Goal: Task Accomplishment & Management: Manage account settings

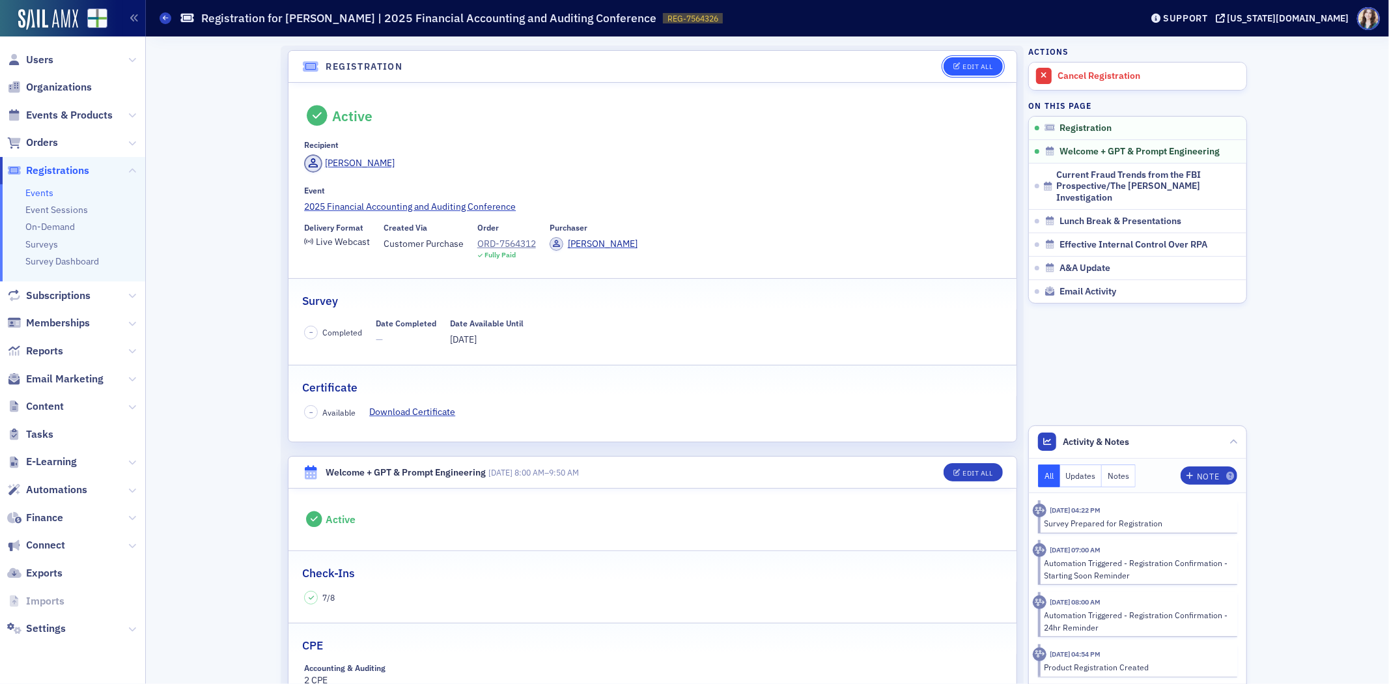
click at [972, 63] on div "Edit All" at bounding box center [978, 66] width 30 height 7
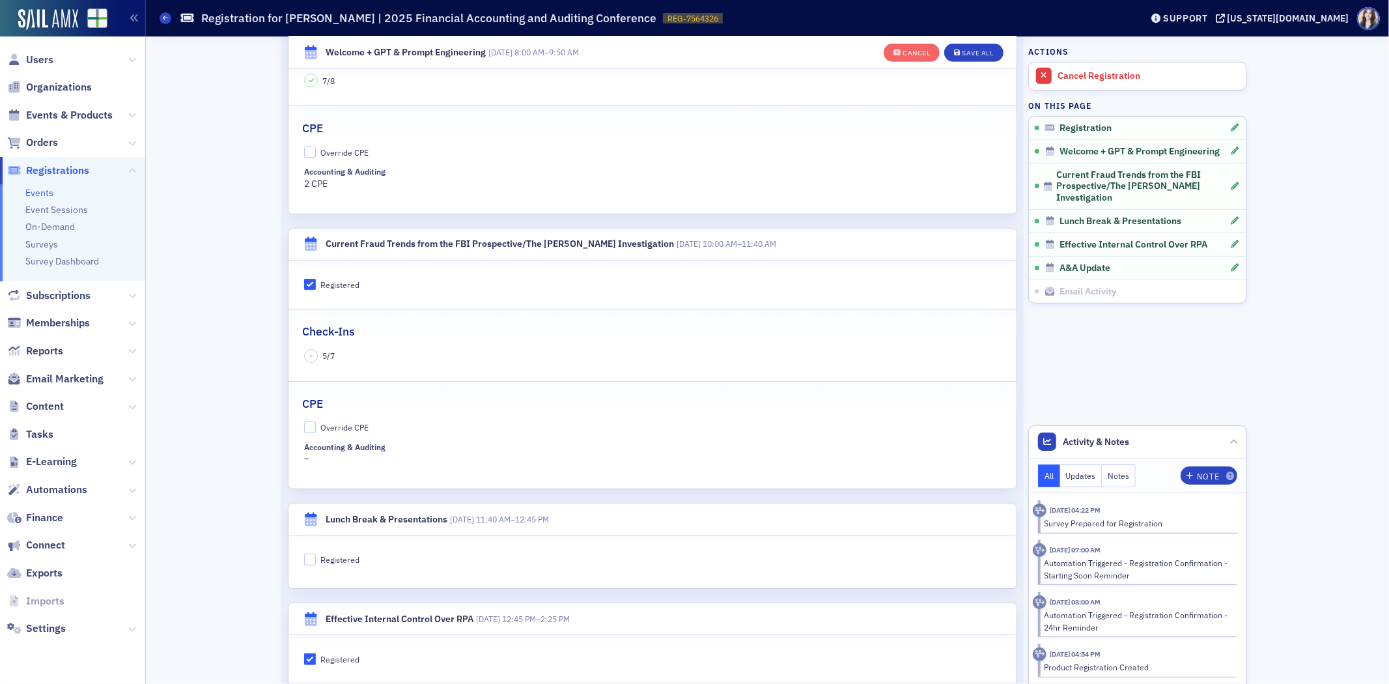
scroll to position [613, 0]
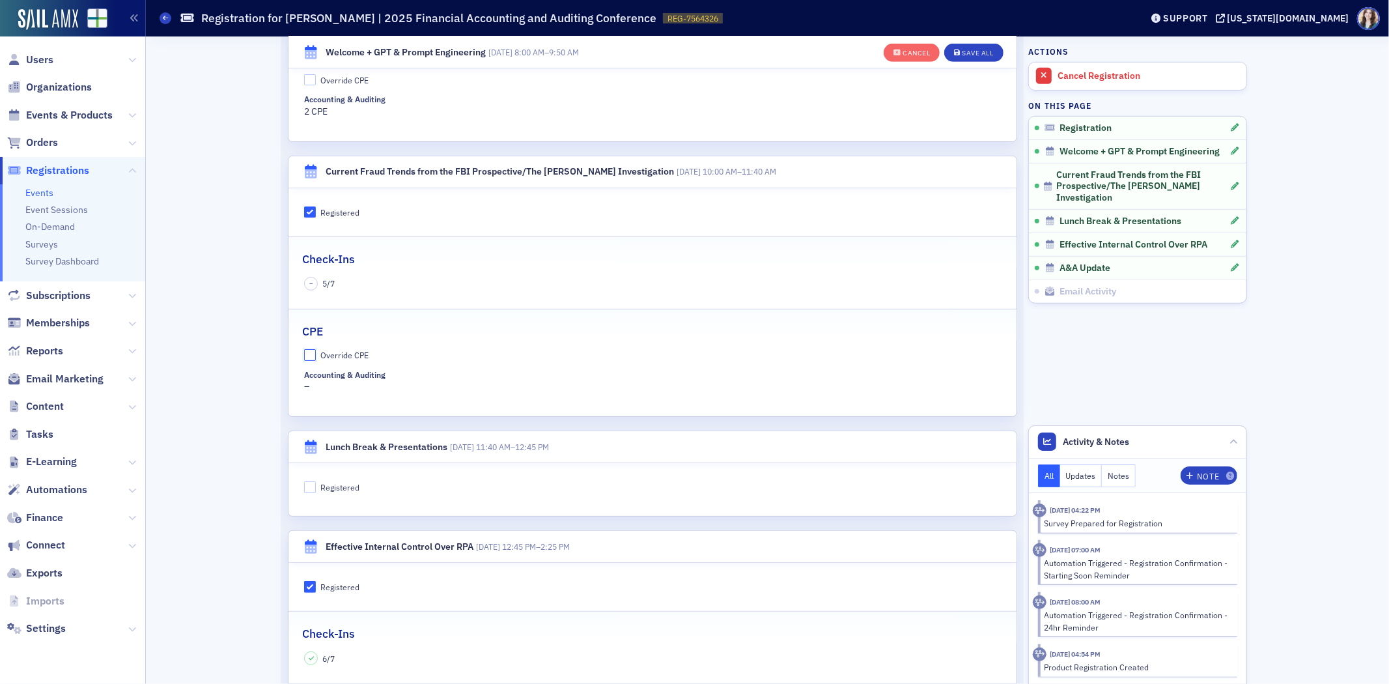
click at [306, 354] on input "Override CPE" at bounding box center [310, 355] width 12 height 12
checkbox input "true"
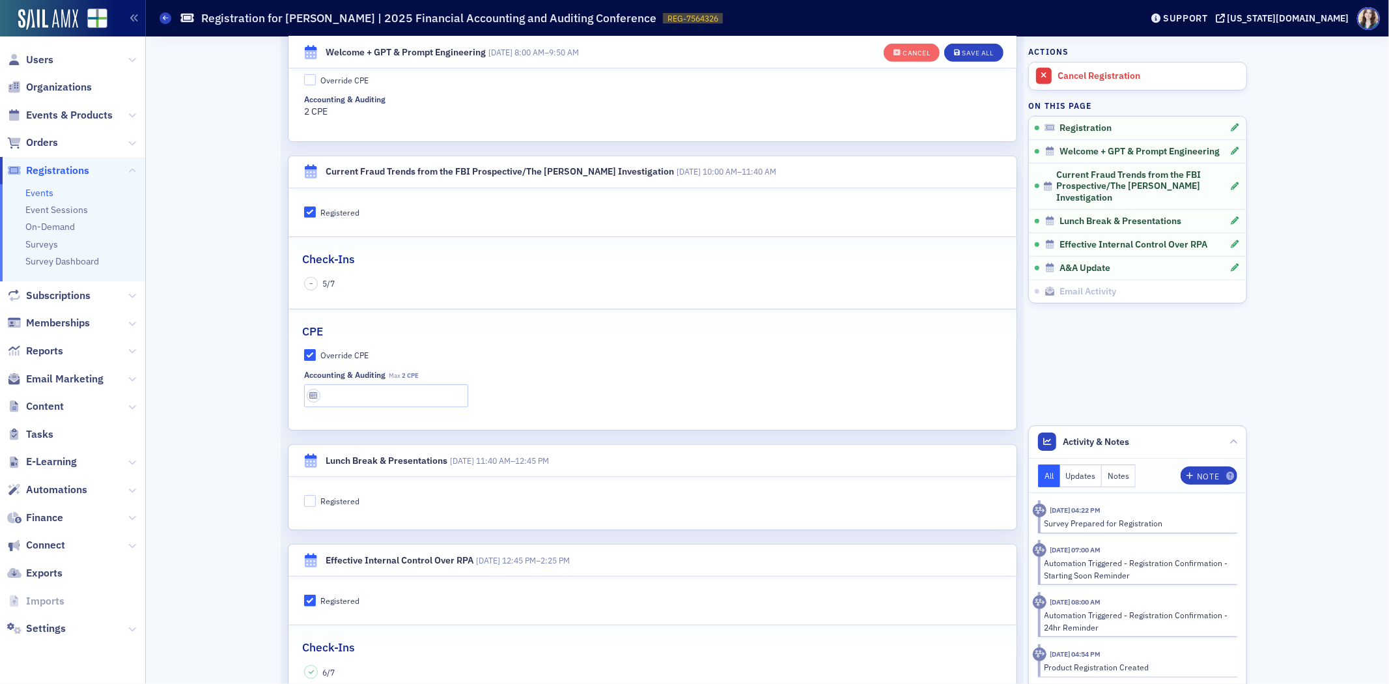
click at [337, 408] on fieldset "CPE Override CPE Accounting & Auditing Max 2 CPE" at bounding box center [652, 360] width 728 height 103
click at [356, 398] on input "text" at bounding box center [386, 395] width 164 height 23
type input "1 CPE"
click at [417, 345] on fieldset "CPE Override CPE Accounting & Auditing Max 2 CPE 1 CPE" at bounding box center [652, 360] width 728 height 103
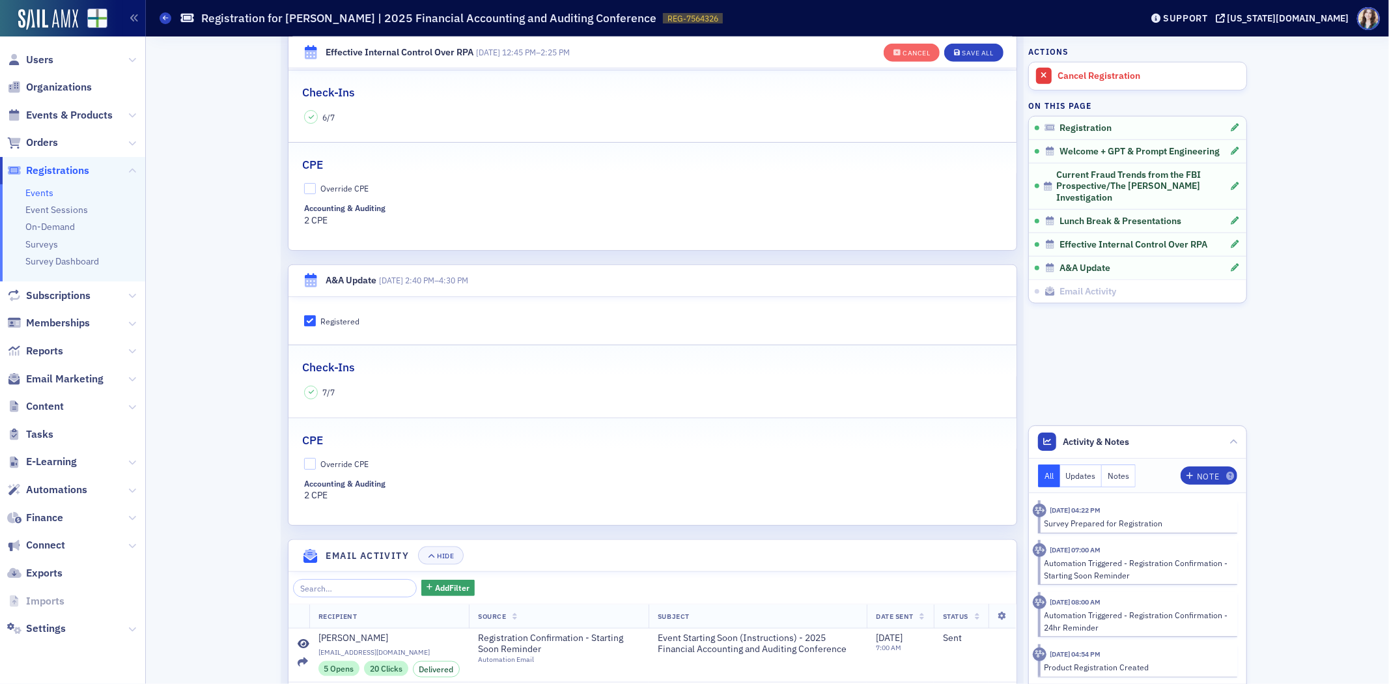
scroll to position [1192, 0]
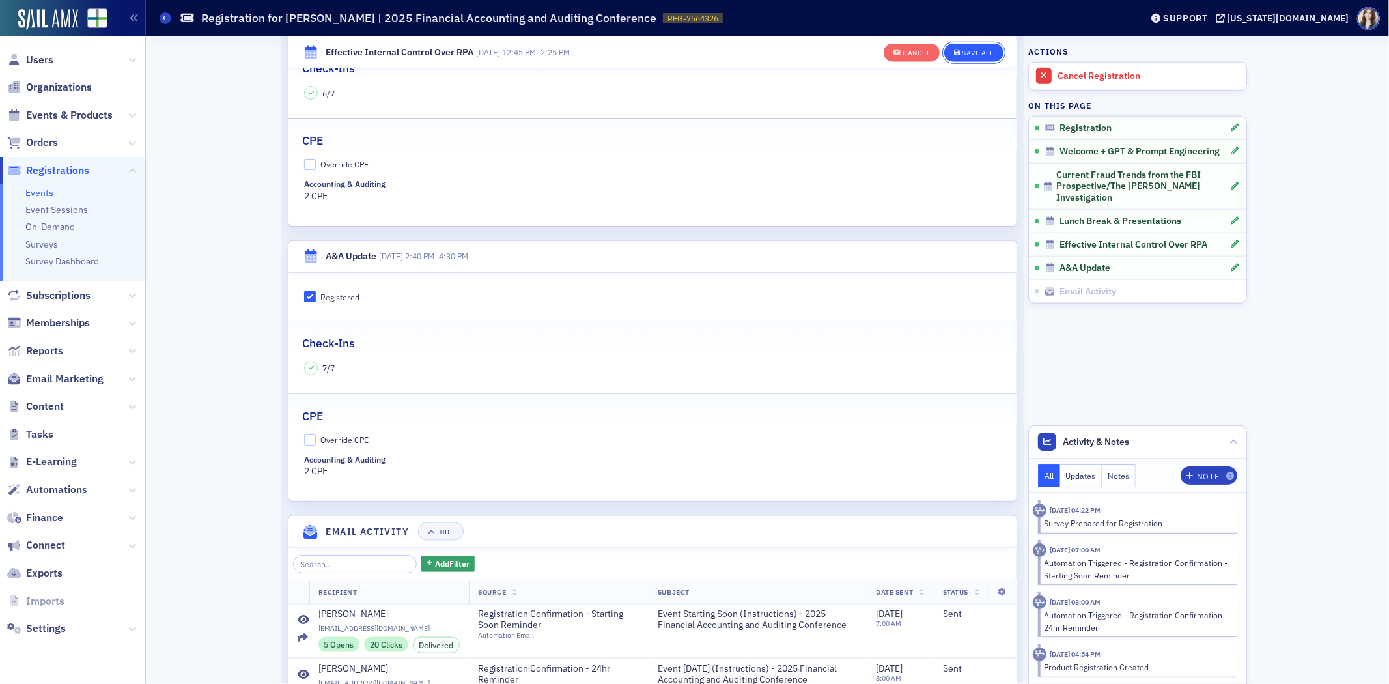
click at [975, 49] on div "Save All" at bounding box center [977, 52] width 31 height 7
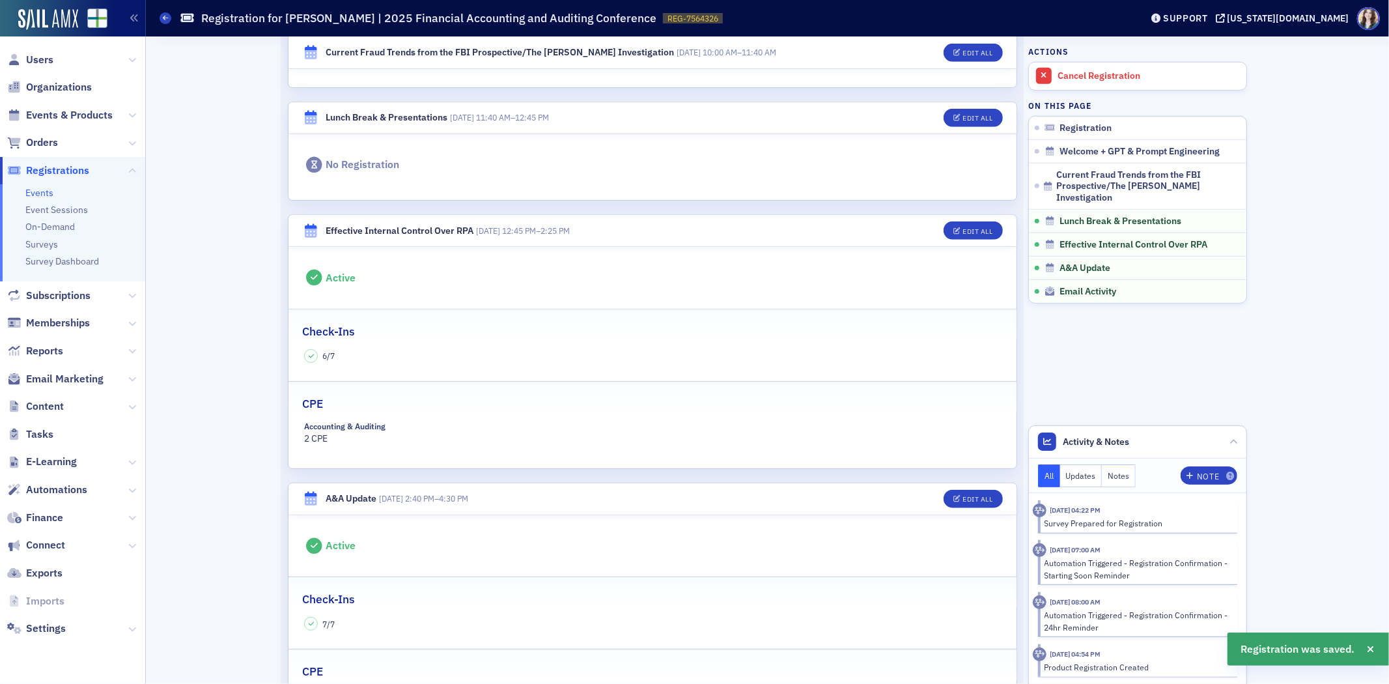
scroll to position [902, 0]
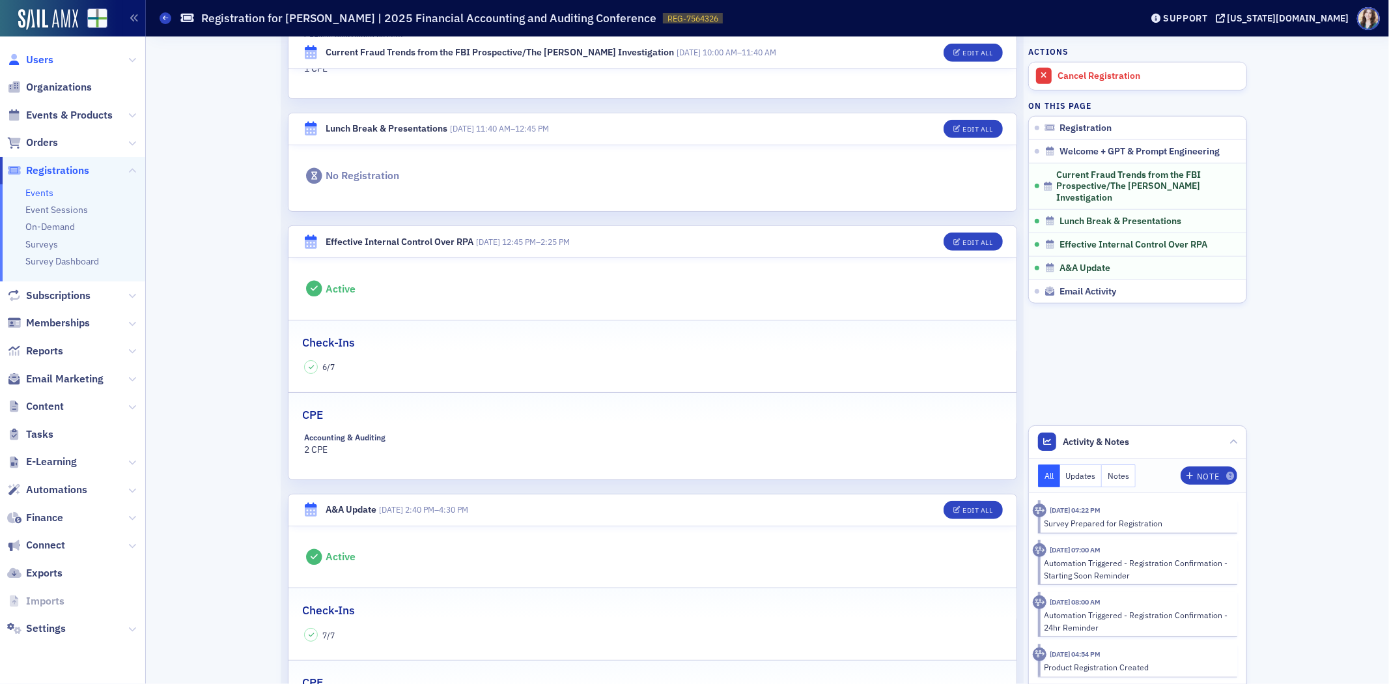
click at [41, 57] on span "Users" at bounding box center [39, 60] width 27 height 14
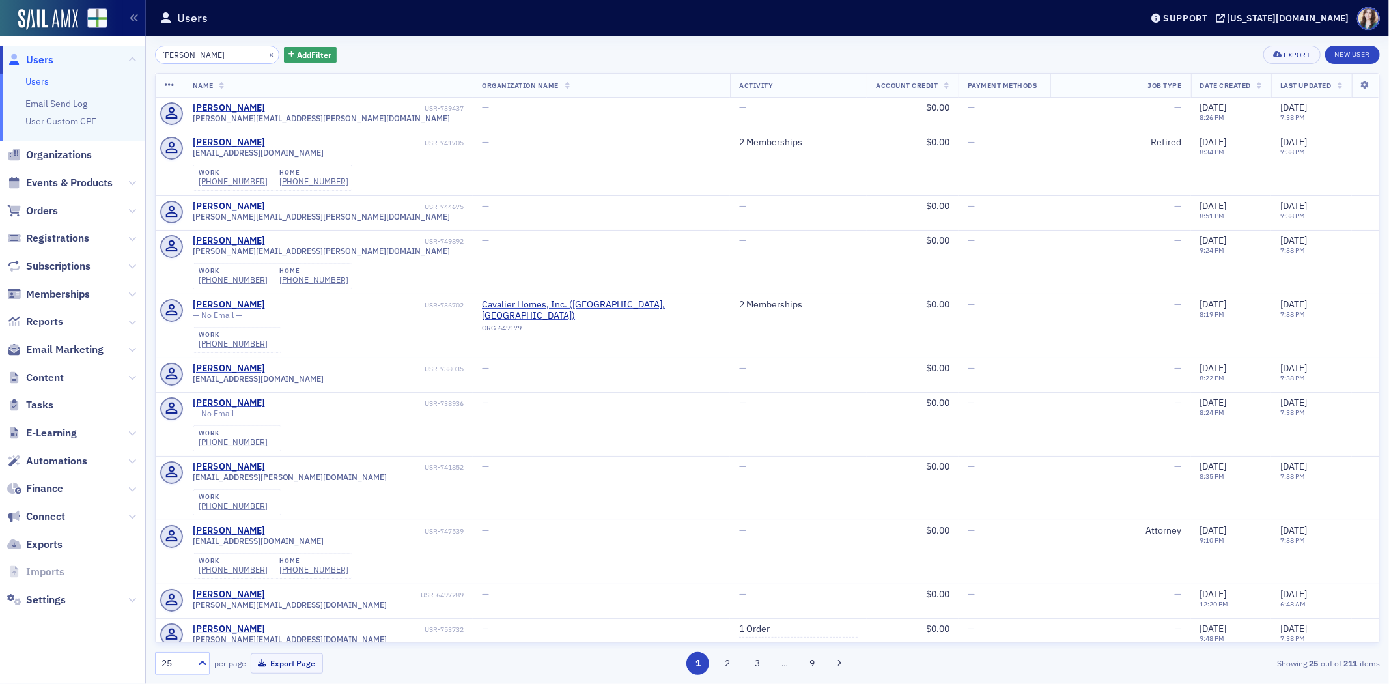
click at [409, 59] on div "Mike Hammer × Add Filter Export New User" at bounding box center [767, 55] width 1225 height 18
click at [201, 56] on input "Mike Hammer" at bounding box center [217, 55] width 124 height 18
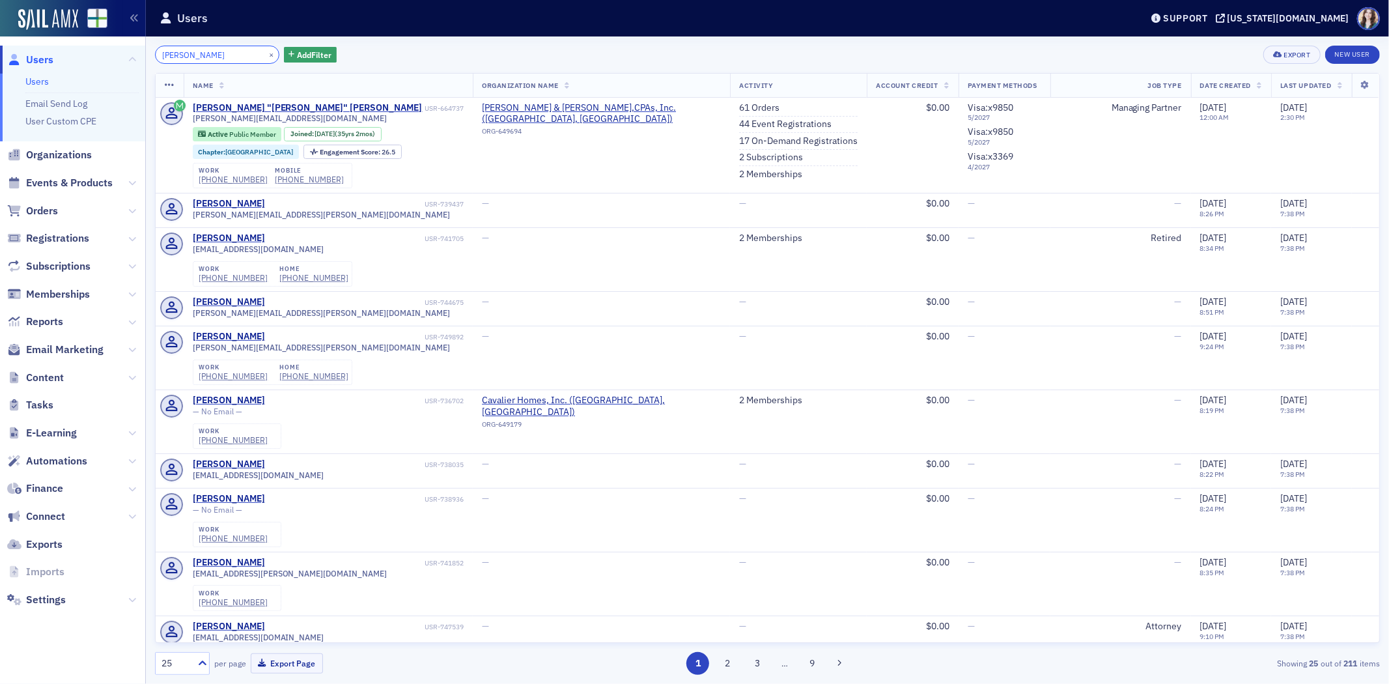
type input "Mike Hamner"
click at [365, 59] on div "Mike Hamner × Add Filter Export New User" at bounding box center [767, 55] width 1225 height 18
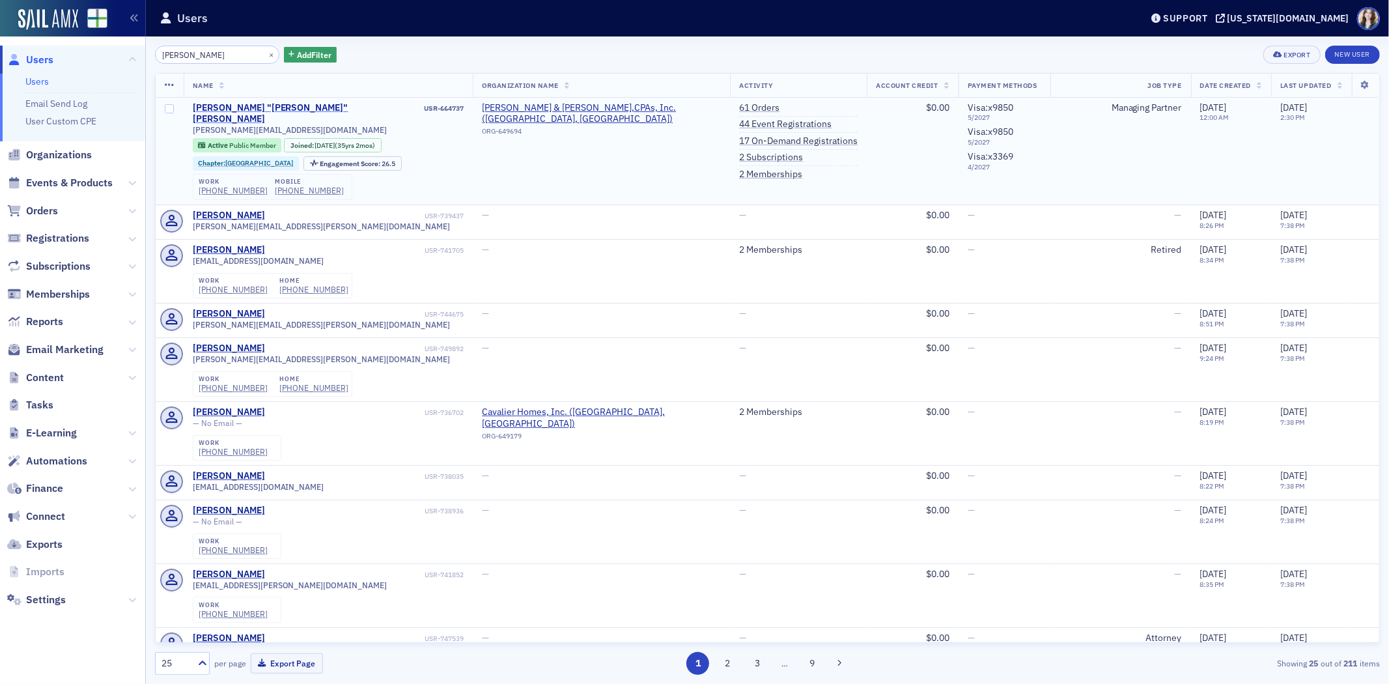
click at [277, 106] on div "Michael "Mike" Hamner" at bounding box center [307, 113] width 229 height 23
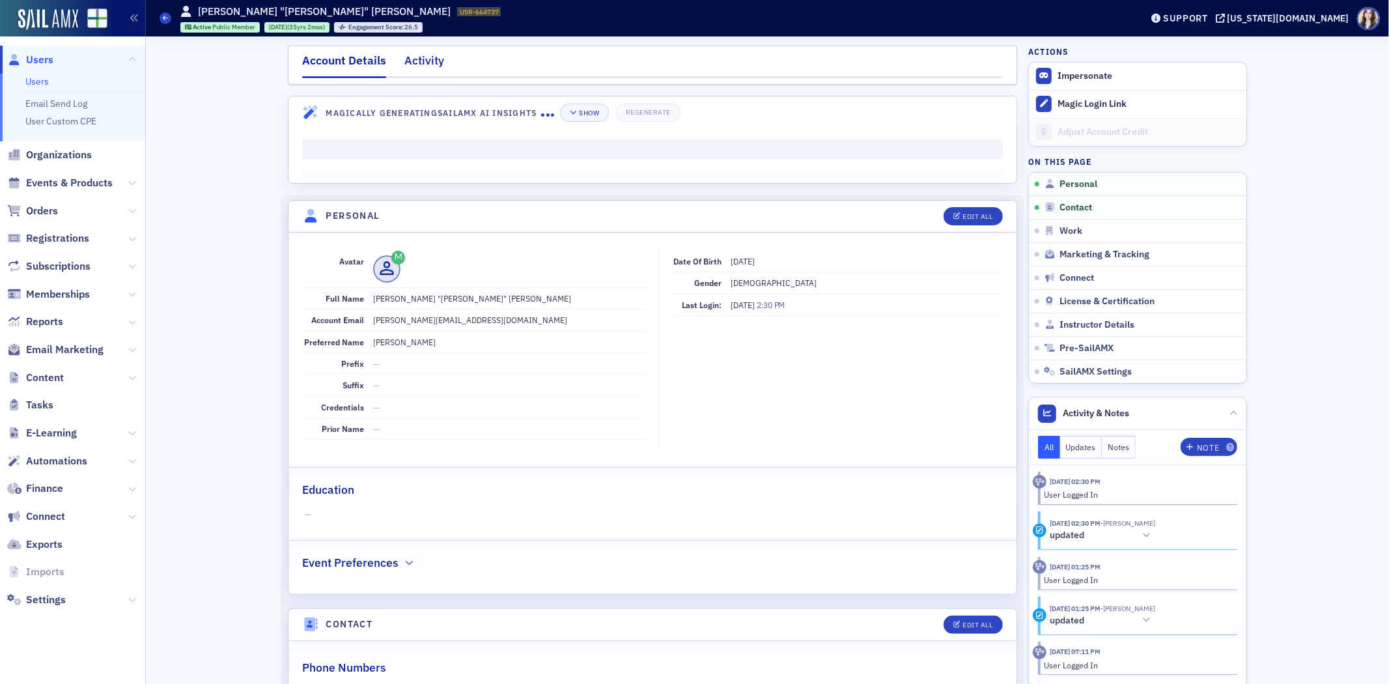
click at [419, 57] on div "Activity" at bounding box center [424, 64] width 40 height 24
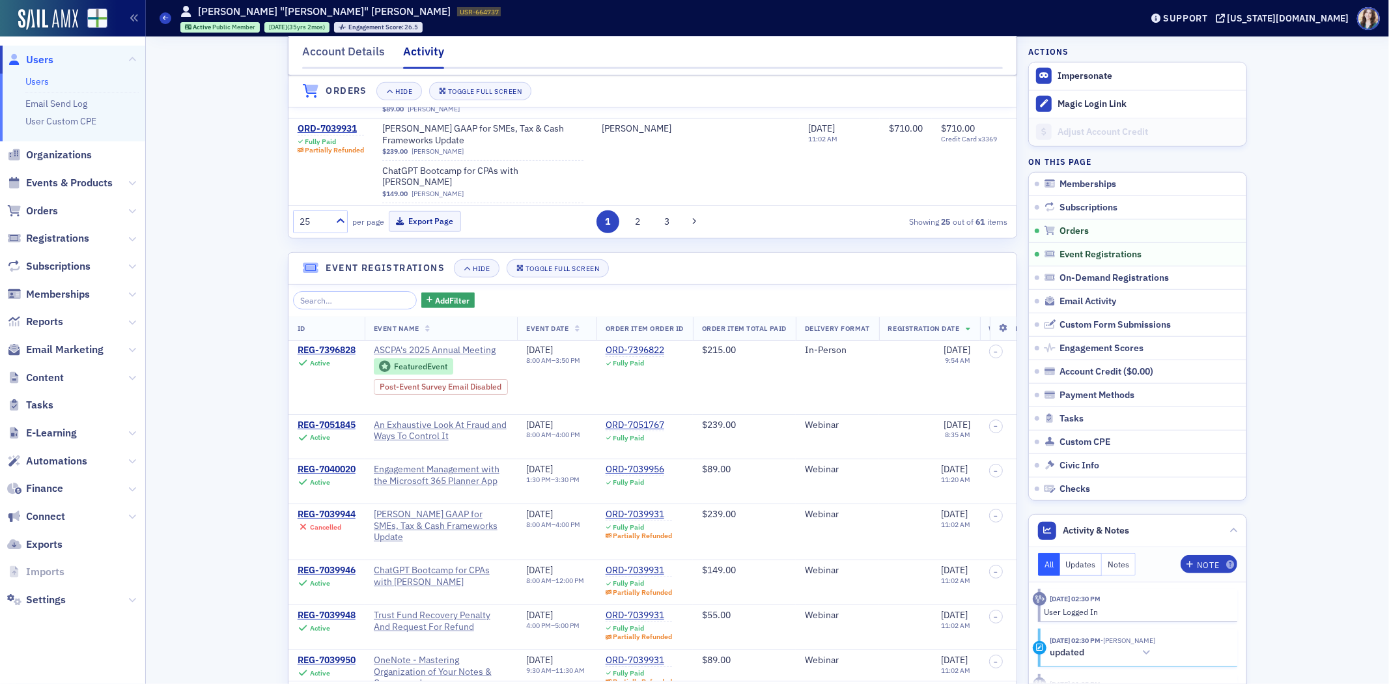
scroll to position [796, 0]
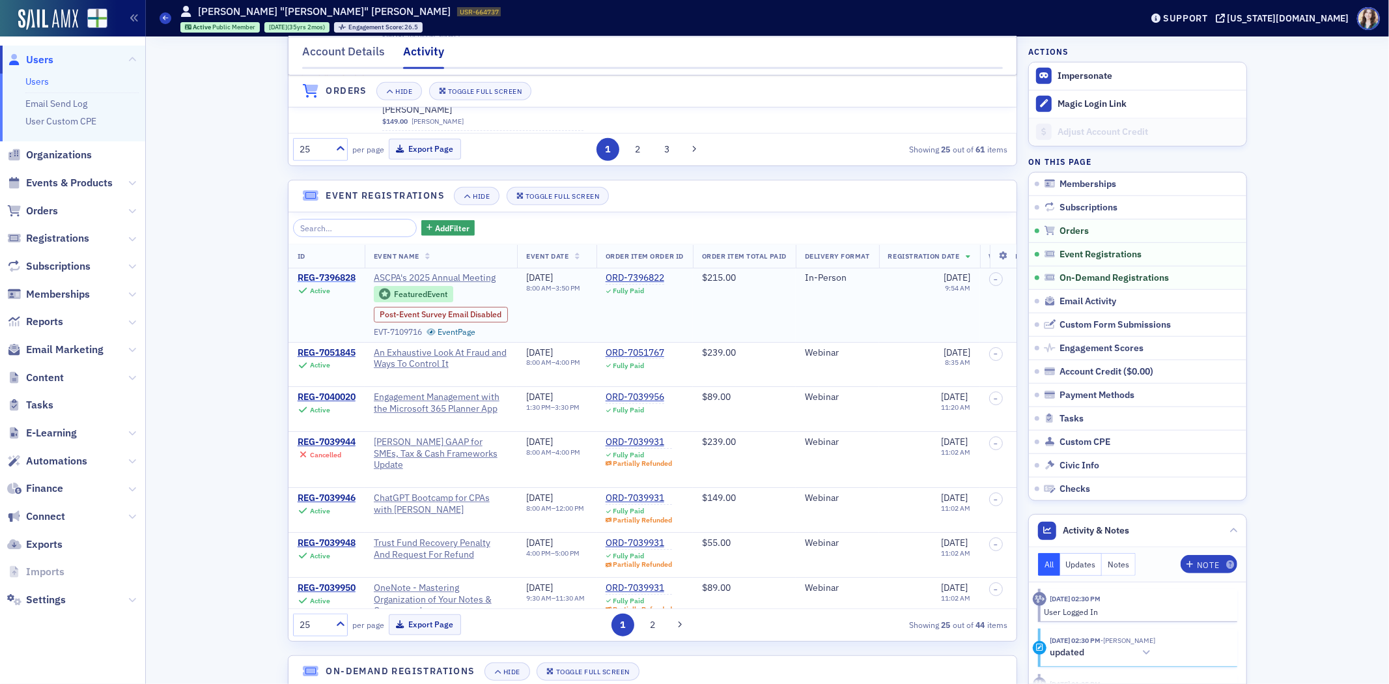
click at [319, 284] on div "REG-7396828" at bounding box center [327, 278] width 58 height 12
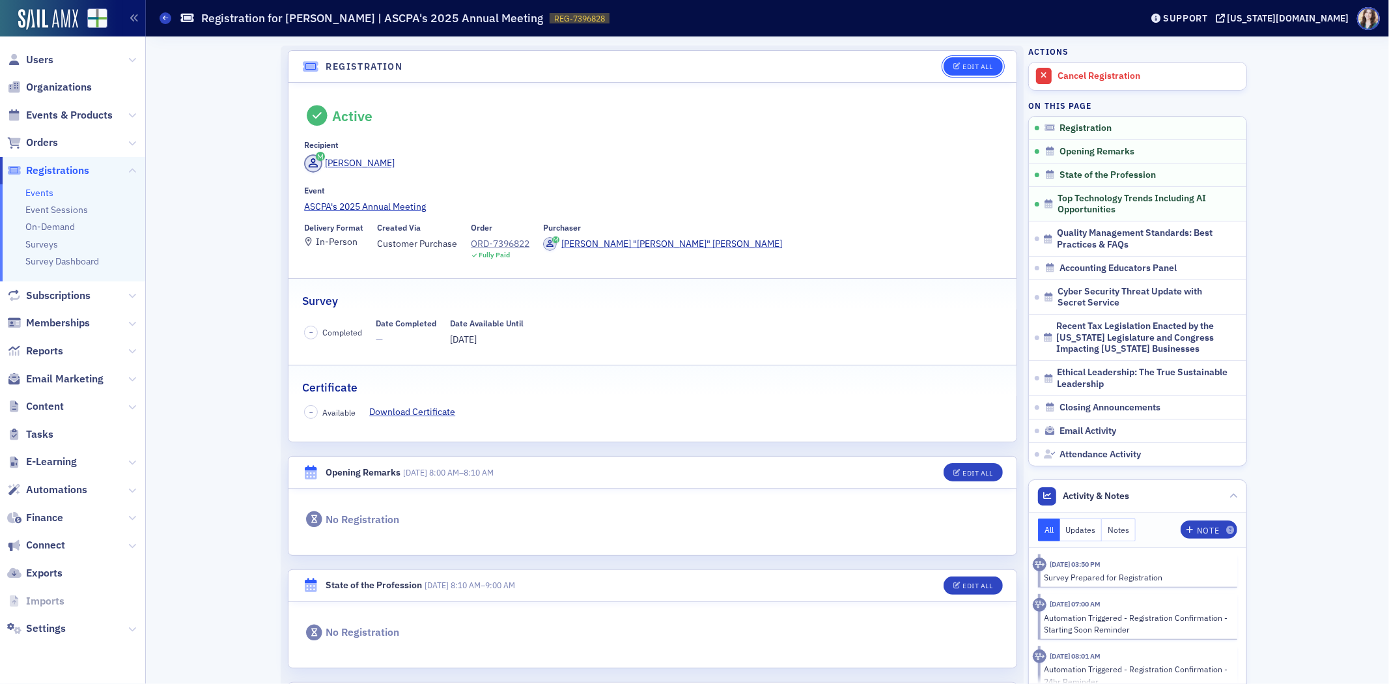
click at [963, 70] on div "Edit All" at bounding box center [978, 66] width 30 height 7
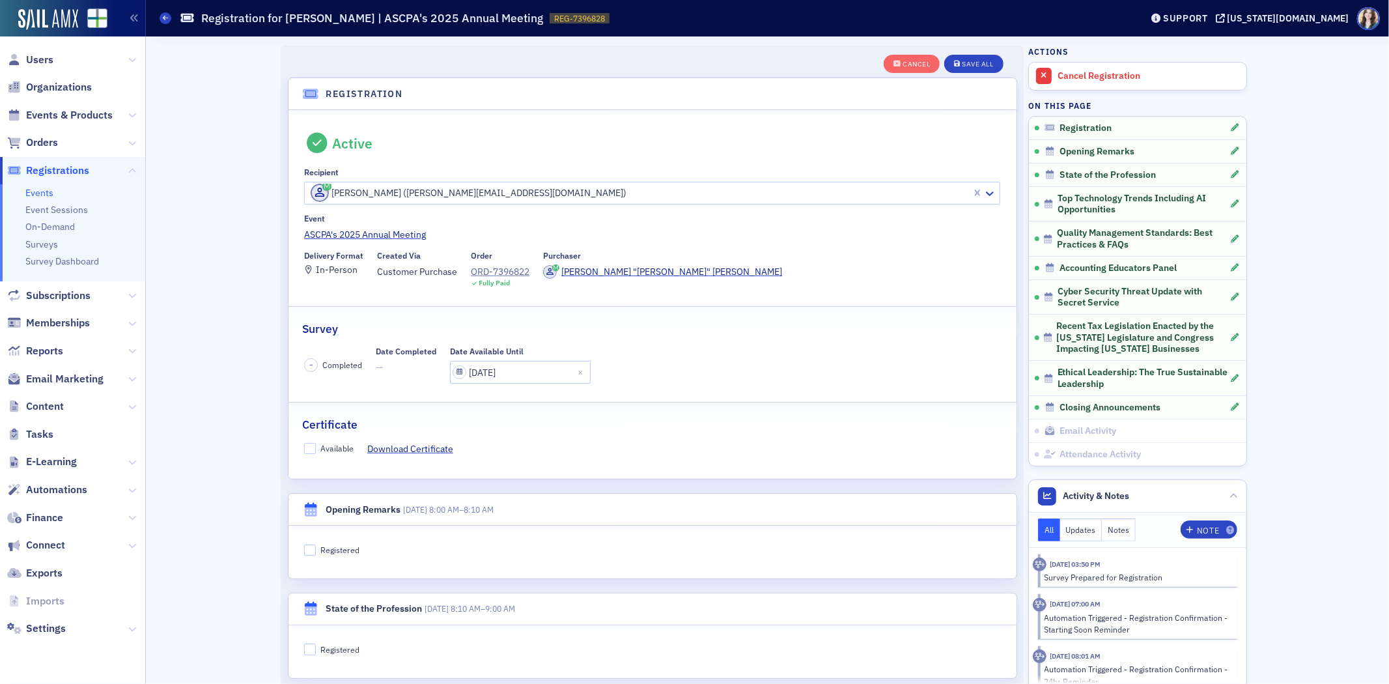
scroll to position [35, 0]
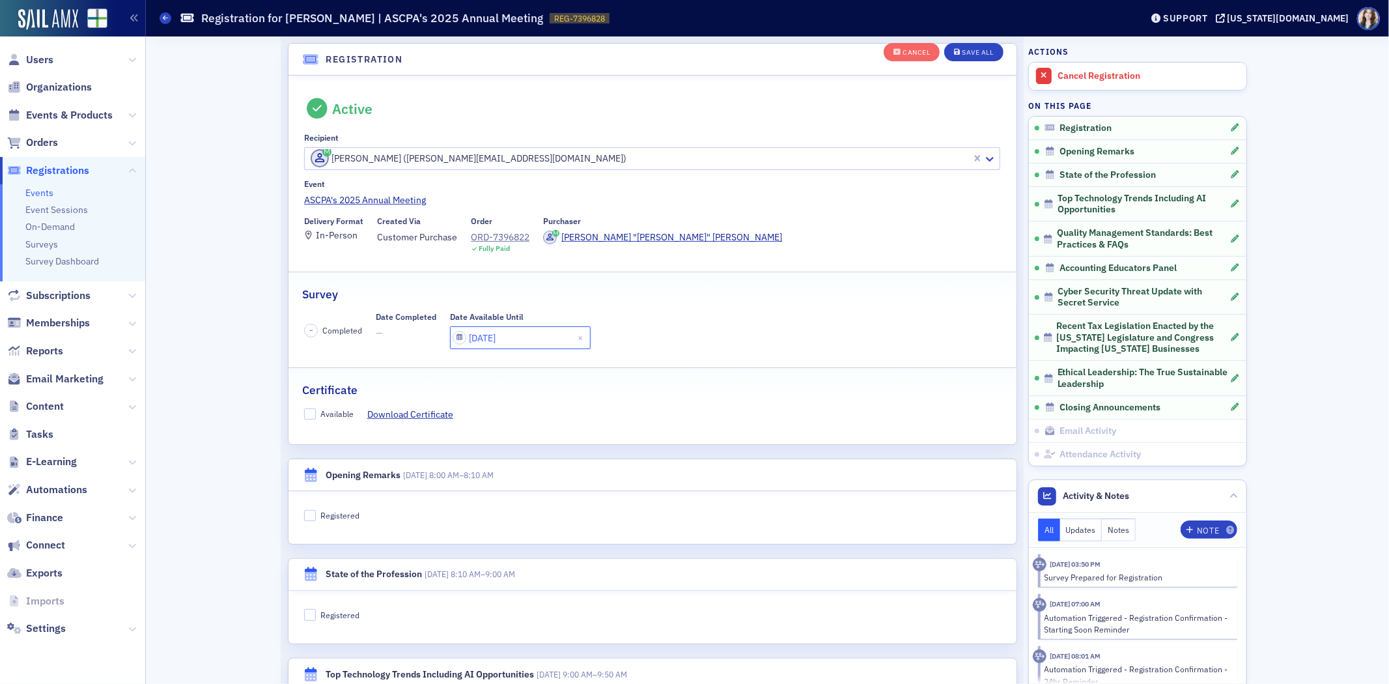
click at [519, 343] on input "06/26/2025" at bounding box center [520, 337] width 141 height 23
select select "5"
select select "2025"
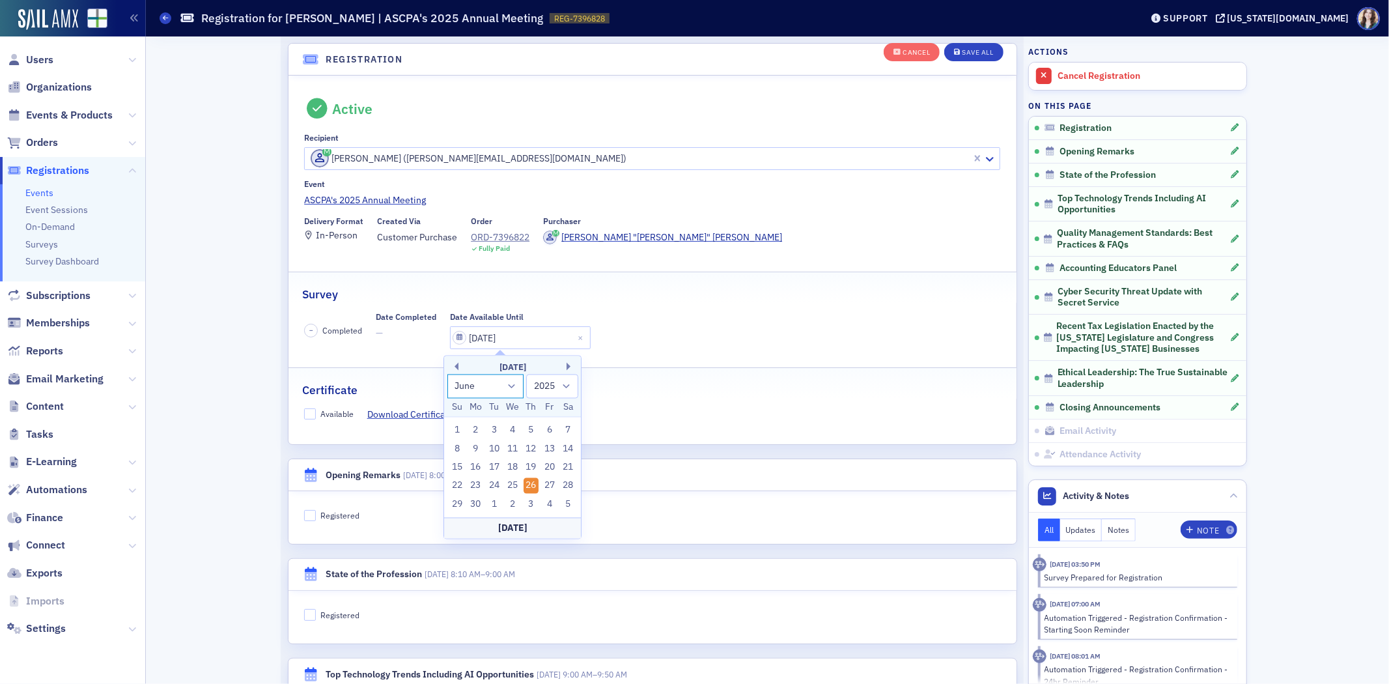
click at [492, 391] on select "January February March April May June July August September October November De…" at bounding box center [485, 386] width 77 height 24
select select "9"
click at [447, 374] on select "January February March April May June July August September October November De…" at bounding box center [485, 386] width 77 height 24
click at [490, 452] on div "7" at bounding box center [494, 449] width 16 height 16
type input "10/07/2025"
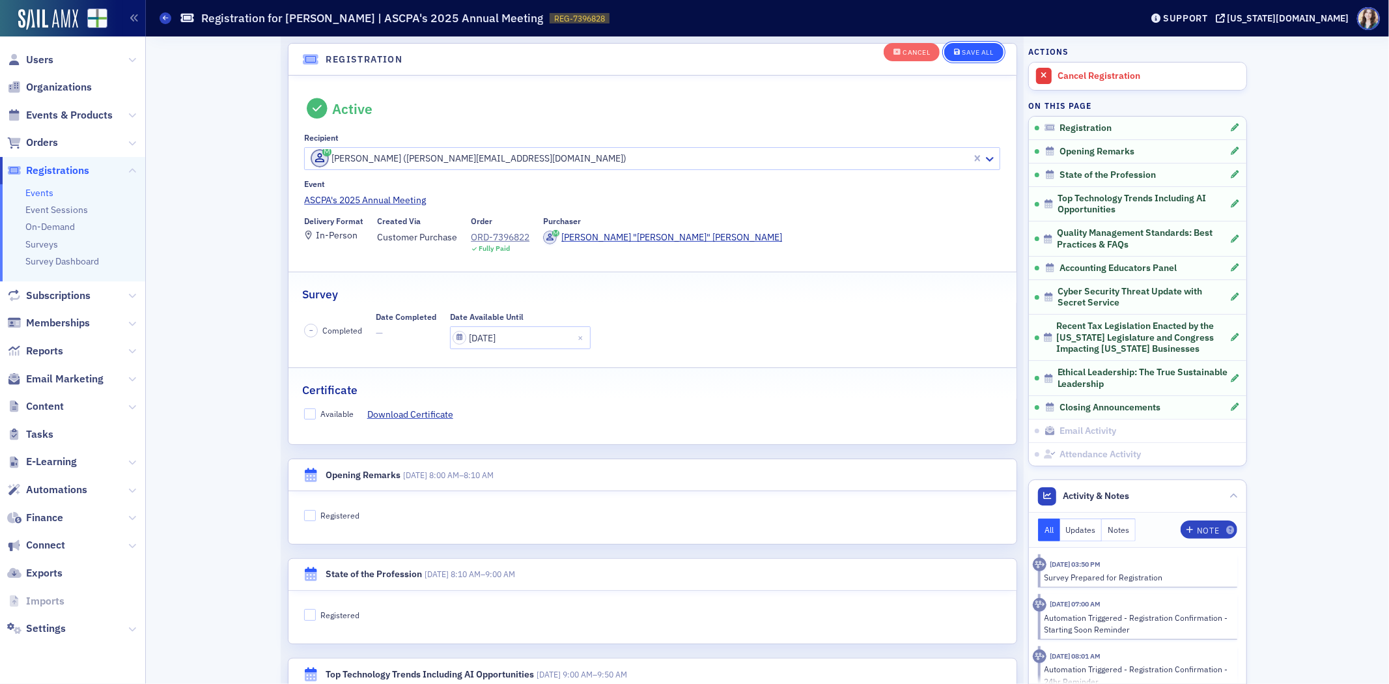
click at [954, 54] on icon "button" at bounding box center [957, 52] width 7 height 7
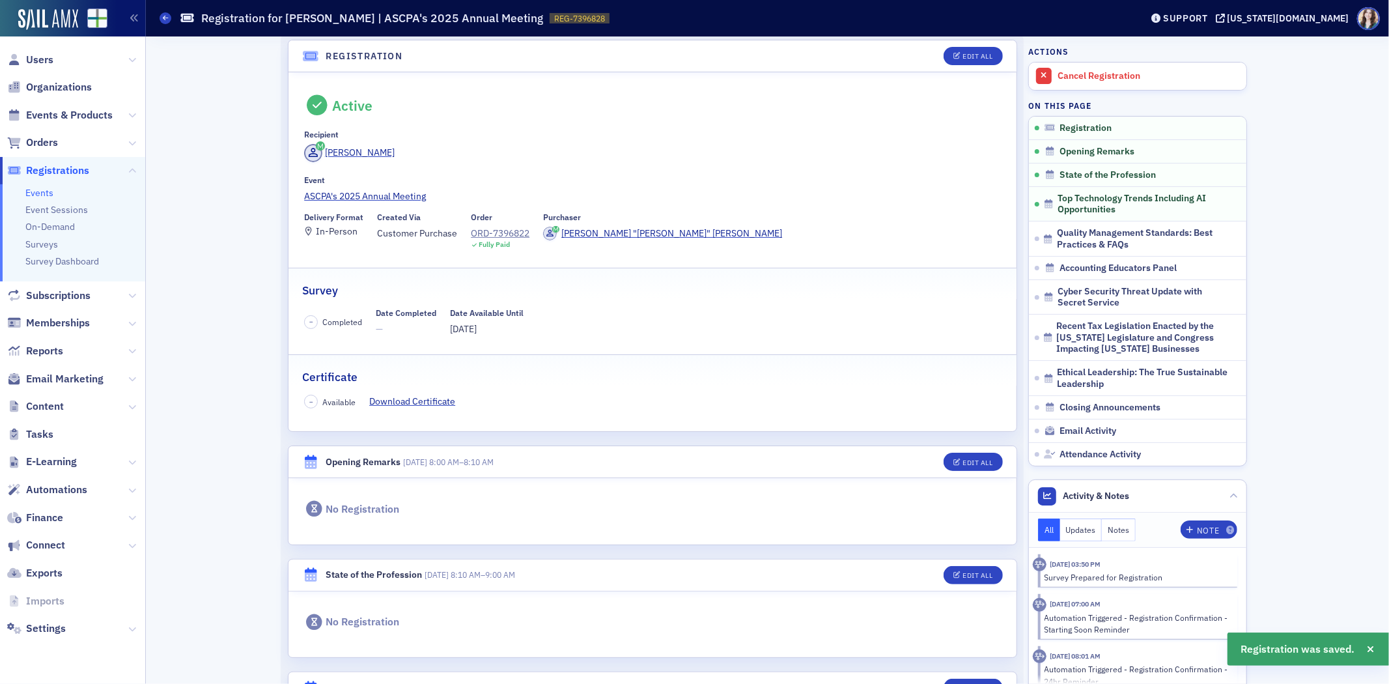
scroll to position [0, 0]
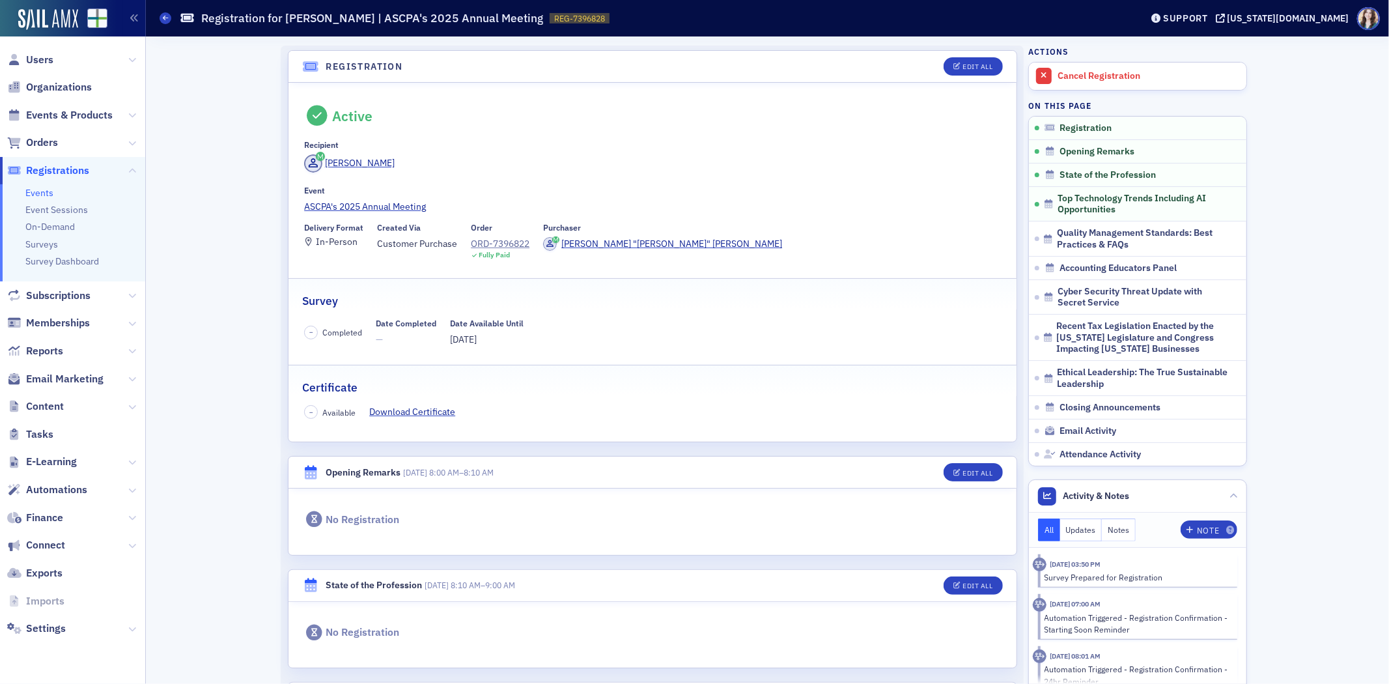
click at [999, 65] on header "Registration Edit All" at bounding box center [652, 67] width 728 height 32
click at [288, 66] on header "Registration Edit All" at bounding box center [652, 67] width 728 height 32
click at [288, 54] on header "Registration Edit All" at bounding box center [652, 67] width 728 height 32
click at [30, 63] on span "Users" at bounding box center [39, 60] width 27 height 14
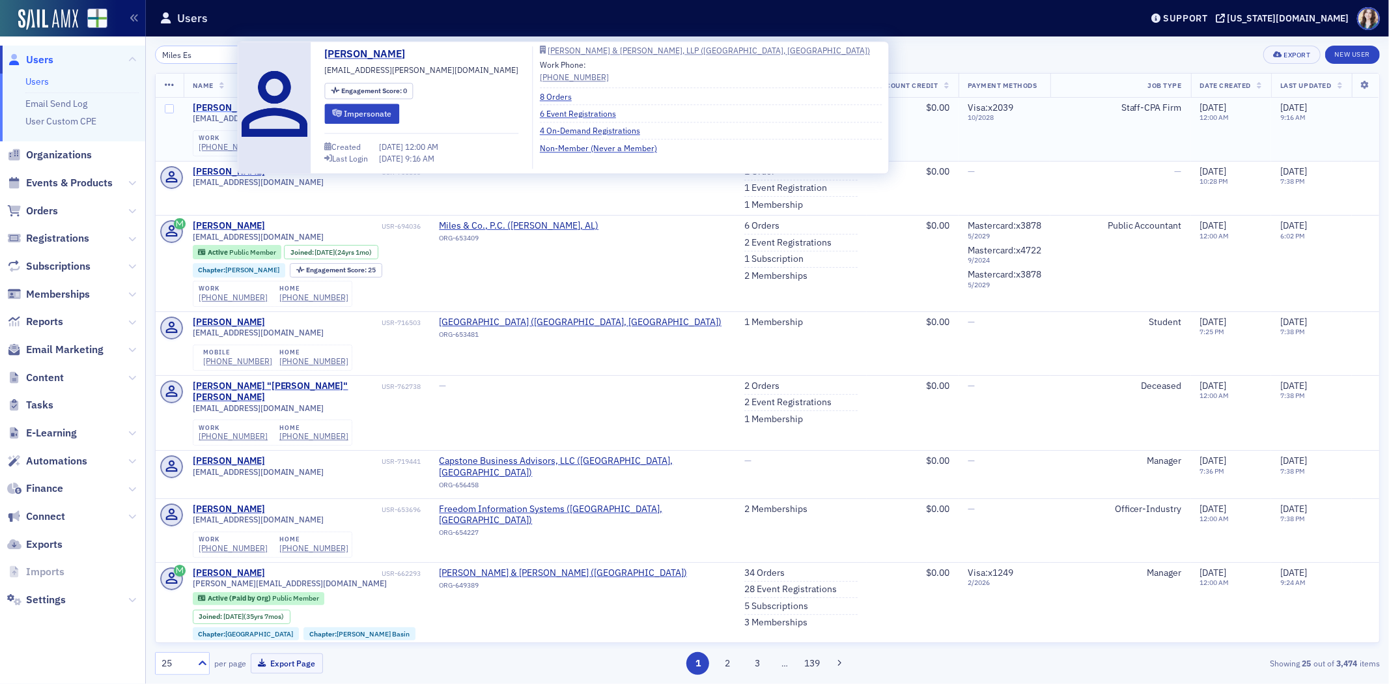
type input "Miles Es"
click at [209, 107] on div "[PERSON_NAME]" at bounding box center [229, 108] width 72 height 12
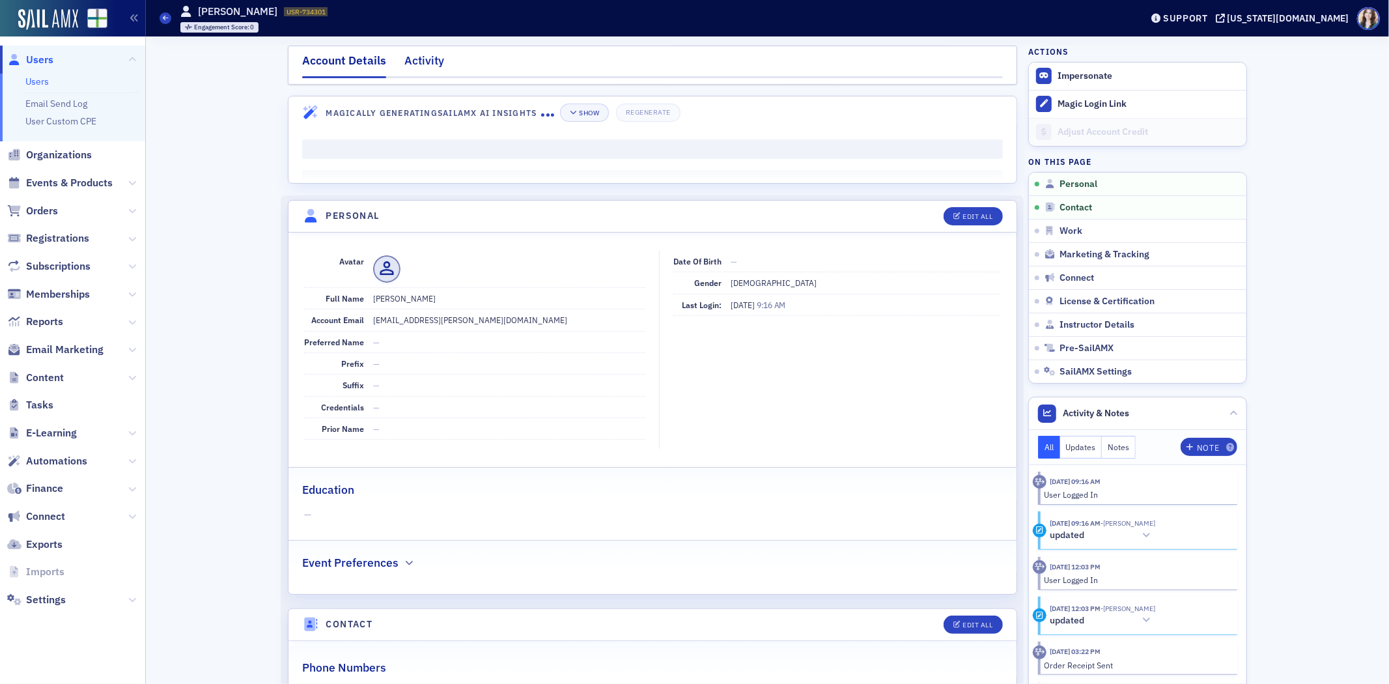
click at [418, 69] on div "Activity" at bounding box center [424, 64] width 40 height 24
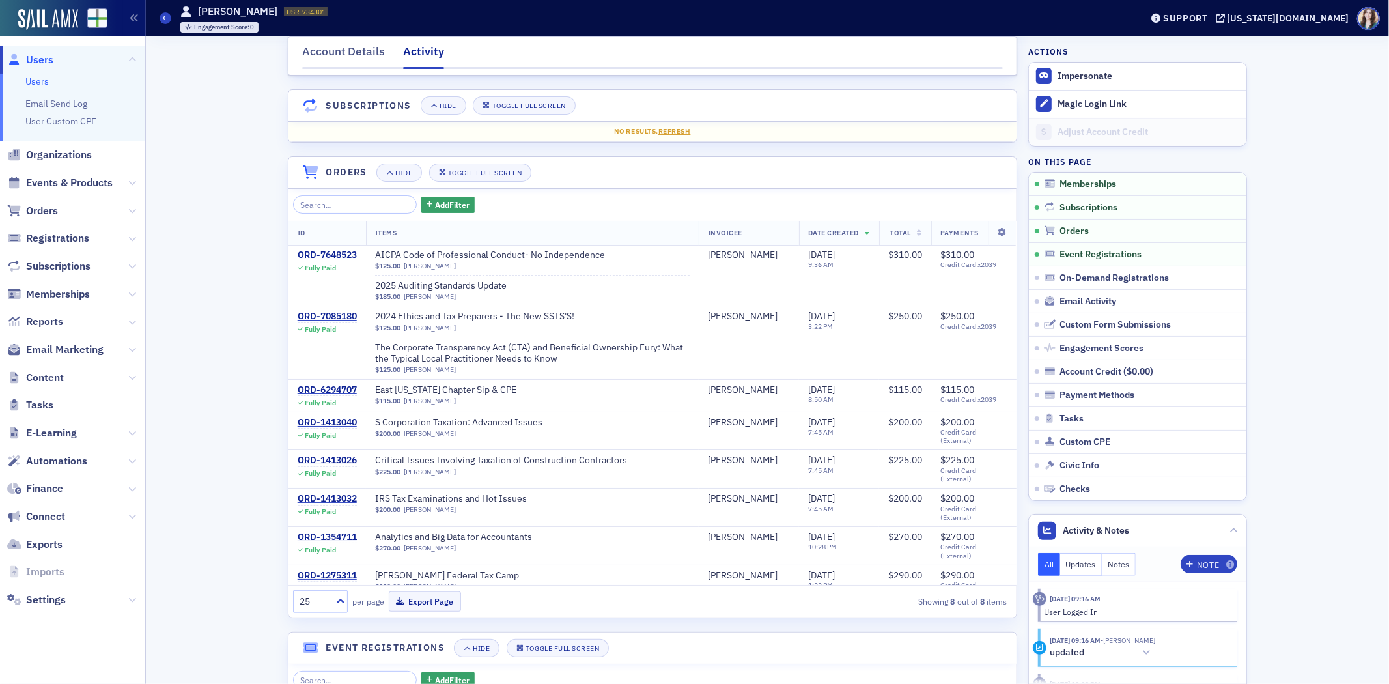
scroll to position [145, 0]
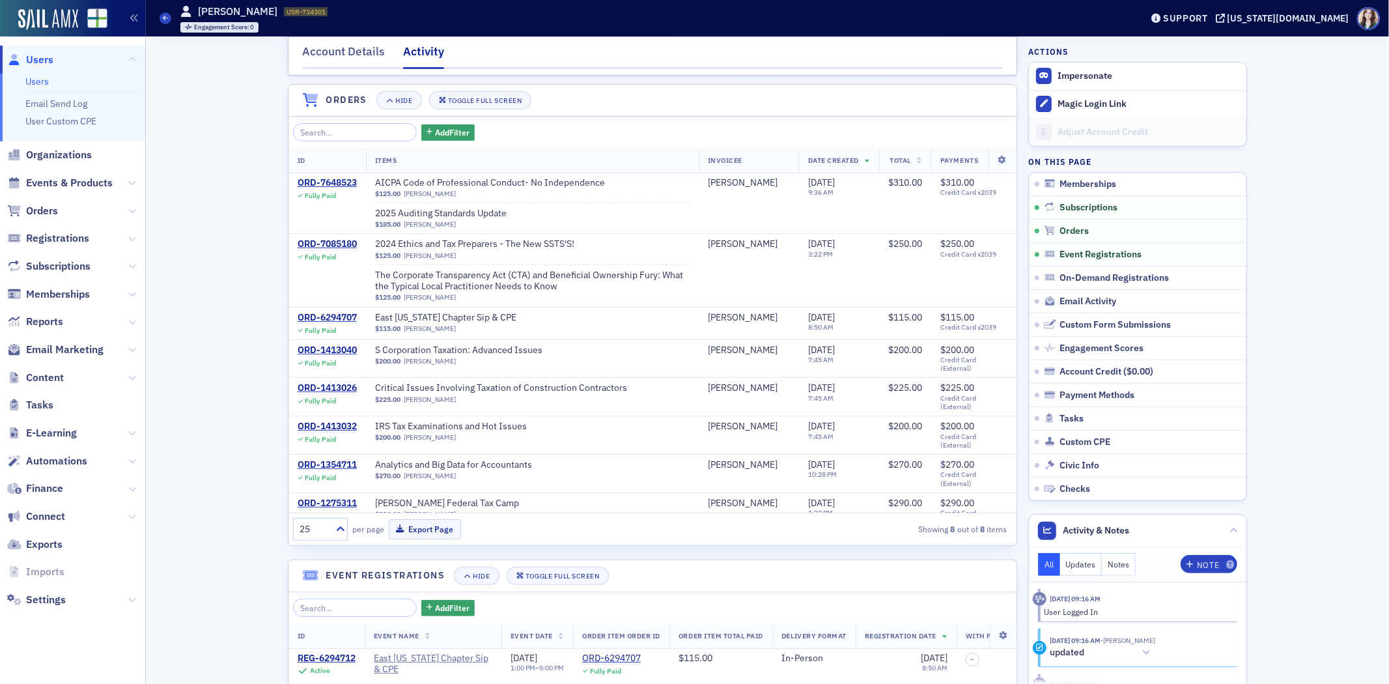
click at [994, 125] on div "Add Filter" at bounding box center [652, 132] width 719 height 18
click at [998, 121] on div "Add Filter ID Items Invoicee Date Created Total Payments ORD-7648523 Fully Paid…" at bounding box center [652, 331] width 728 height 428
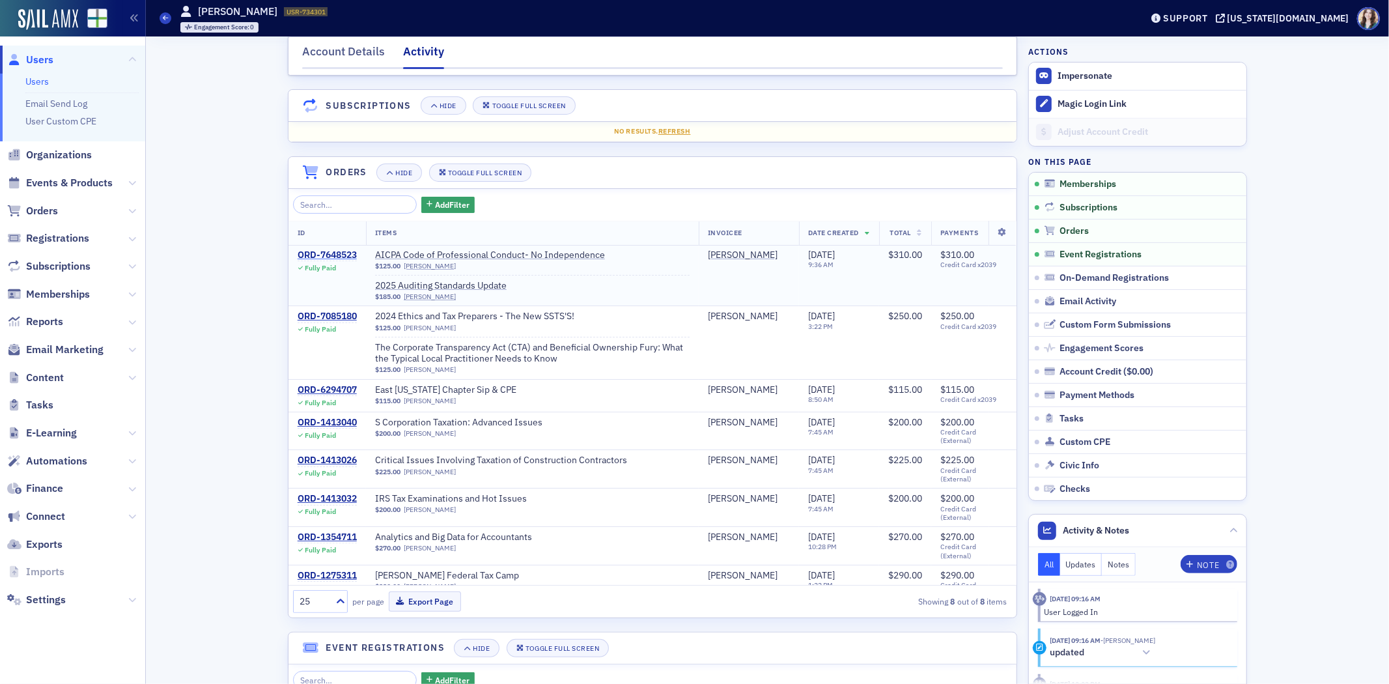
click at [328, 251] on div "ORD-7648523" at bounding box center [327, 255] width 59 height 12
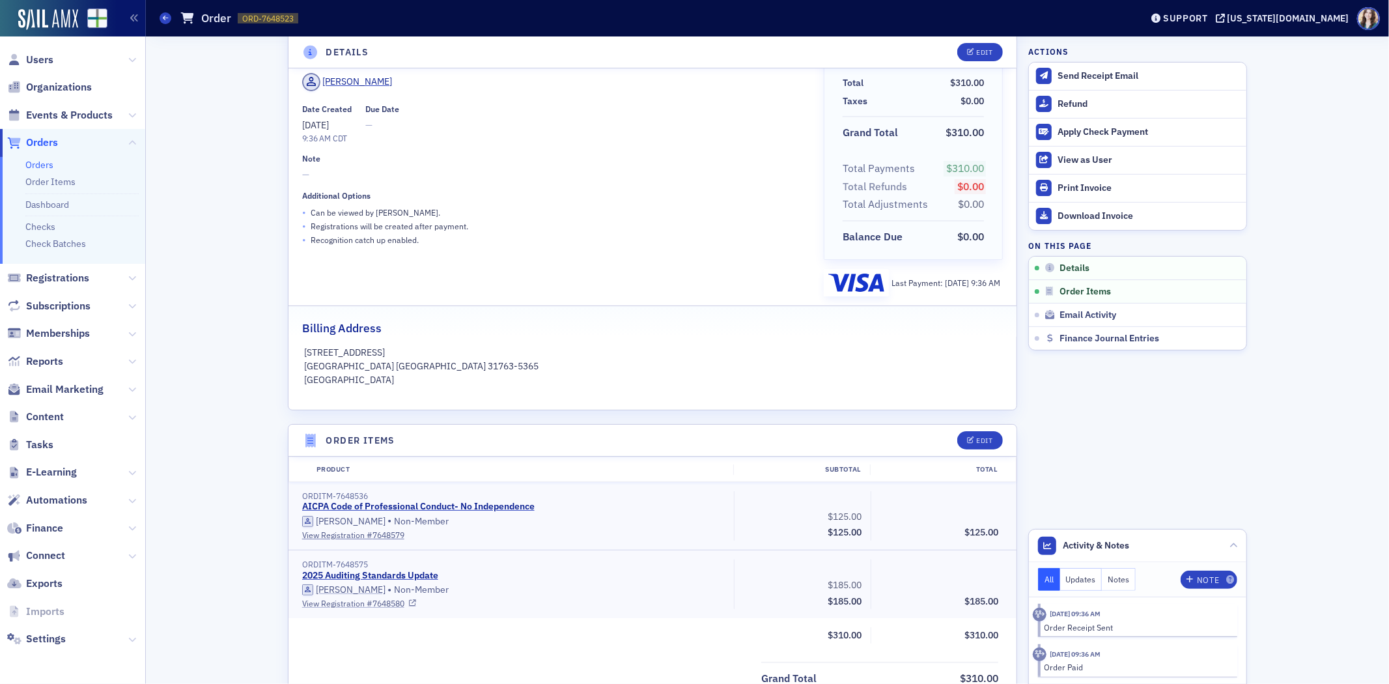
click at [361, 601] on link "View Registration # 7648580" at bounding box center [513, 603] width 423 height 12
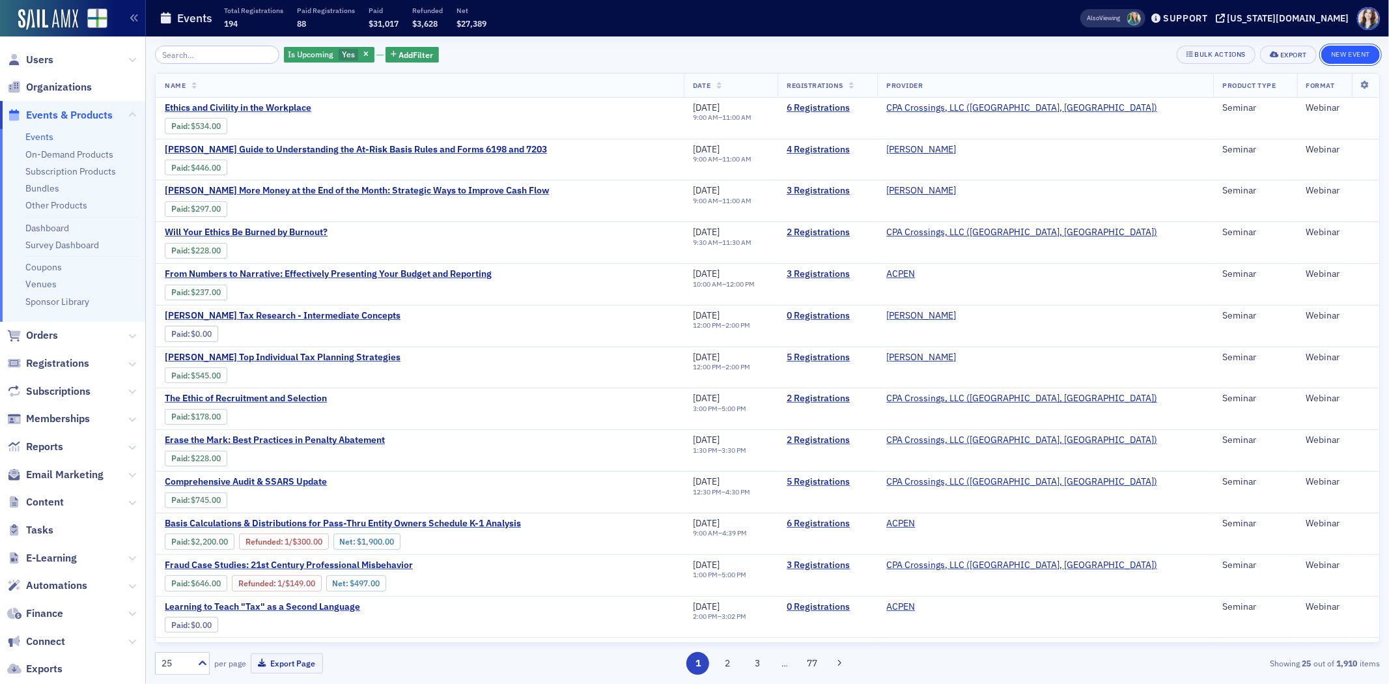
click at [1355, 51] on button "New Event" at bounding box center [1350, 55] width 59 height 18
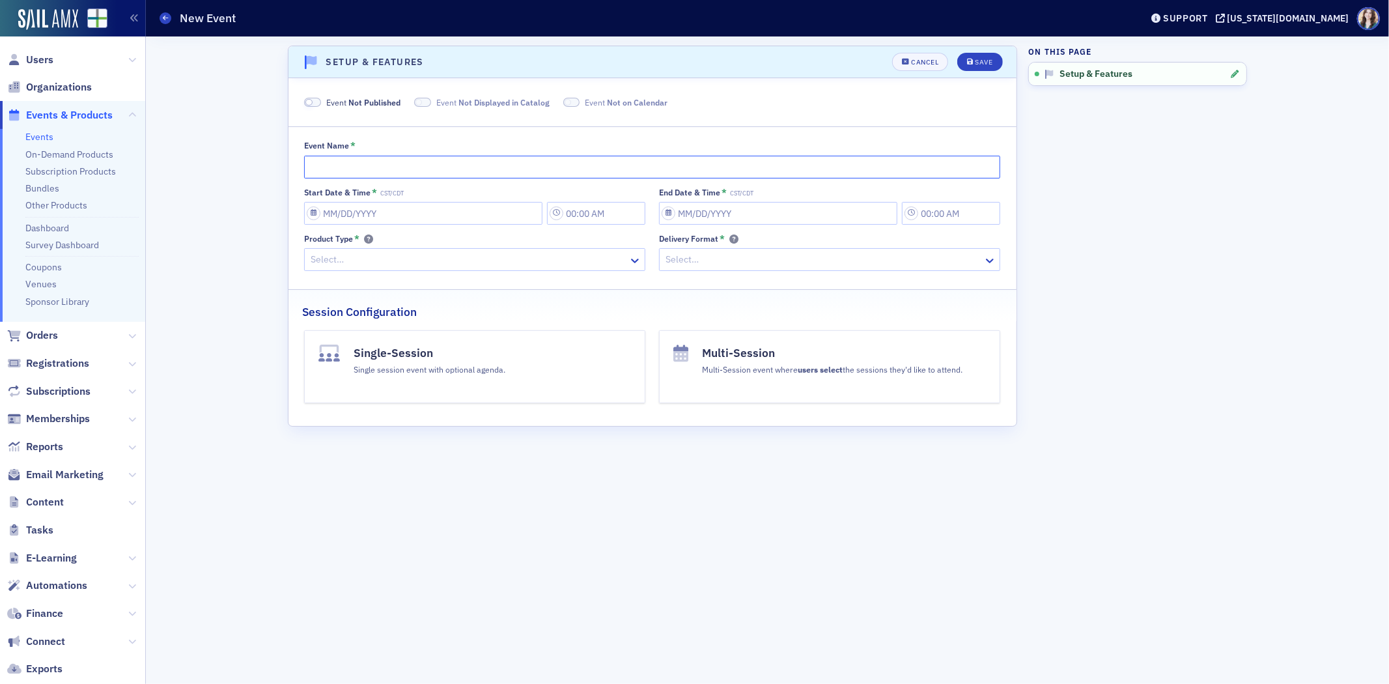
click at [546, 163] on input "Event Name *" at bounding box center [652, 167] width 696 height 23
type input "Recent Developments in Alabama Taxes"
click at [466, 206] on input "Start Date & Time * CST/CDT" at bounding box center [423, 213] width 238 height 23
select select "8"
select select "2025"
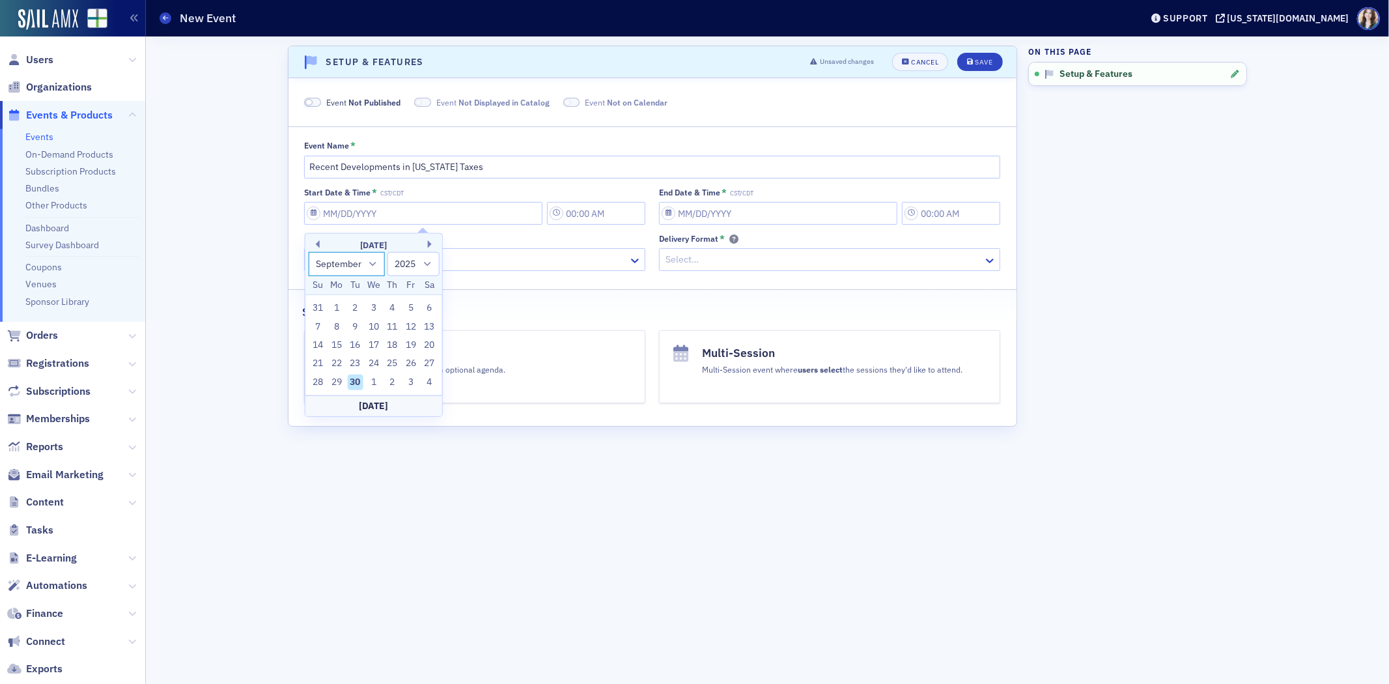
click at [370, 260] on select "January February March April May June July August September October November De…" at bounding box center [346, 264] width 77 height 24
select select "10"
click at [308, 252] on select "January February March April May June July August September October November De…" at bounding box center [346, 264] width 77 height 24
click at [376, 328] on div "5" at bounding box center [374, 326] width 16 height 16
type input "11/05/2025"
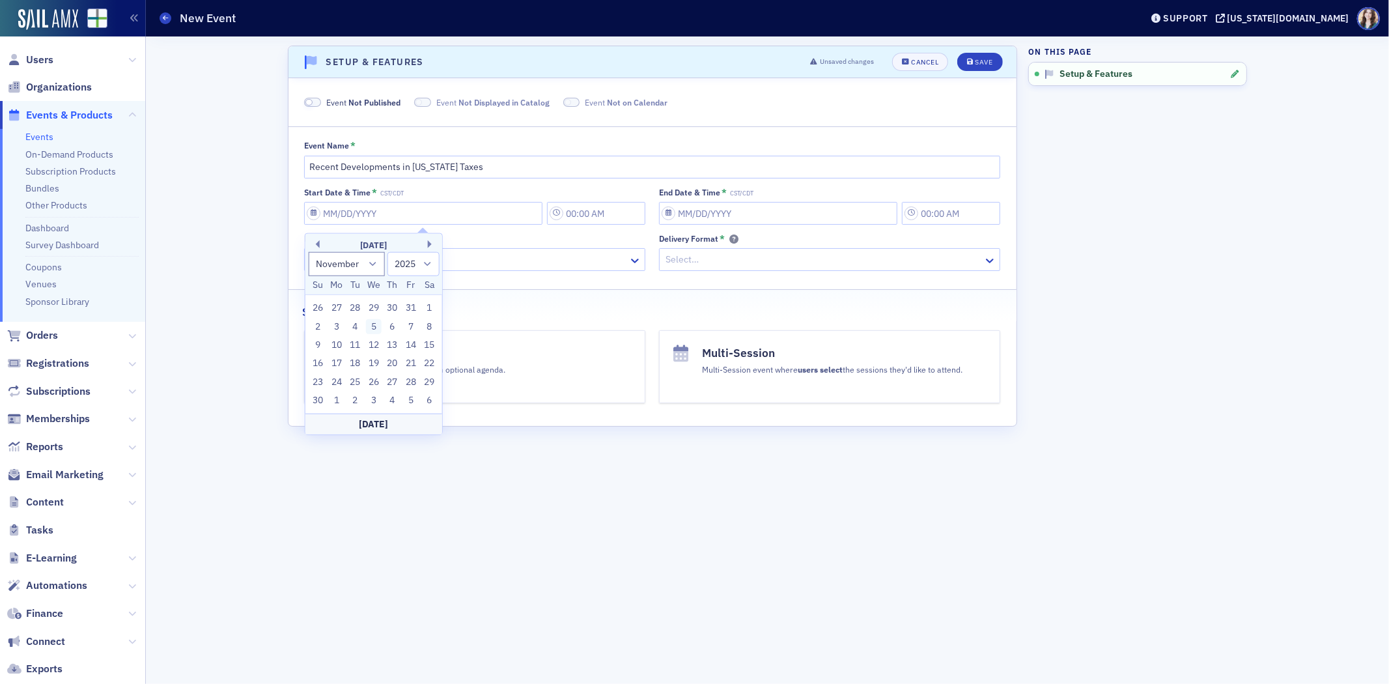
type input "2:00 PM"
type input "11/05/2025"
type input "3:00 PM"
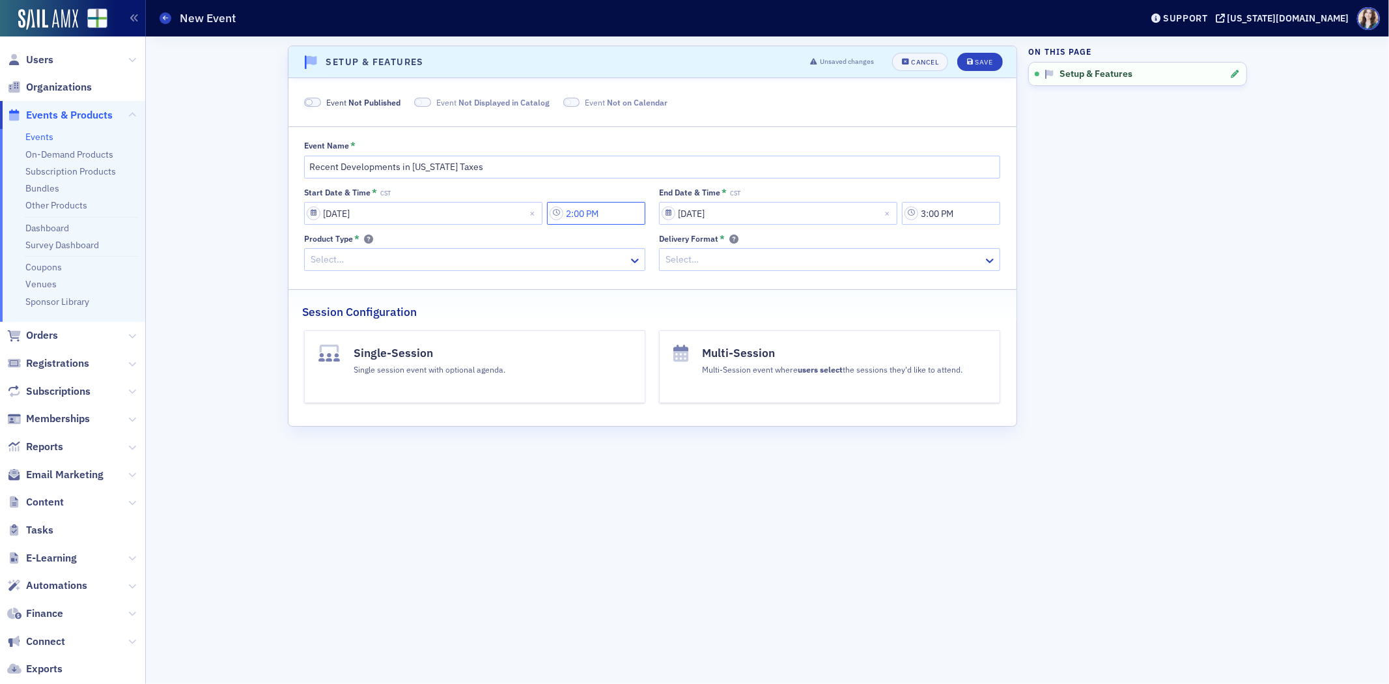
click at [619, 215] on input "2:00 PM" at bounding box center [596, 213] width 98 height 23
click at [687, 215] on icon at bounding box center [688, 215] width 13 height 13
click at [671, 365] on div "10" at bounding box center [674, 363] width 31 height 14
click at [772, 210] on button "AM" at bounding box center [769, 214] width 25 height 23
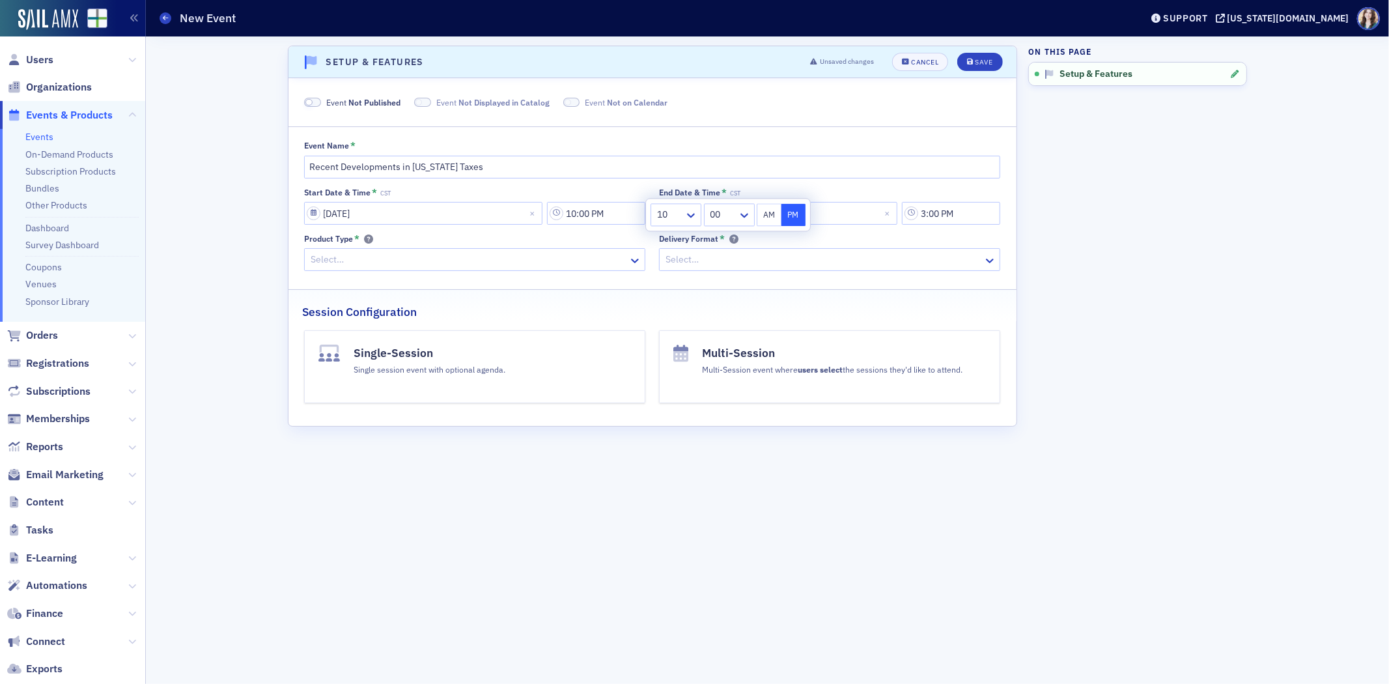
type input "10:00 AM"
click at [977, 217] on input "3:00 PM" at bounding box center [951, 213] width 98 height 23
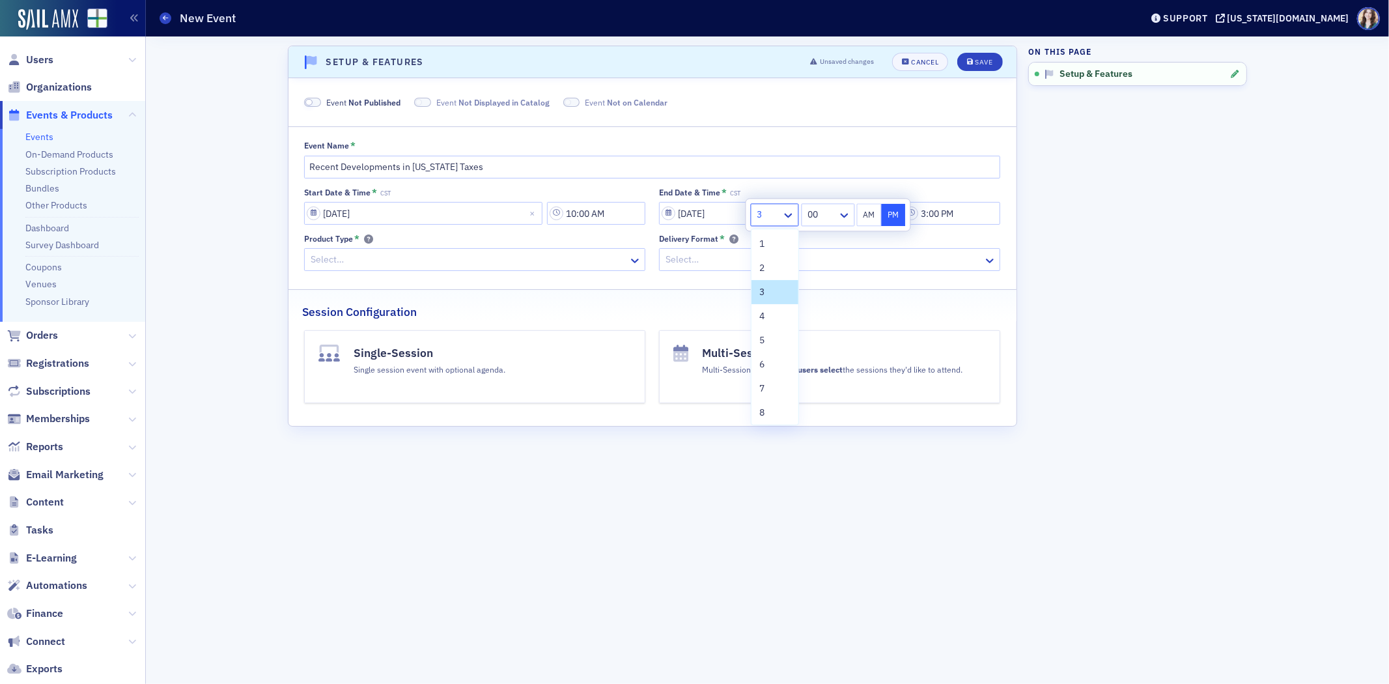
click at [774, 216] on div at bounding box center [768, 214] width 25 height 16
click at [770, 392] on div "11" at bounding box center [774, 387] width 31 height 14
click at [835, 210] on div at bounding box center [822, 214] width 27 height 16
click at [817, 337] on span "40" at bounding box center [817, 340] width 10 height 14
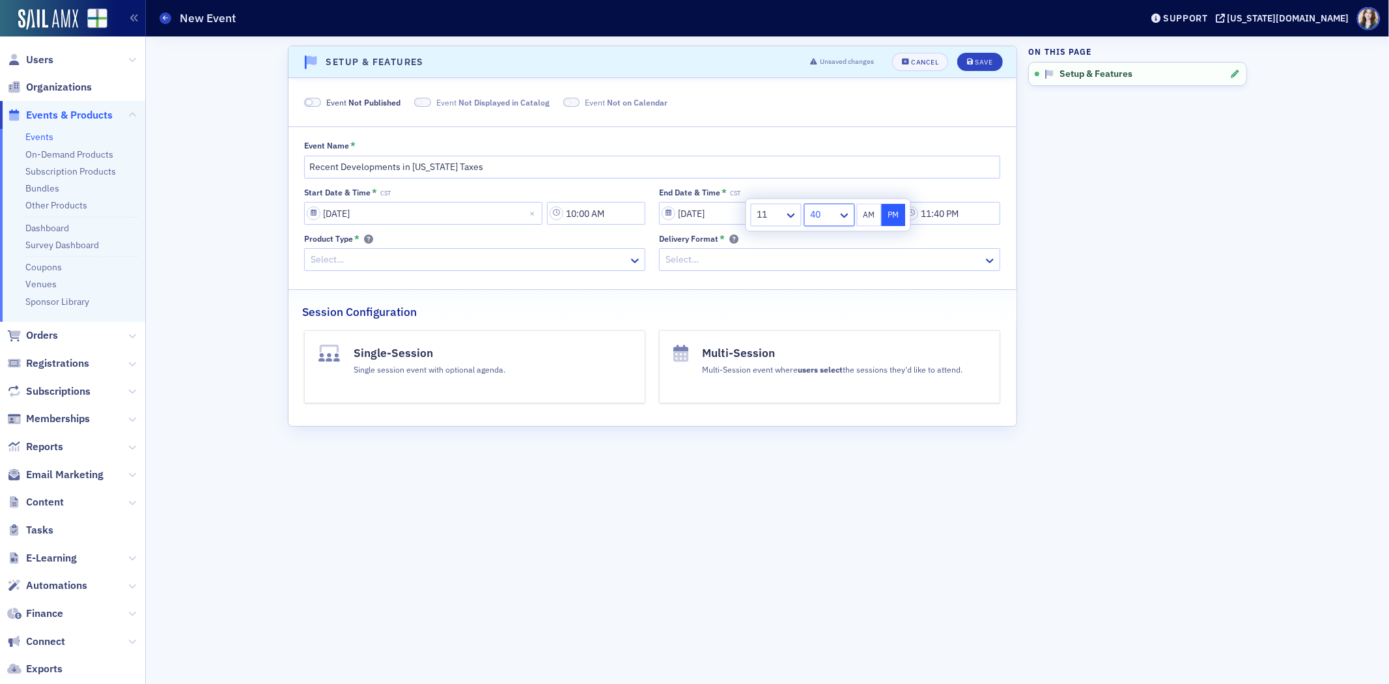
click at [871, 217] on button "AM" at bounding box center [869, 214] width 25 height 23
type input "11:40 AM"
click at [945, 319] on div "Session Configuration" at bounding box center [652, 305] width 701 height 31
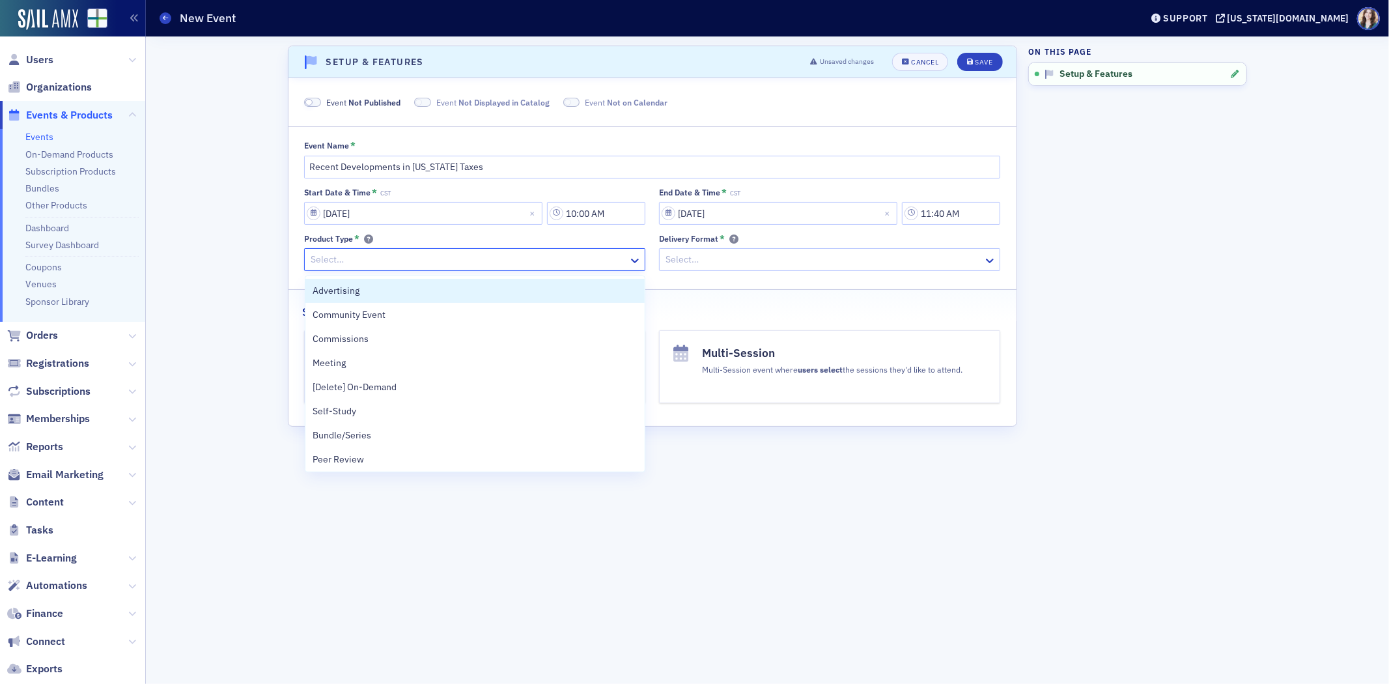
click at [603, 261] on div at bounding box center [468, 259] width 318 height 16
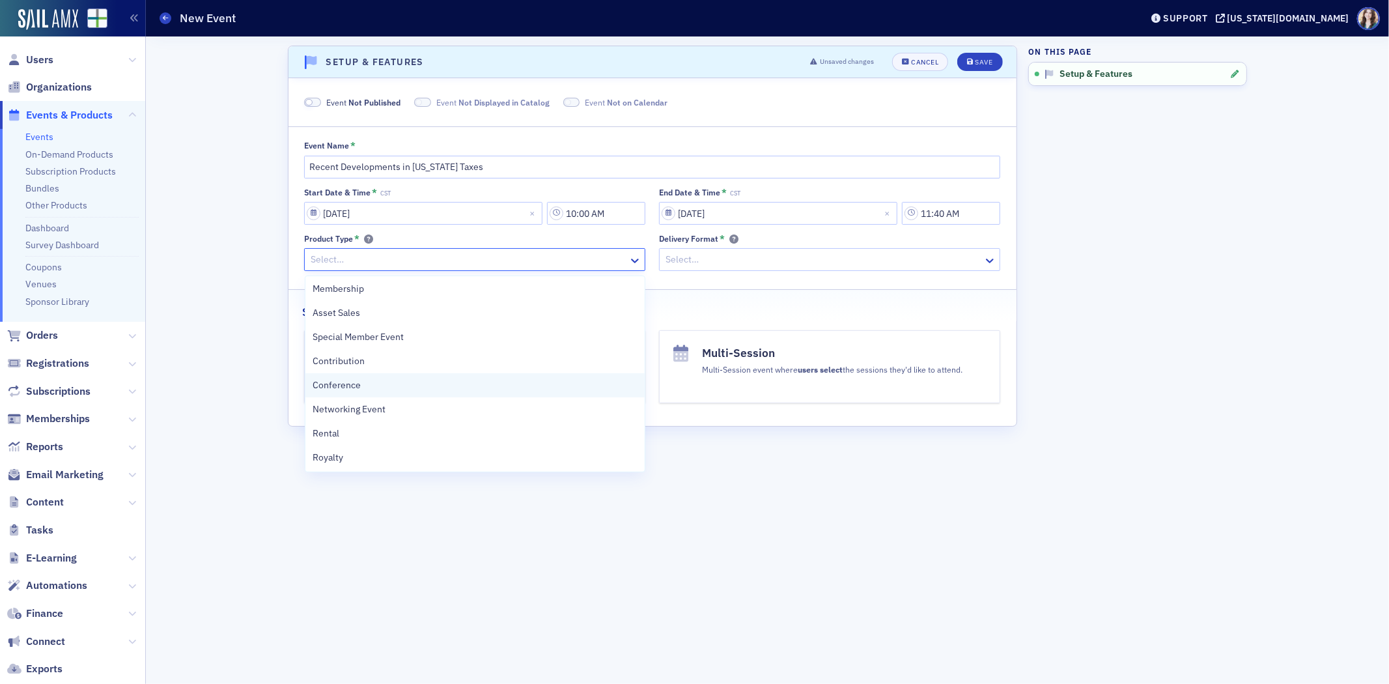
scroll to position [291, 0]
click at [354, 465] on div "Seminar" at bounding box center [475, 457] width 340 height 24
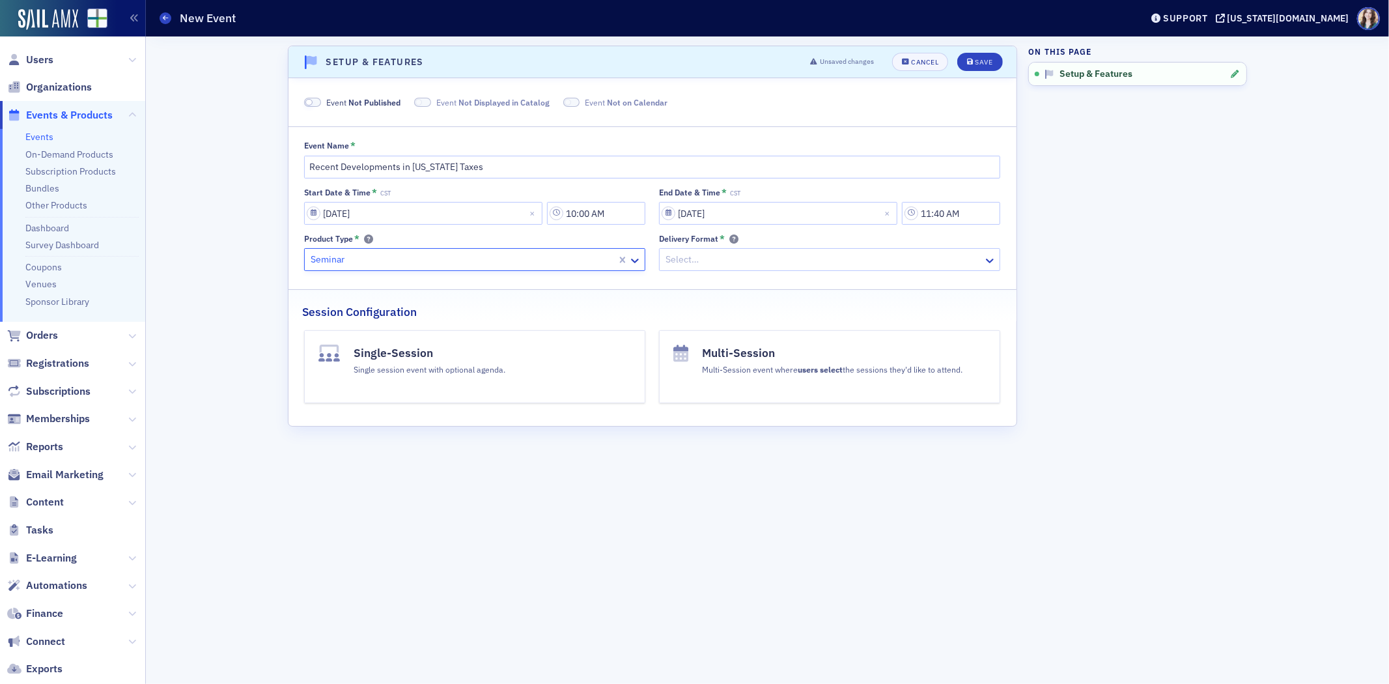
click at [718, 262] on div at bounding box center [823, 259] width 318 height 16
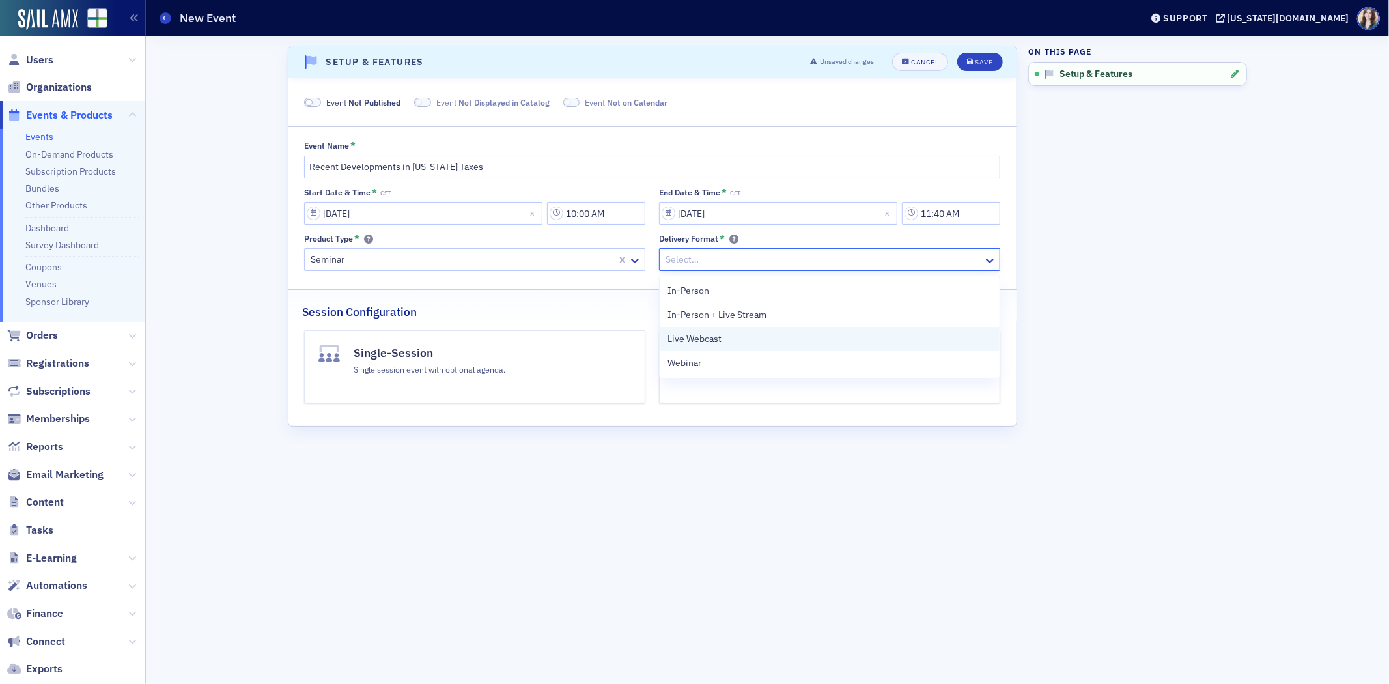
click at [712, 347] on div "Live Webcast" at bounding box center [830, 339] width 340 height 24
click at [530, 370] on button "Single-Session Single session event with optional agenda." at bounding box center [474, 366] width 341 height 73
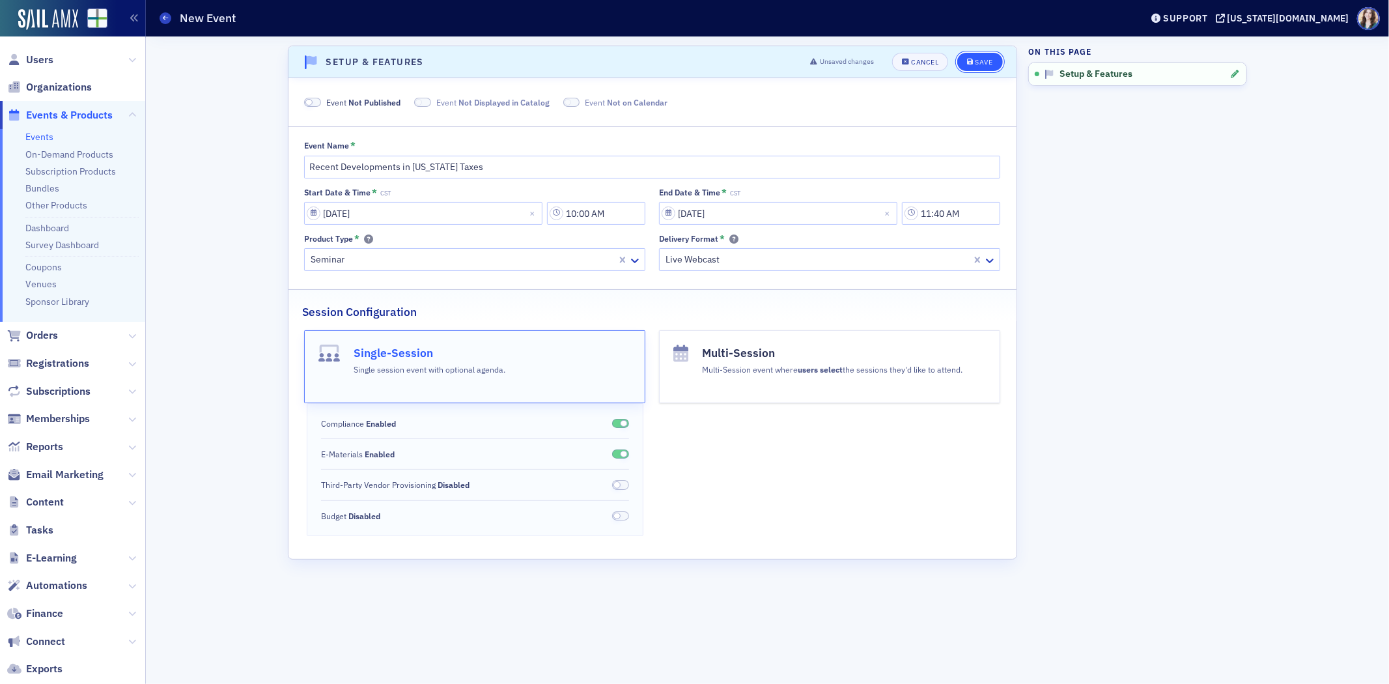
click at [997, 60] on button "Save" at bounding box center [979, 62] width 45 height 18
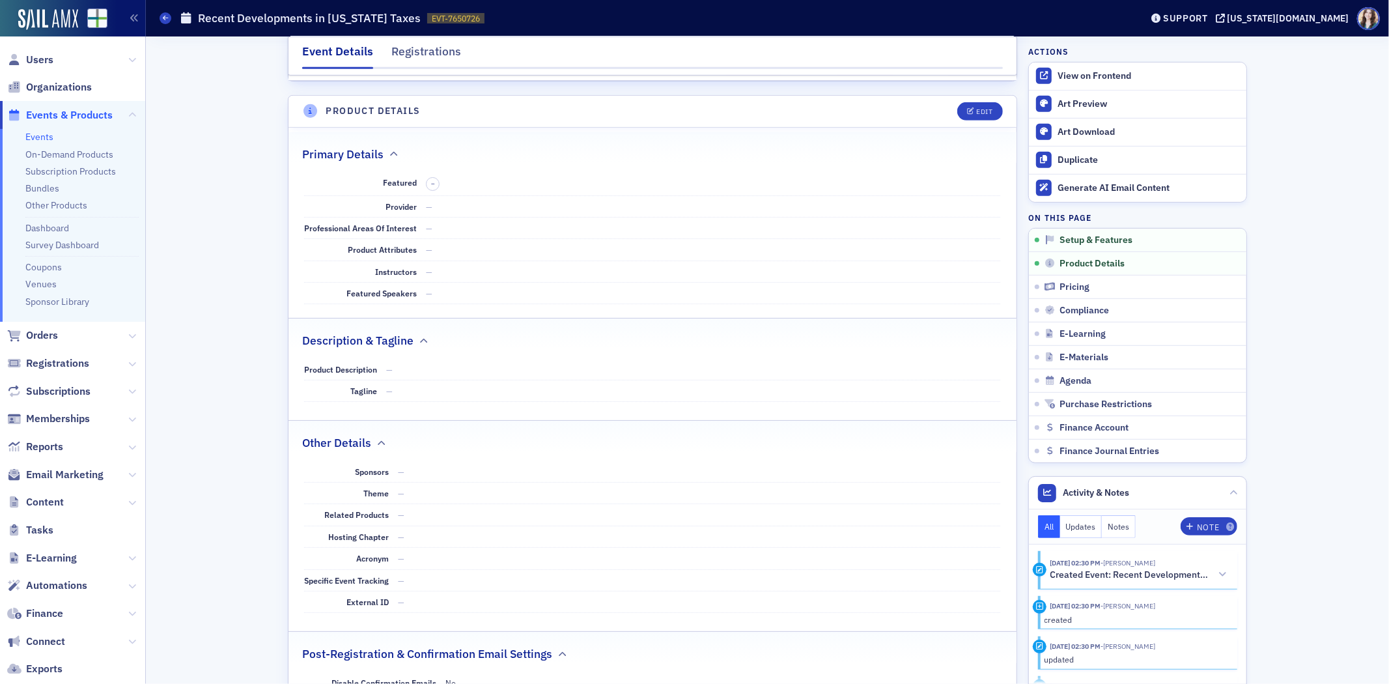
scroll to position [406, 0]
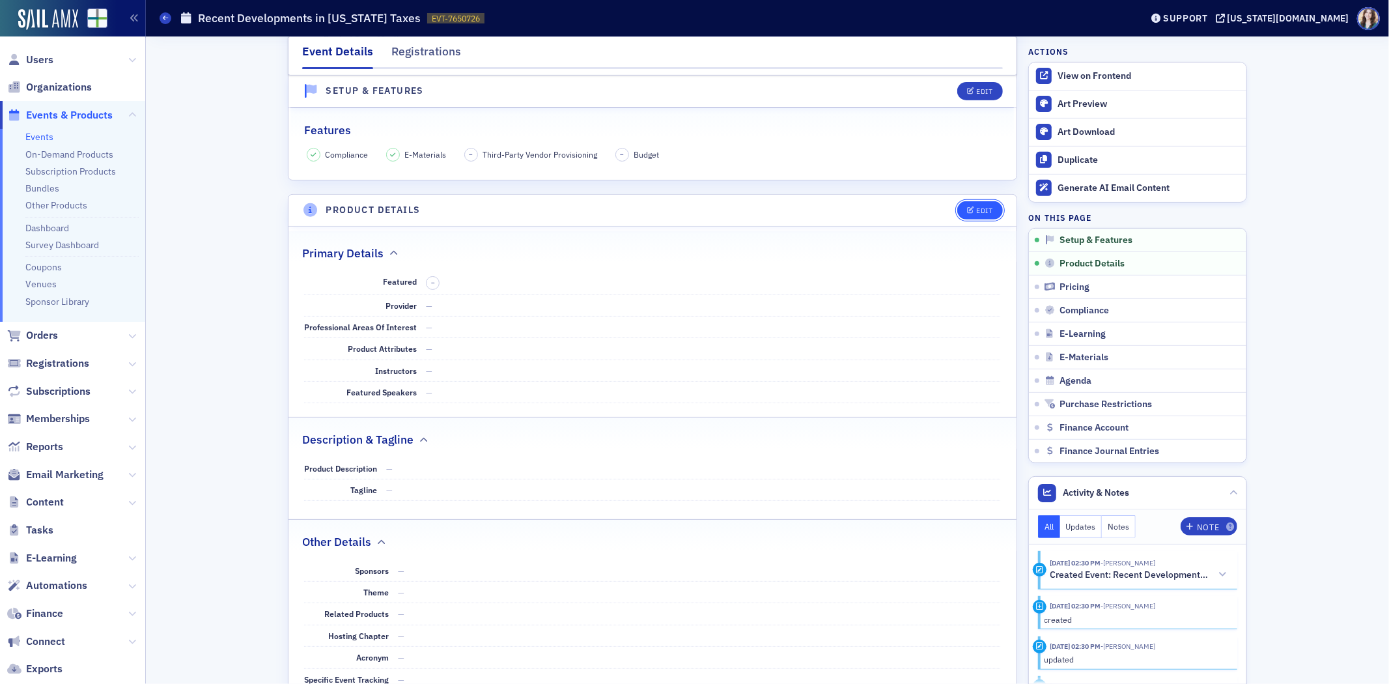
click at [968, 217] on button "Edit" at bounding box center [979, 210] width 45 height 18
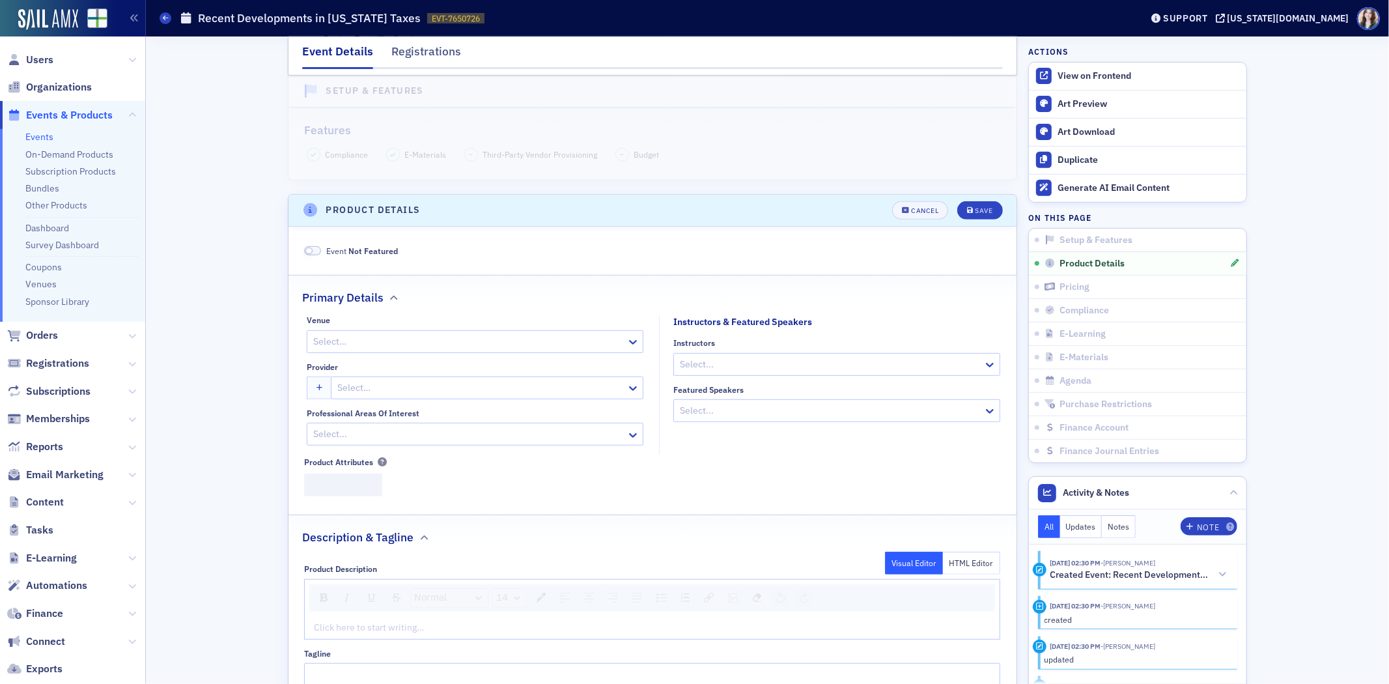
scroll to position [525, 0]
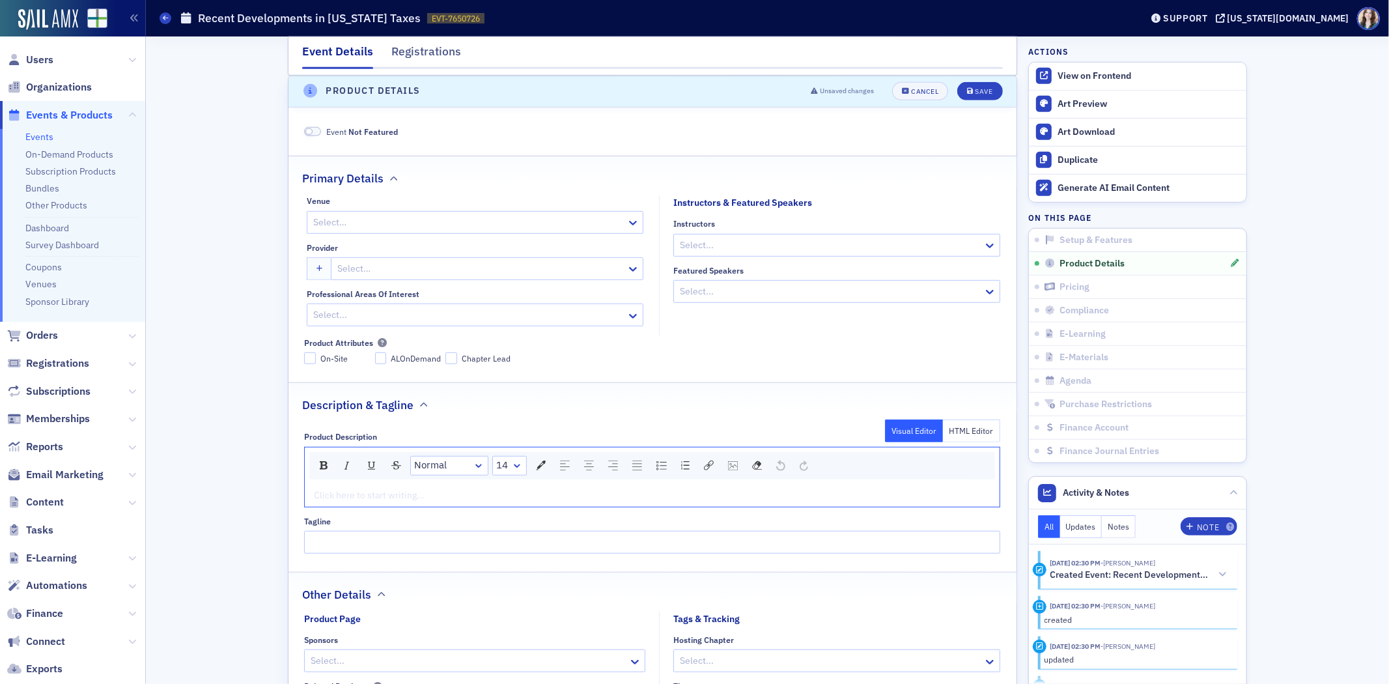
click at [354, 494] on div "rdw-editor" at bounding box center [653, 495] width 676 height 14
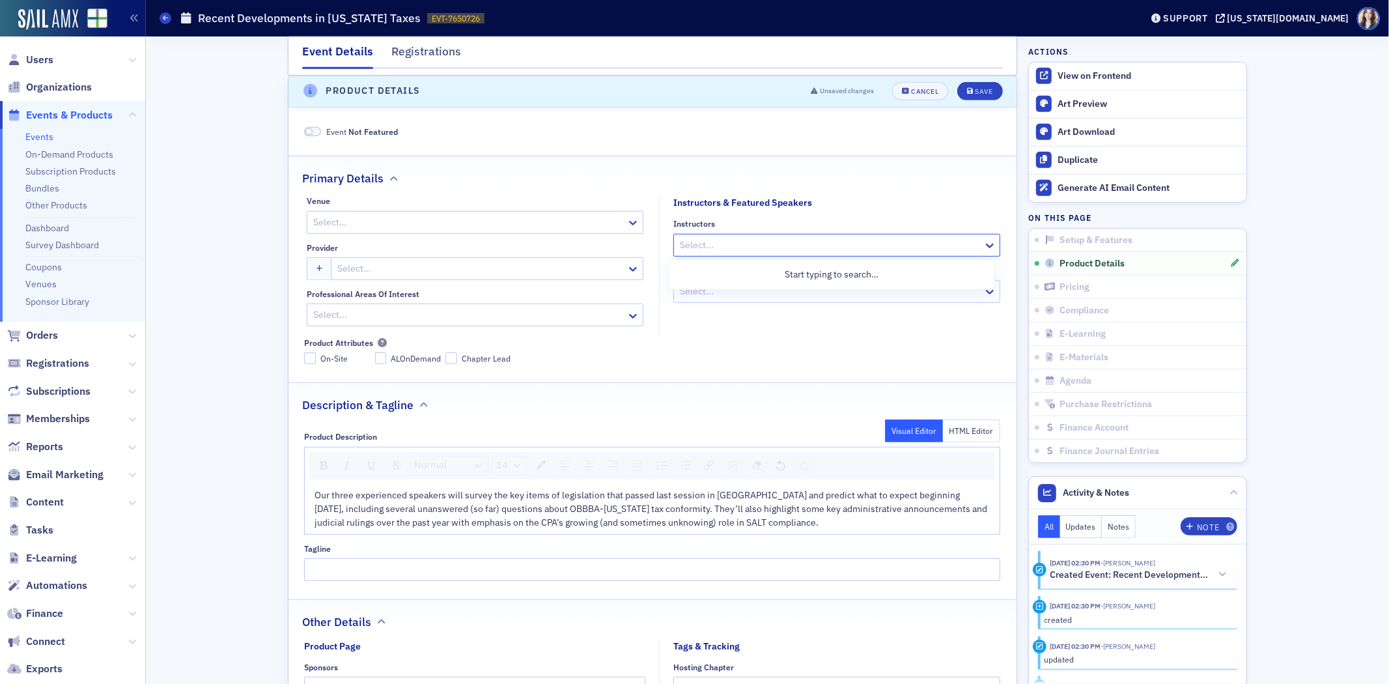
click at [692, 243] on div at bounding box center [829, 245] width 303 height 16
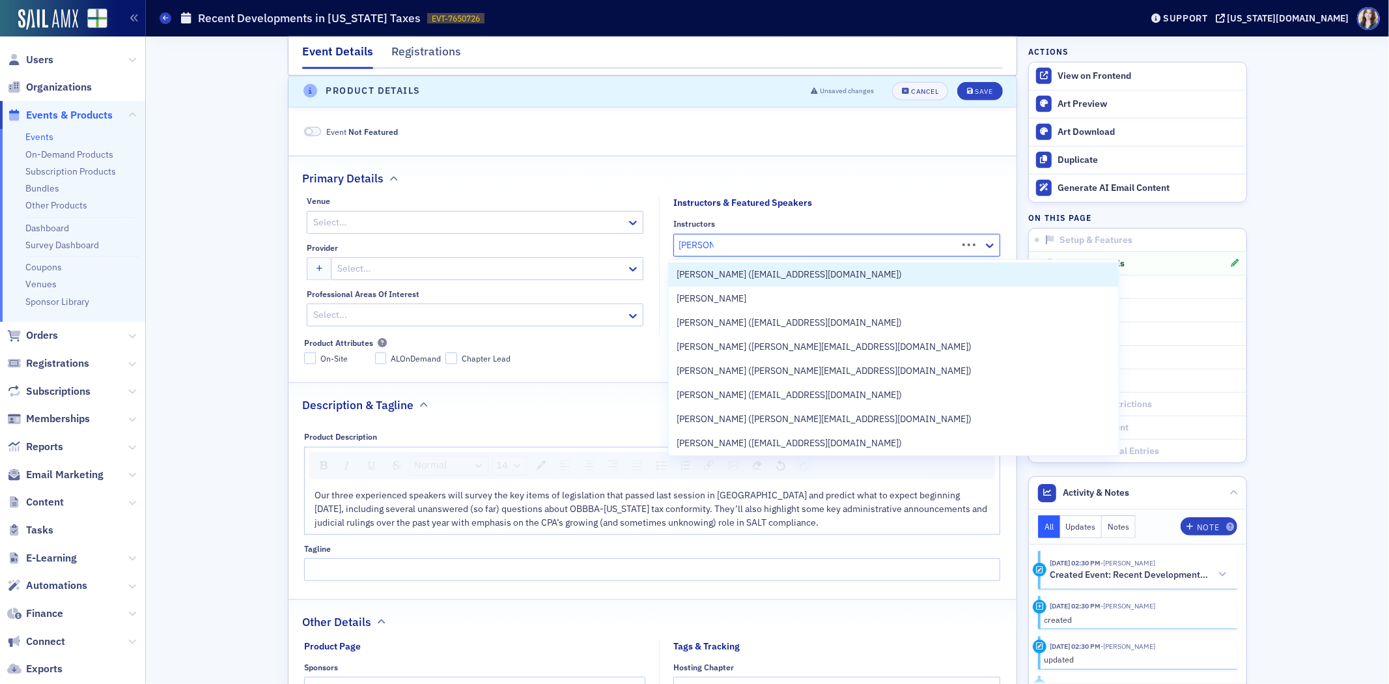
type input "bruce Ely"
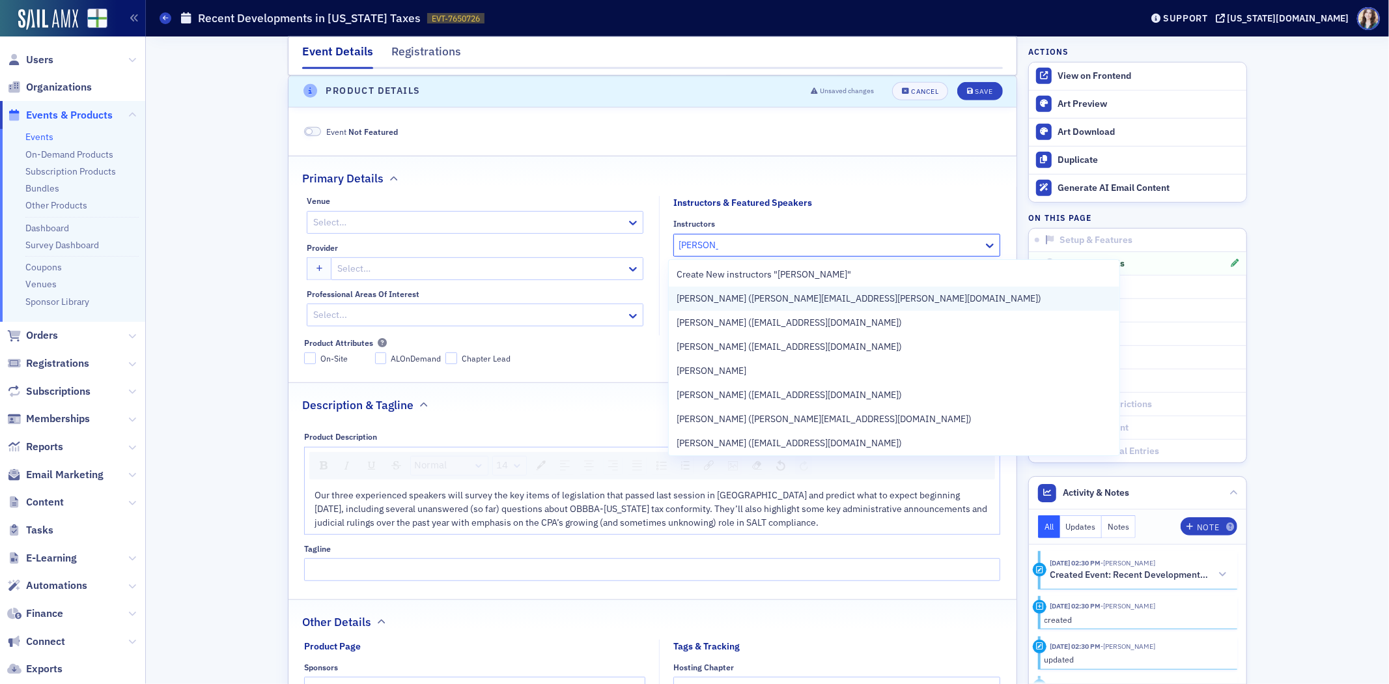
click at [745, 293] on span "Bruce Ely (bely@bradley.com)" at bounding box center [859, 299] width 365 height 14
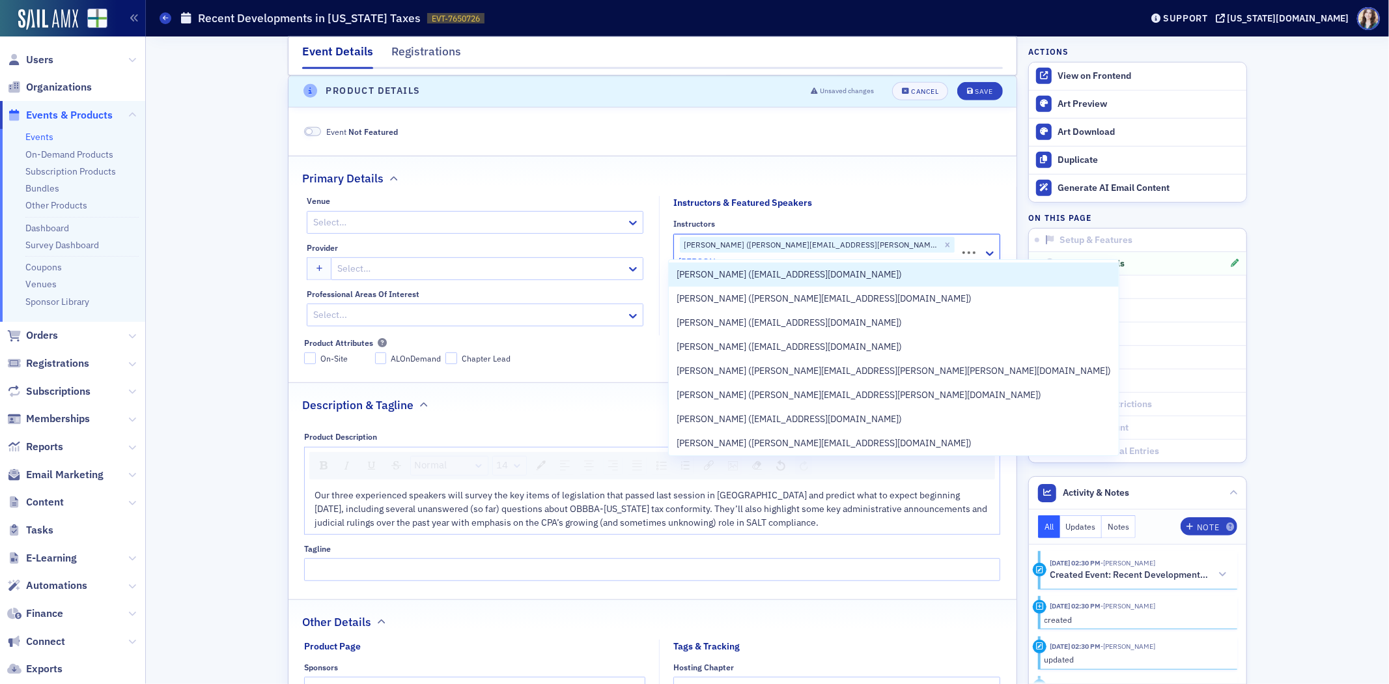
type input "Jimmy Long"
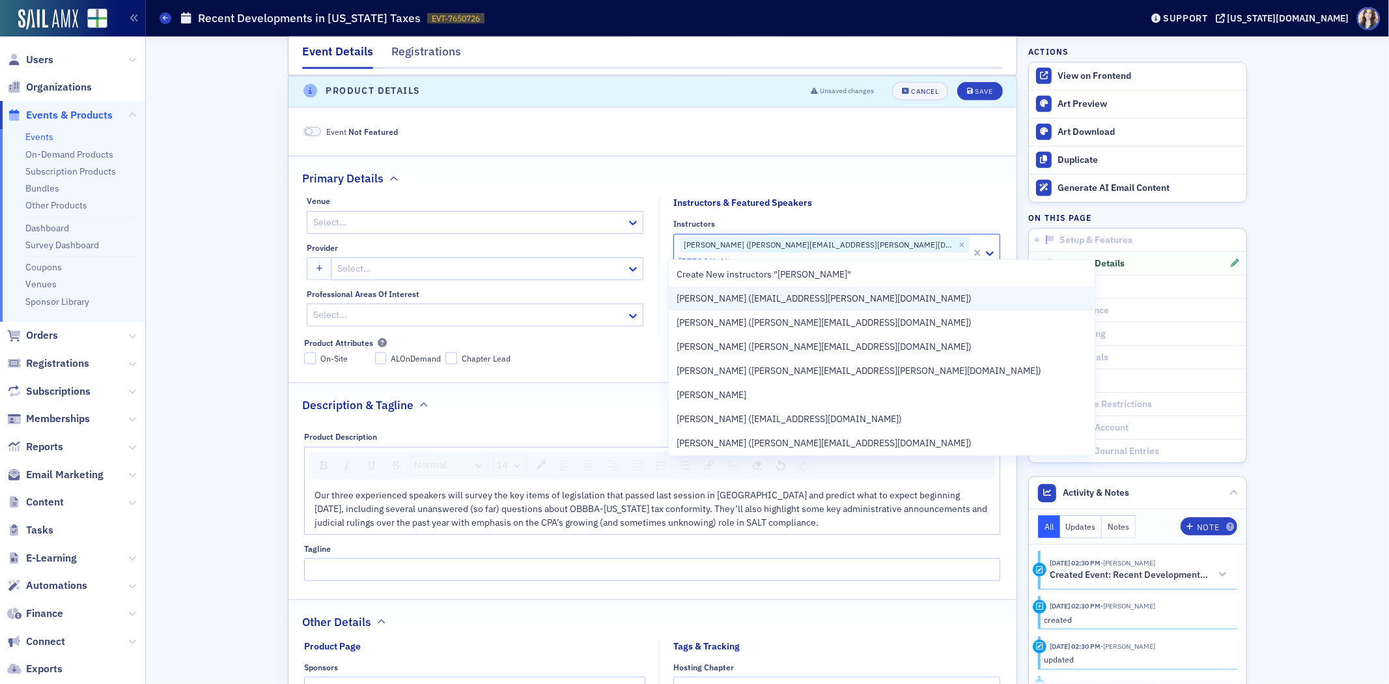
click at [848, 301] on div "Jimmy Long (jelong@bradley.com)" at bounding box center [882, 299] width 410 height 14
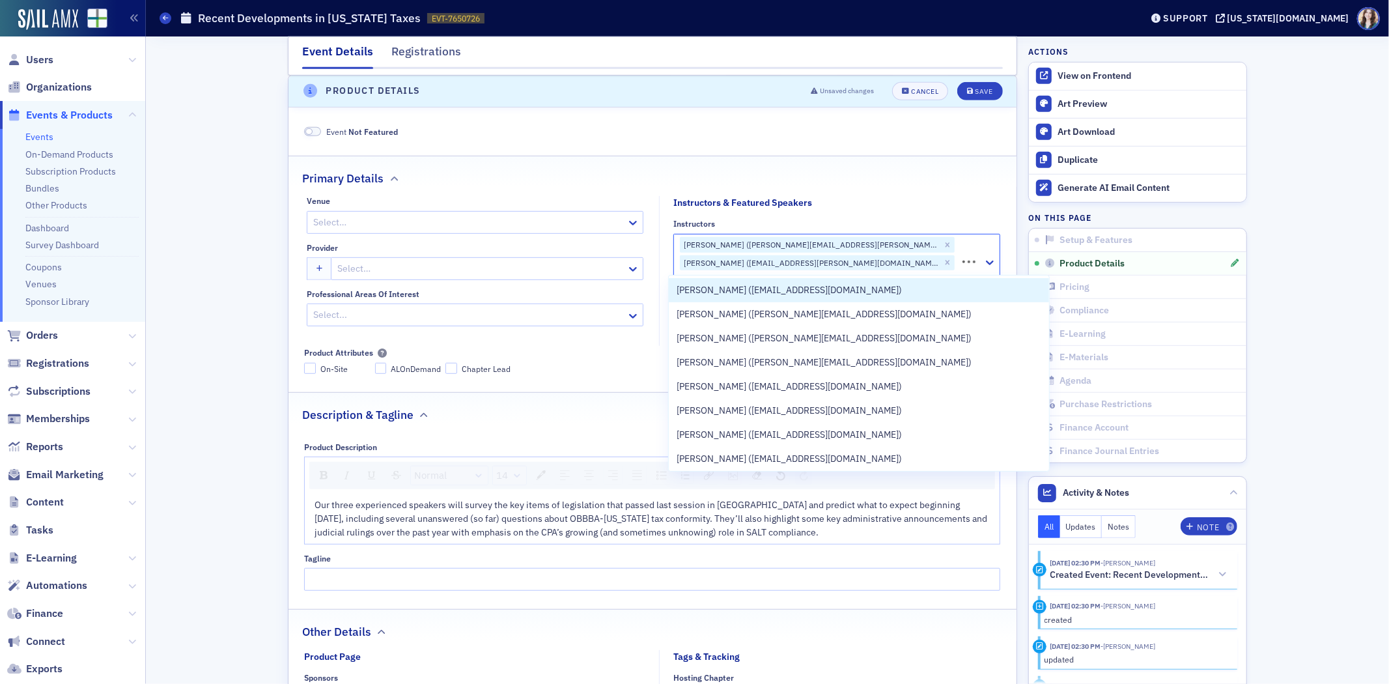
type input "Wthi"
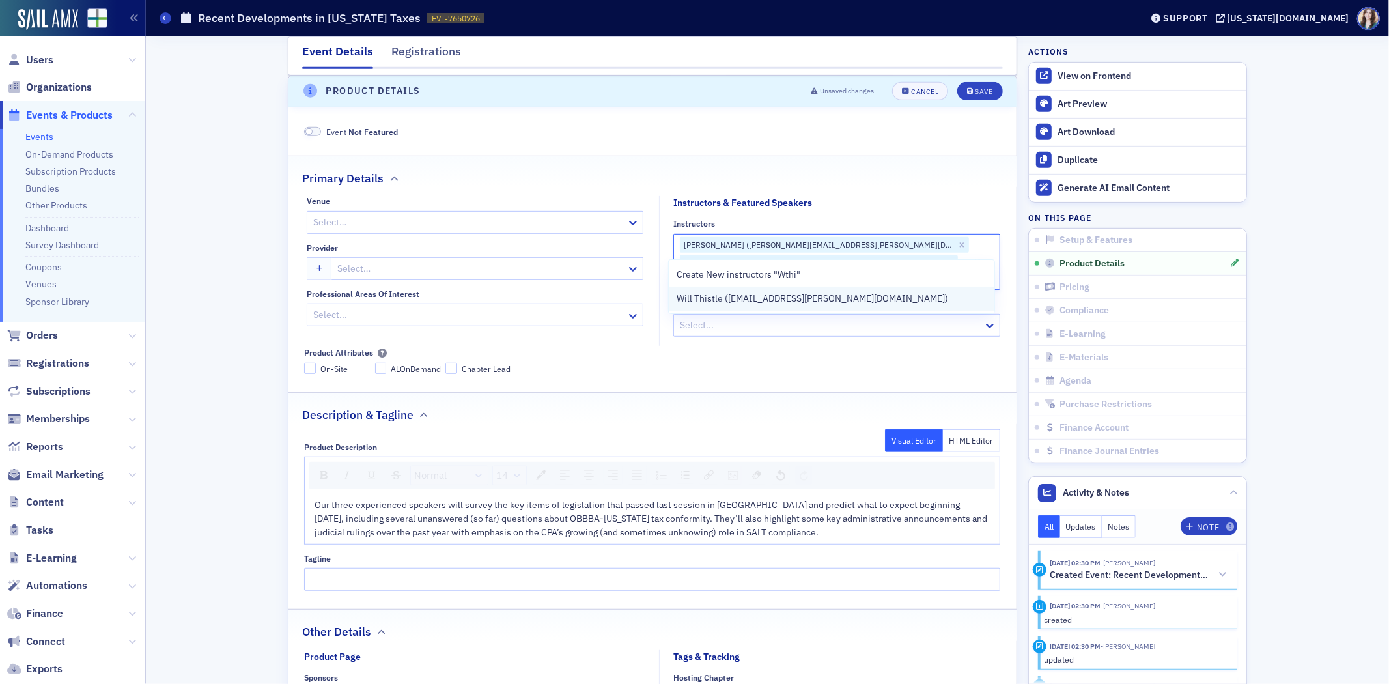
click at [790, 303] on span "Will Thistle (wthistle@bradley.com)" at bounding box center [813, 299] width 272 height 14
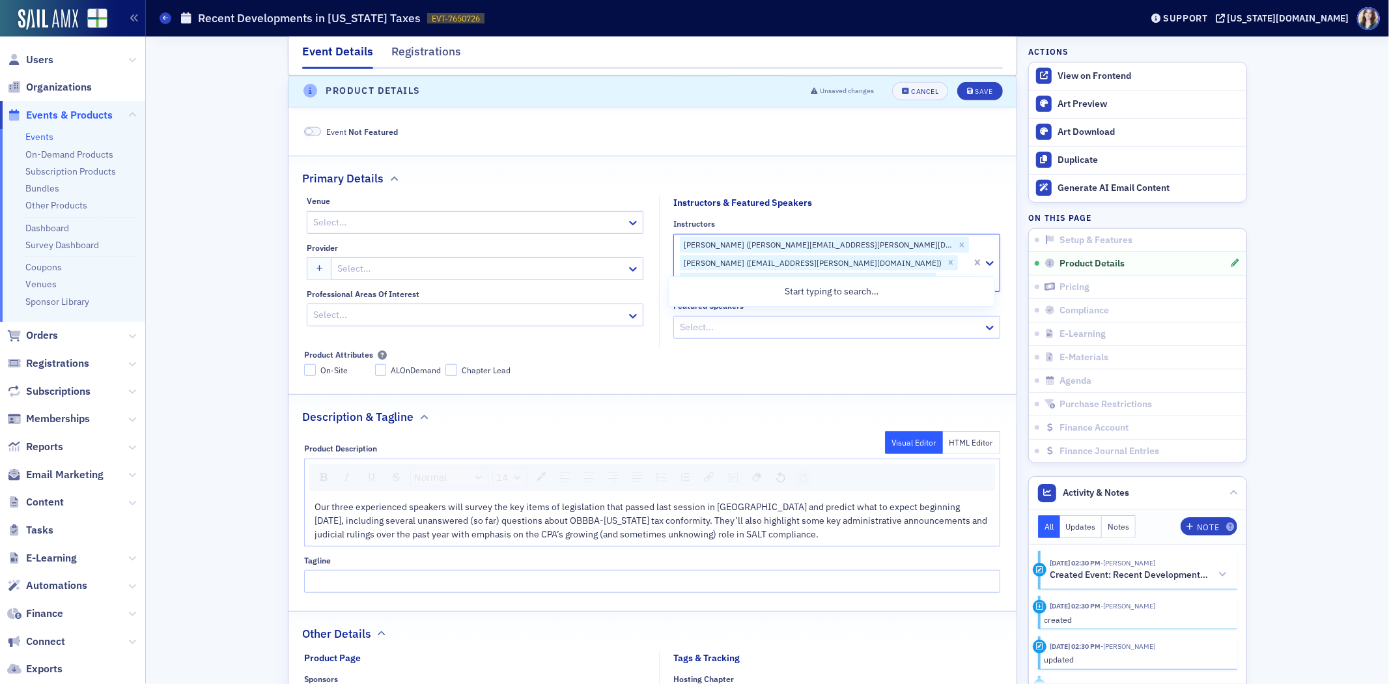
click at [716, 365] on fieldset "Primary Details Venue Select… Provider Select… Professional Areas of Interest S…" at bounding box center [652, 270] width 728 height 229
click at [430, 262] on div at bounding box center [480, 268] width 288 height 16
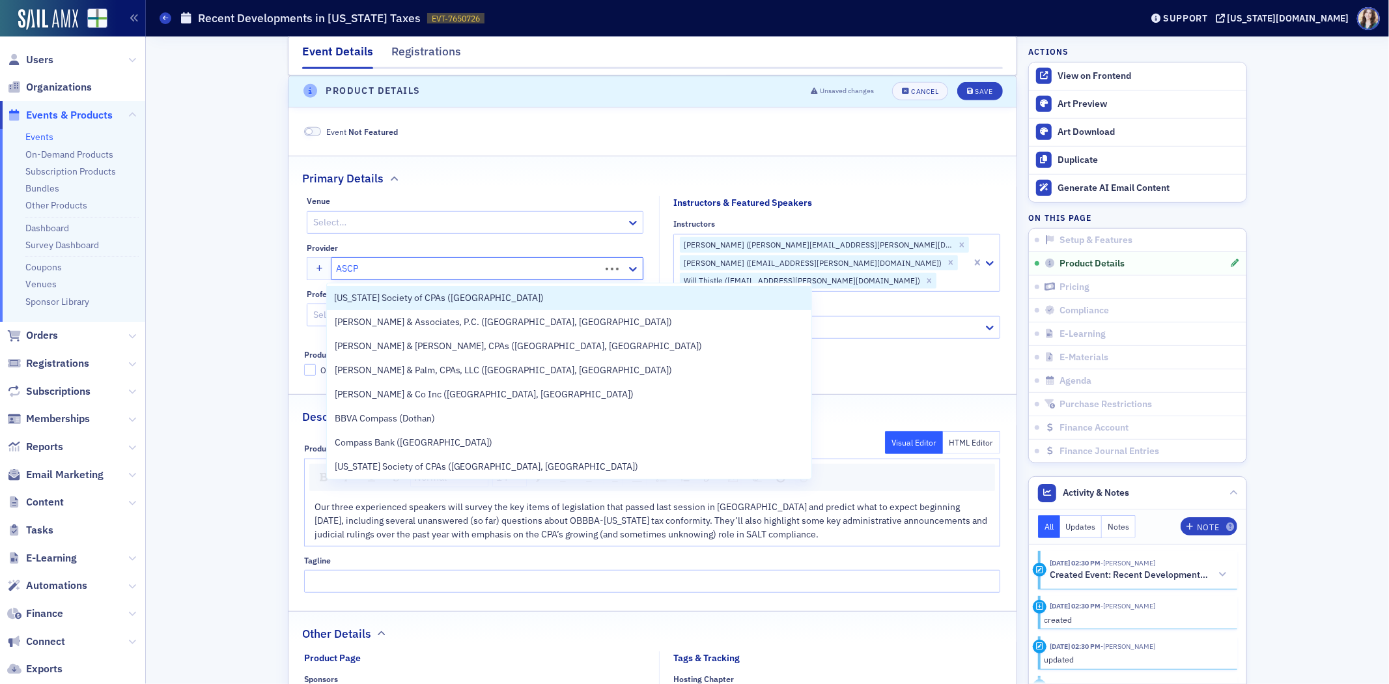
type input "ASCPA"
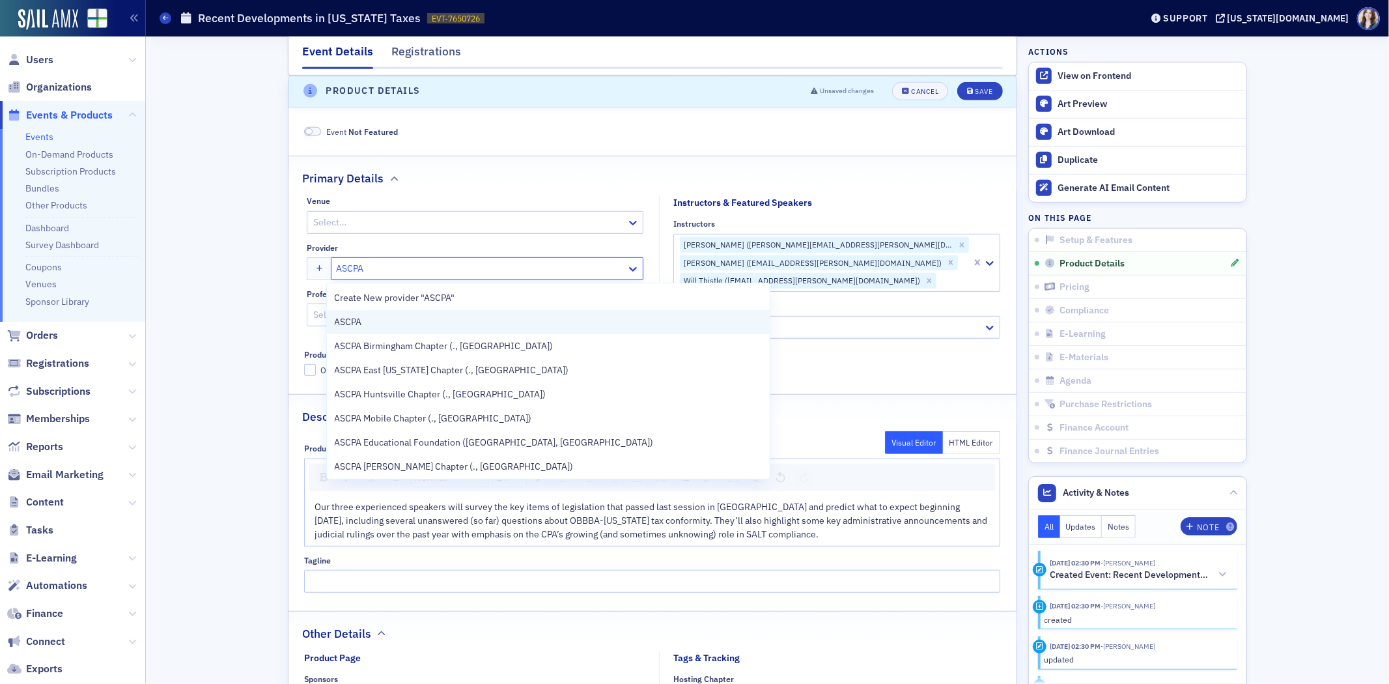
click at [397, 326] on span "ASCPA" at bounding box center [394, 322] width 119 height 14
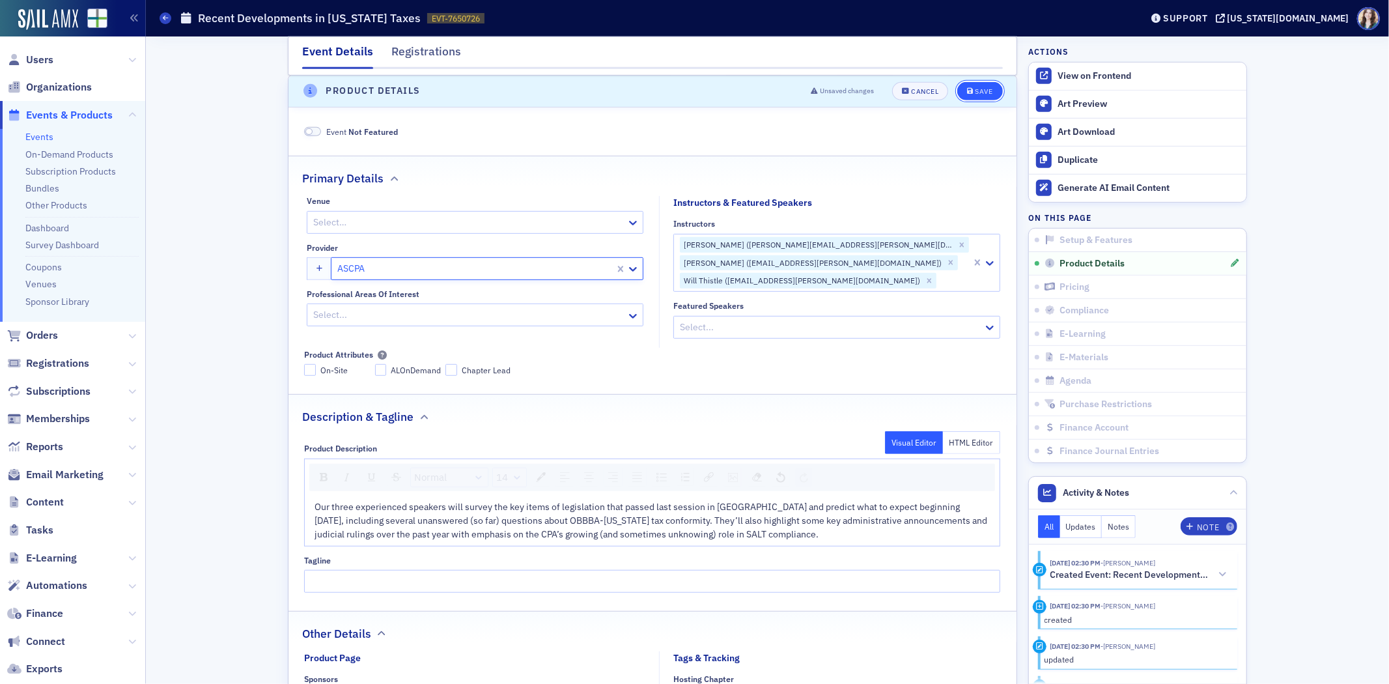
click at [990, 91] on button "Save" at bounding box center [979, 91] width 45 height 18
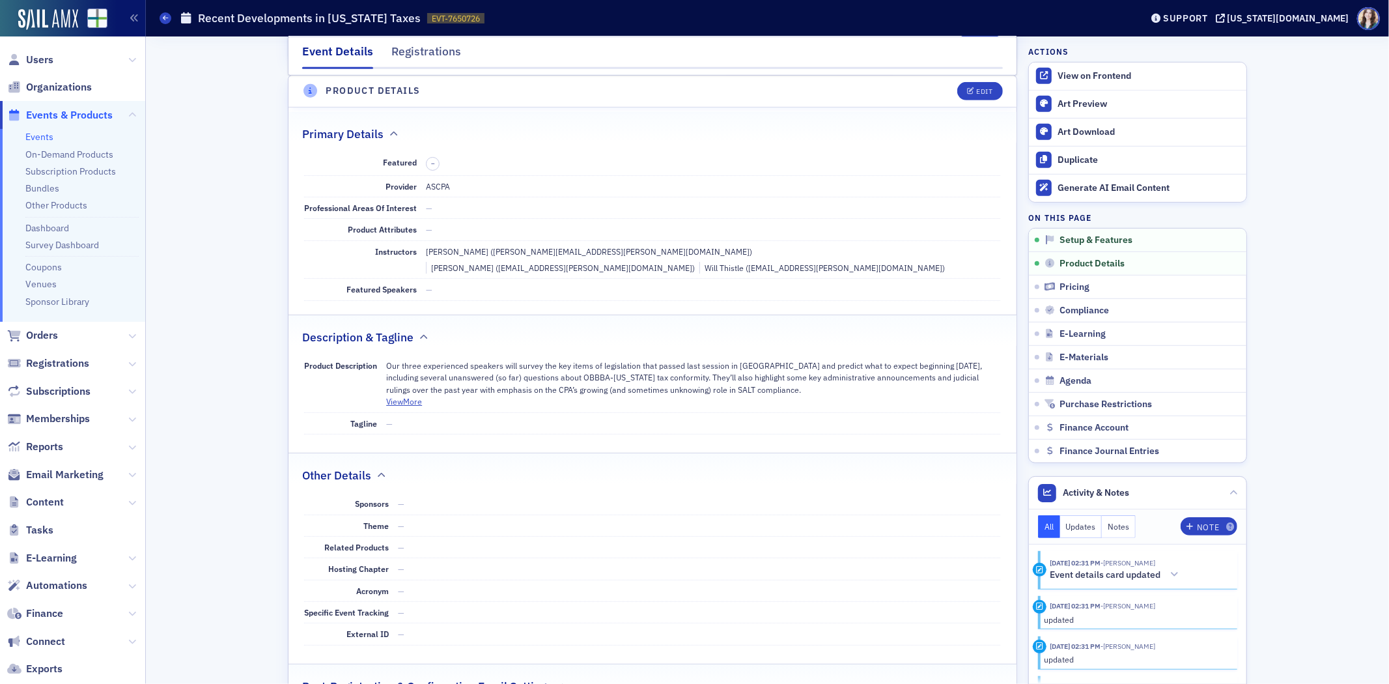
click at [923, 83] on header "Product Details Edit" at bounding box center [652, 92] width 728 height 32
click at [894, 76] on header "Product Details Edit" at bounding box center [652, 92] width 728 height 32
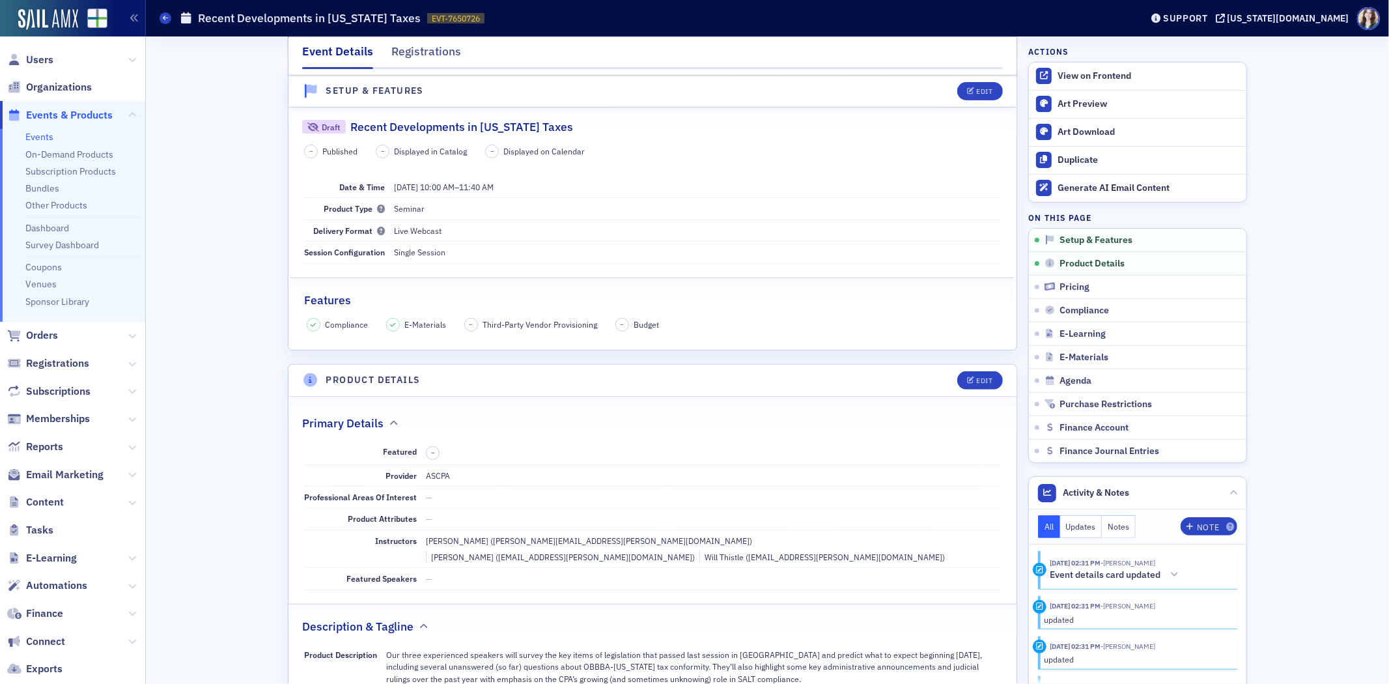
scroll to position [0, 0]
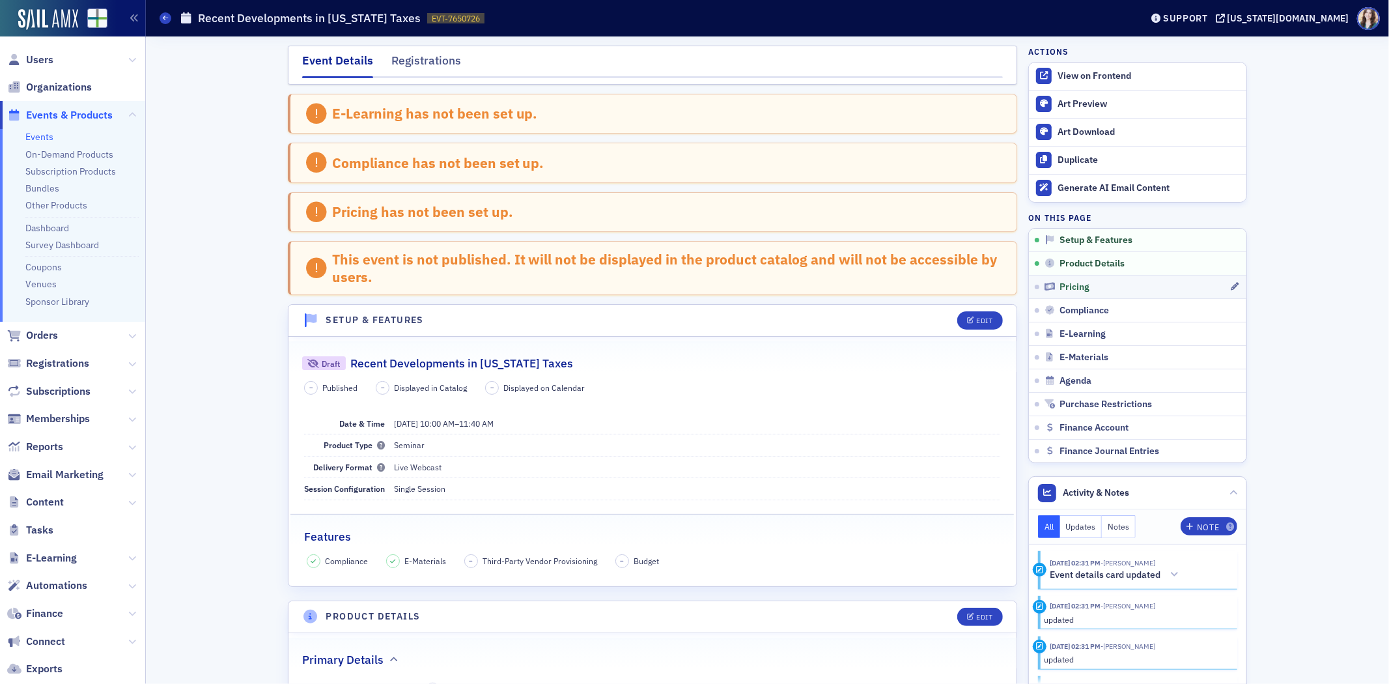
click at [1062, 279] on link "Pricing" at bounding box center [1137, 286] width 217 height 23
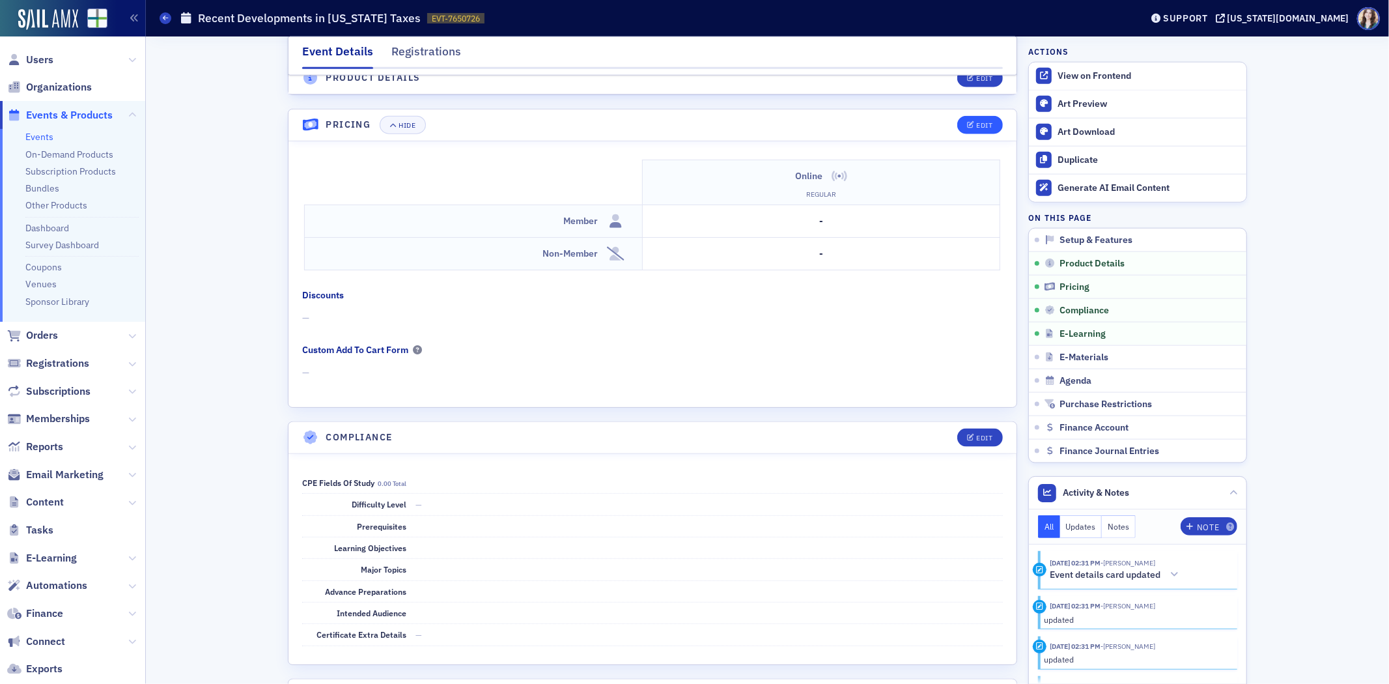
scroll to position [1347, 0]
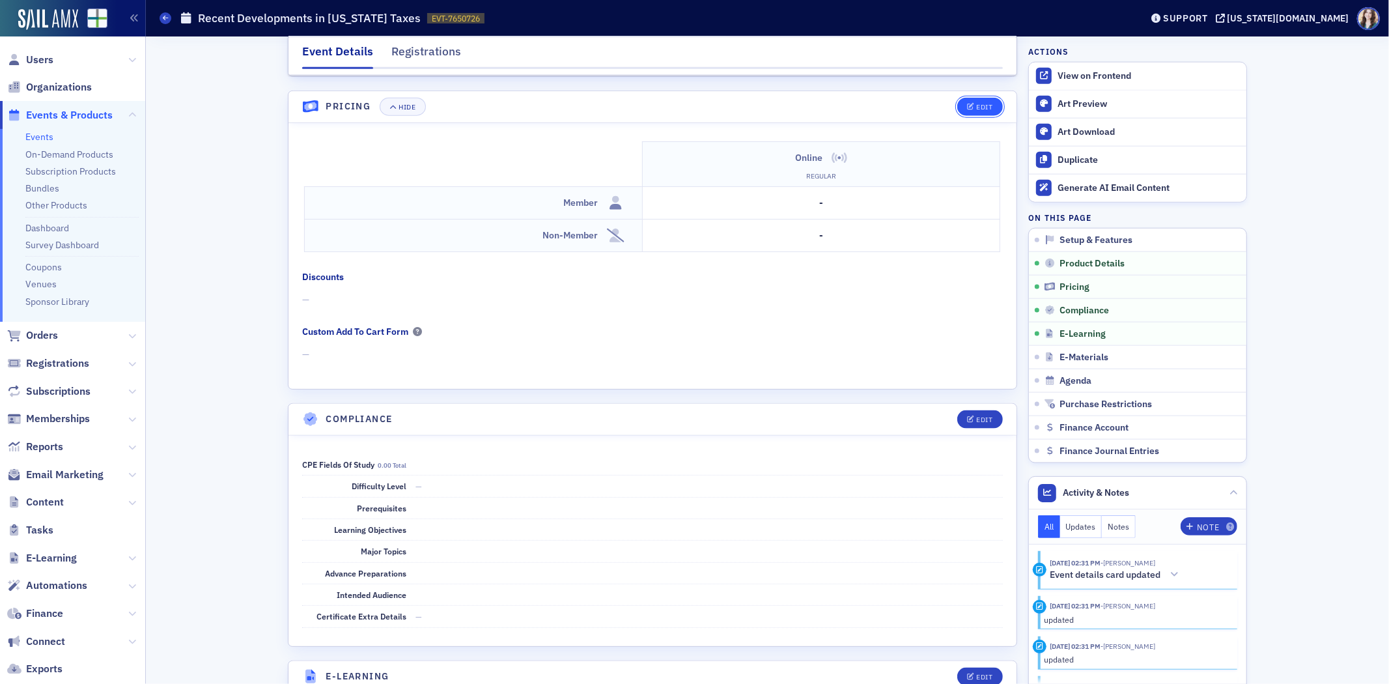
click at [973, 98] on button "Edit" at bounding box center [979, 107] width 45 height 18
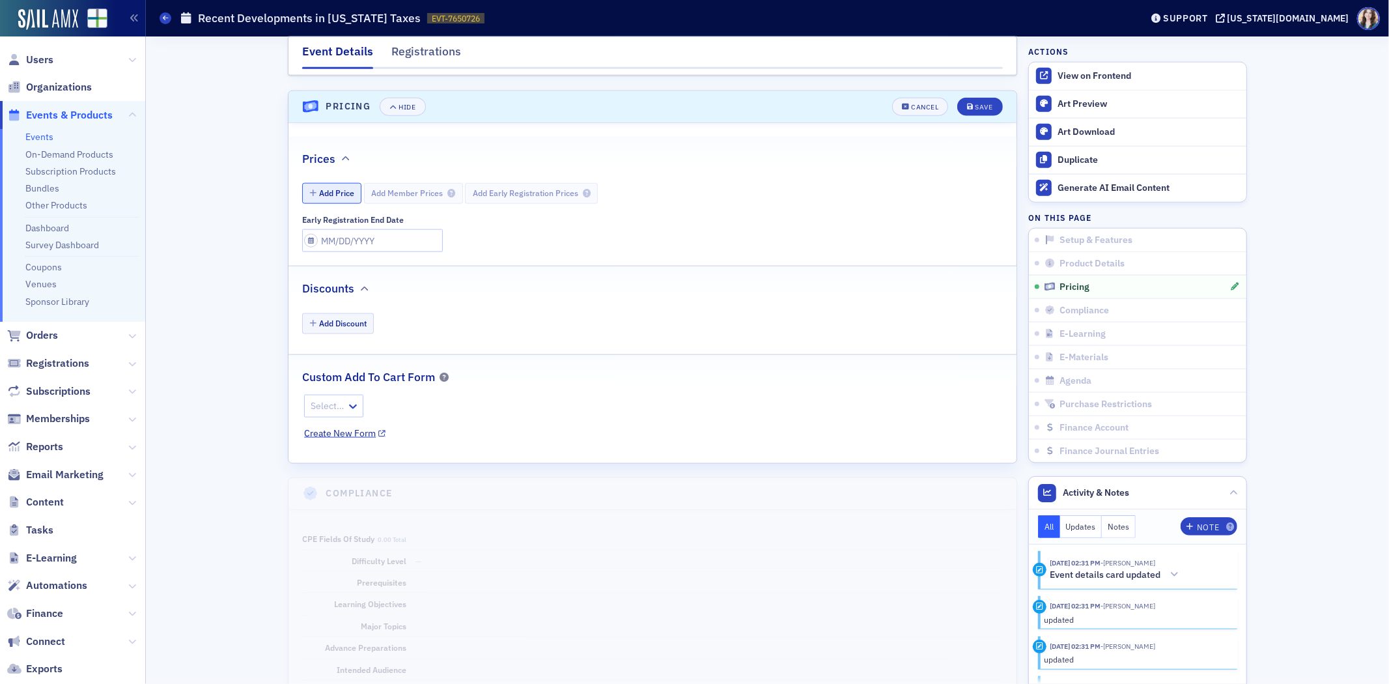
click at [346, 183] on button "Add Price" at bounding box center [332, 193] width 60 height 20
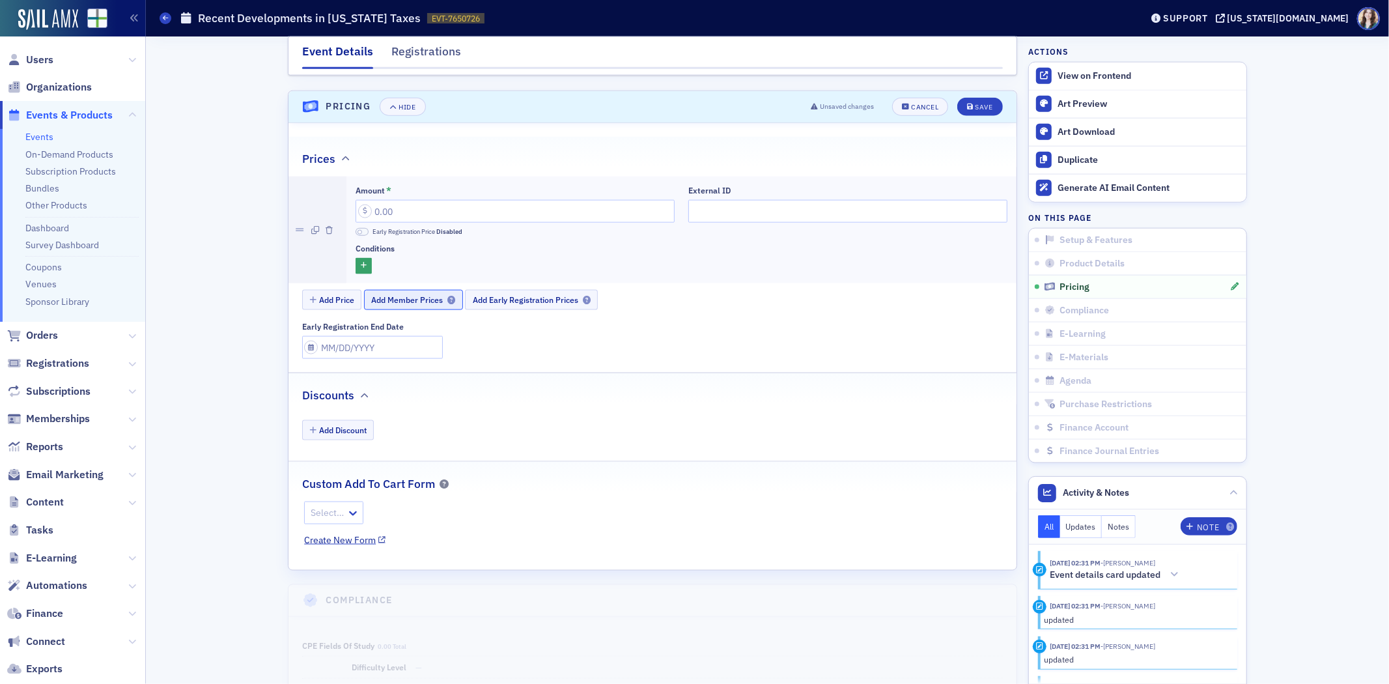
click at [380, 295] on span "Add Member Prices" at bounding box center [413, 300] width 84 height 10
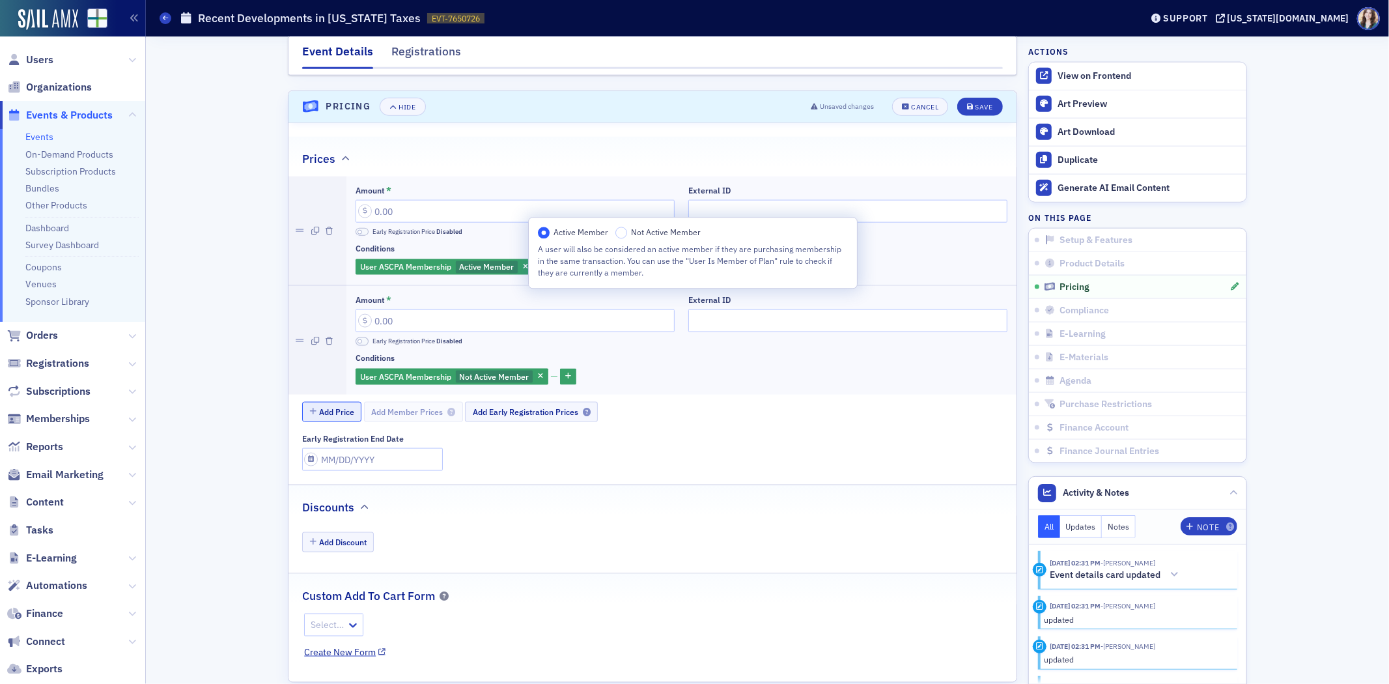
click at [344, 402] on button "Add Price" at bounding box center [332, 412] width 60 height 20
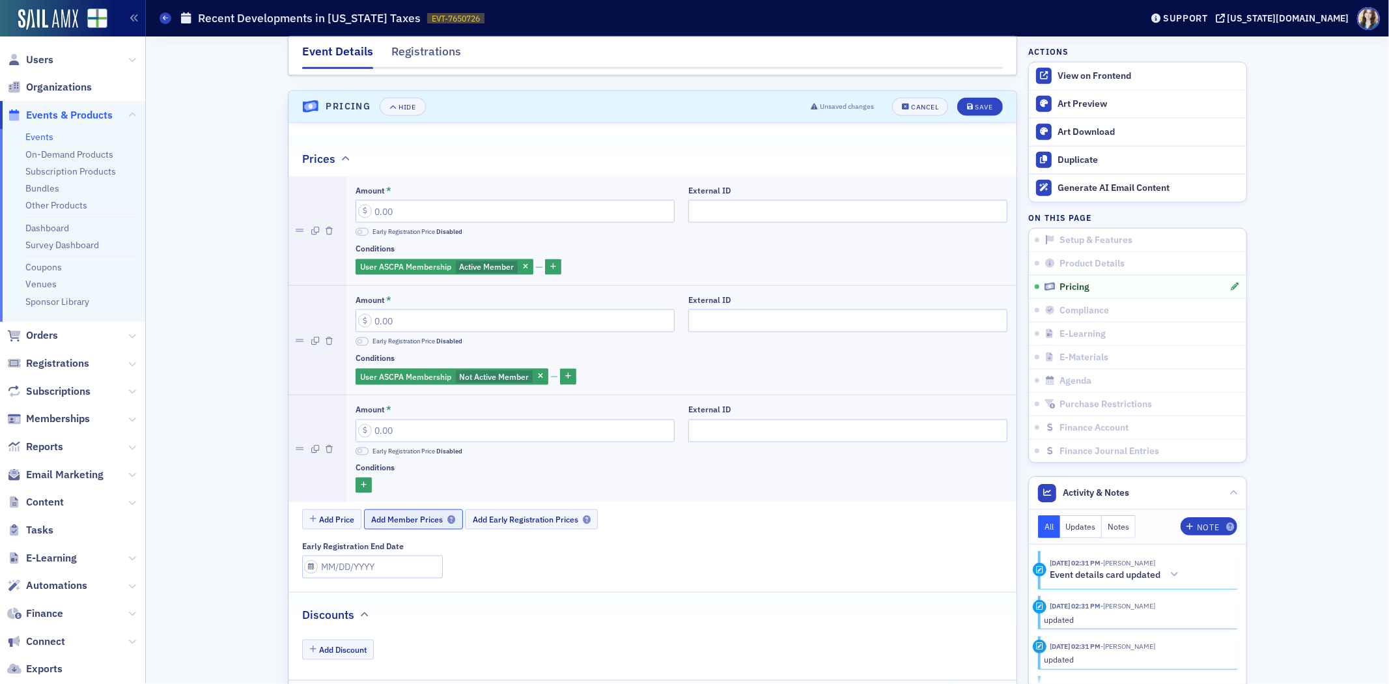
click at [402, 514] on span "Add Member Prices" at bounding box center [413, 519] width 84 height 10
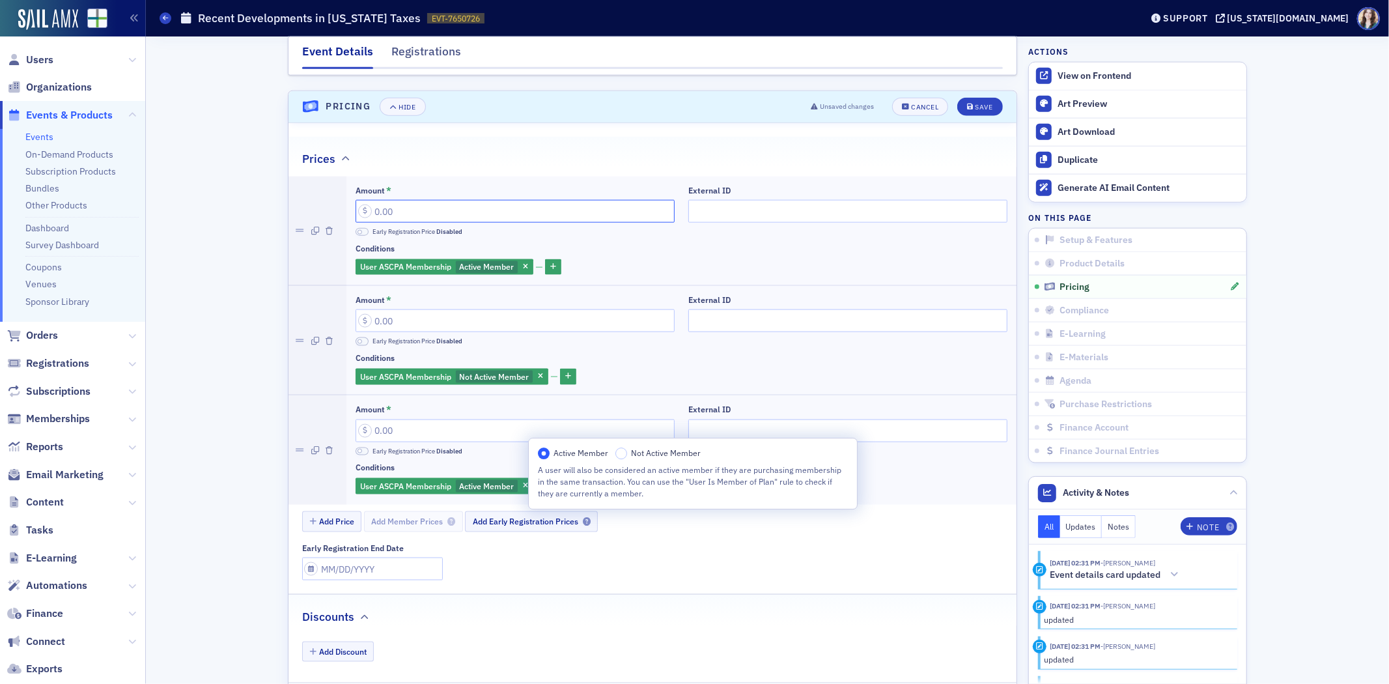
click at [437, 200] on input "Amount *" at bounding box center [515, 211] width 319 height 23
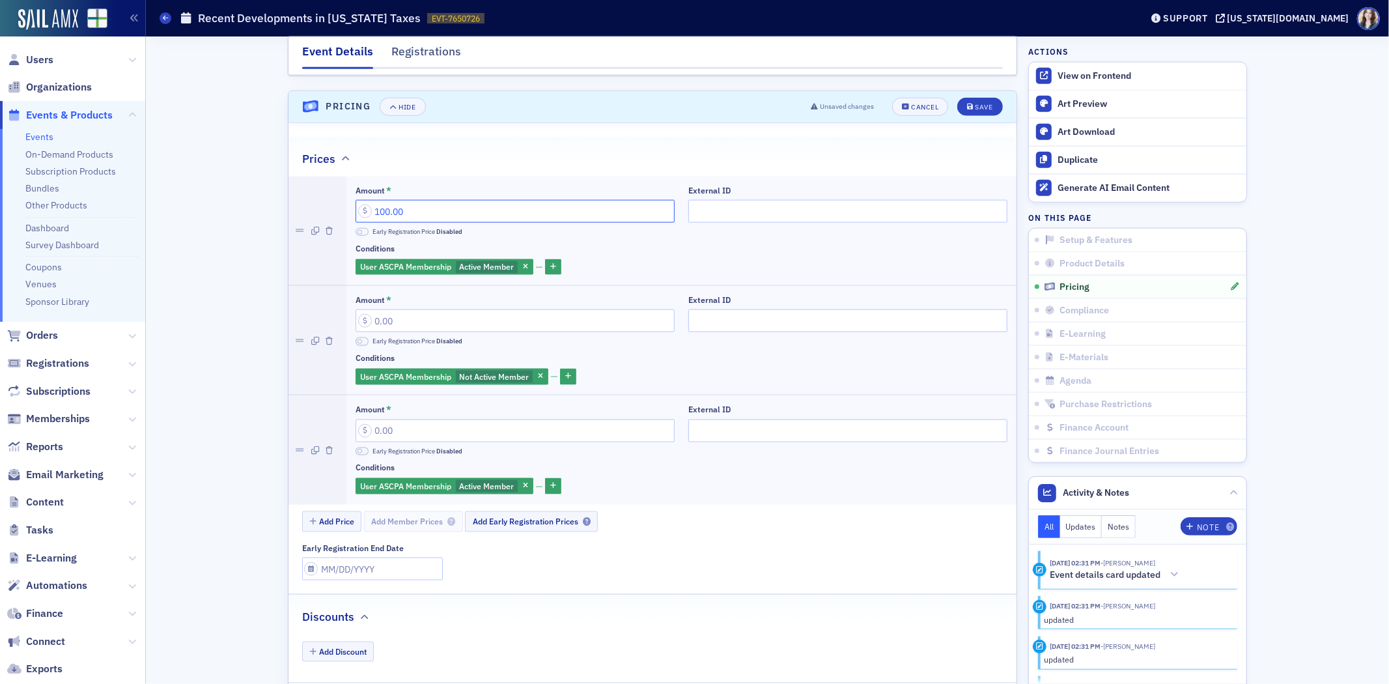
type input "100.00"
click at [496, 313] on input "Amount *" at bounding box center [515, 320] width 319 height 23
type input "150.00"
click at [393, 426] on input "Amount *" at bounding box center [515, 430] width 319 height 23
click at [343, 511] on button "Add Price" at bounding box center [332, 521] width 60 height 20
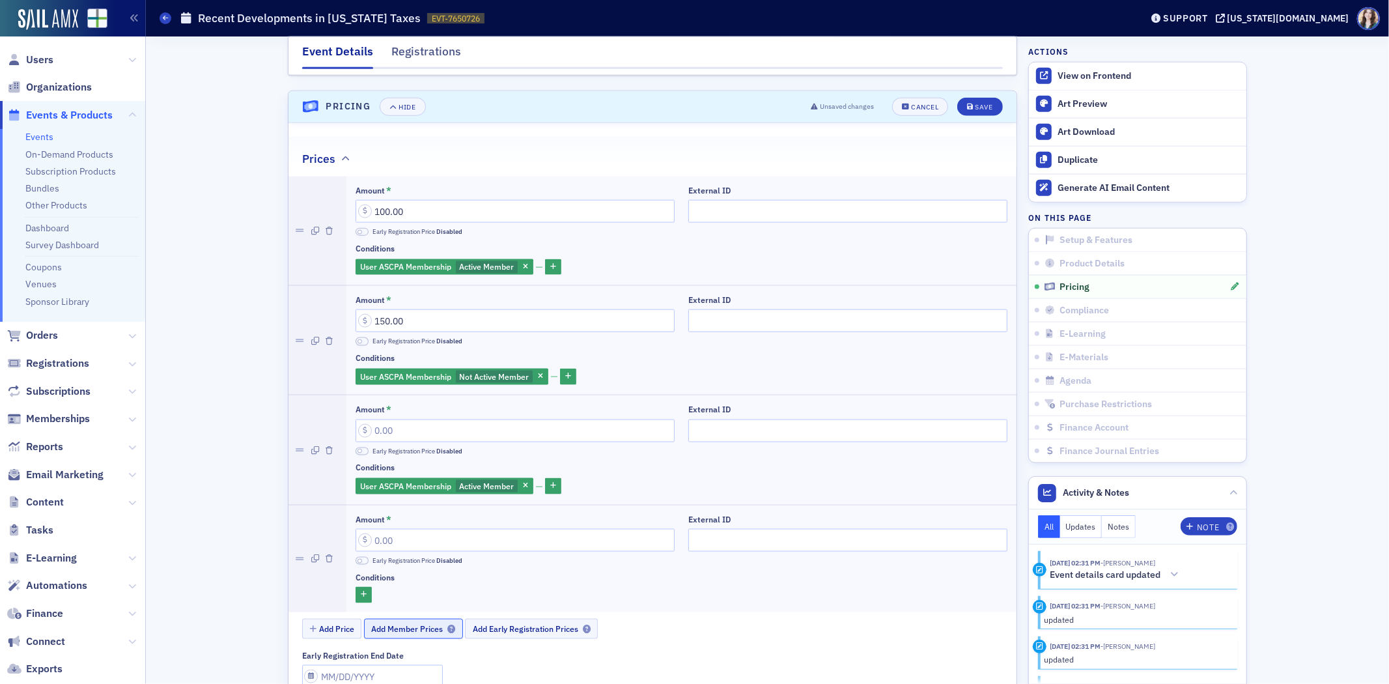
click at [414, 624] on span "Add Member Prices" at bounding box center [413, 629] width 84 height 10
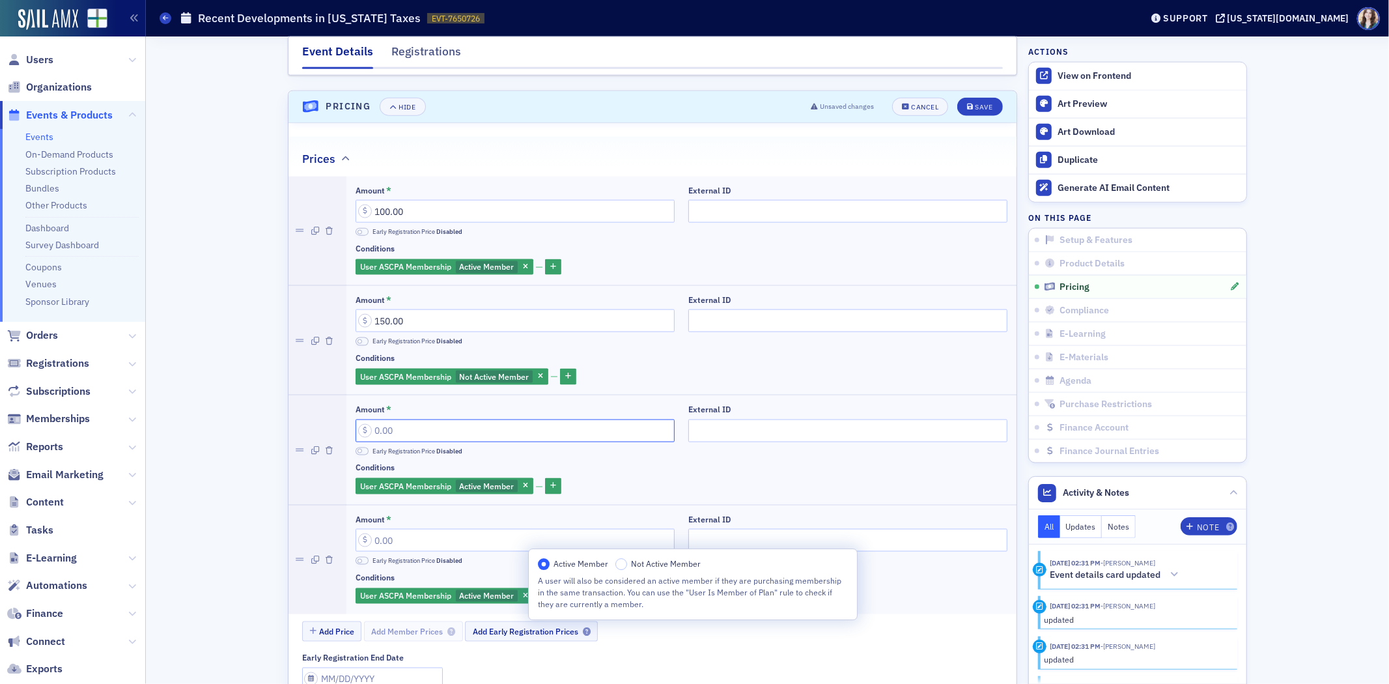
click at [408, 419] on input "Amount *" at bounding box center [515, 430] width 319 height 23
type input "90.00"
click at [400, 529] on input "Amount *" at bounding box center [515, 540] width 319 height 23
type input "140.00"
click at [356, 447] on span at bounding box center [362, 451] width 13 height 8
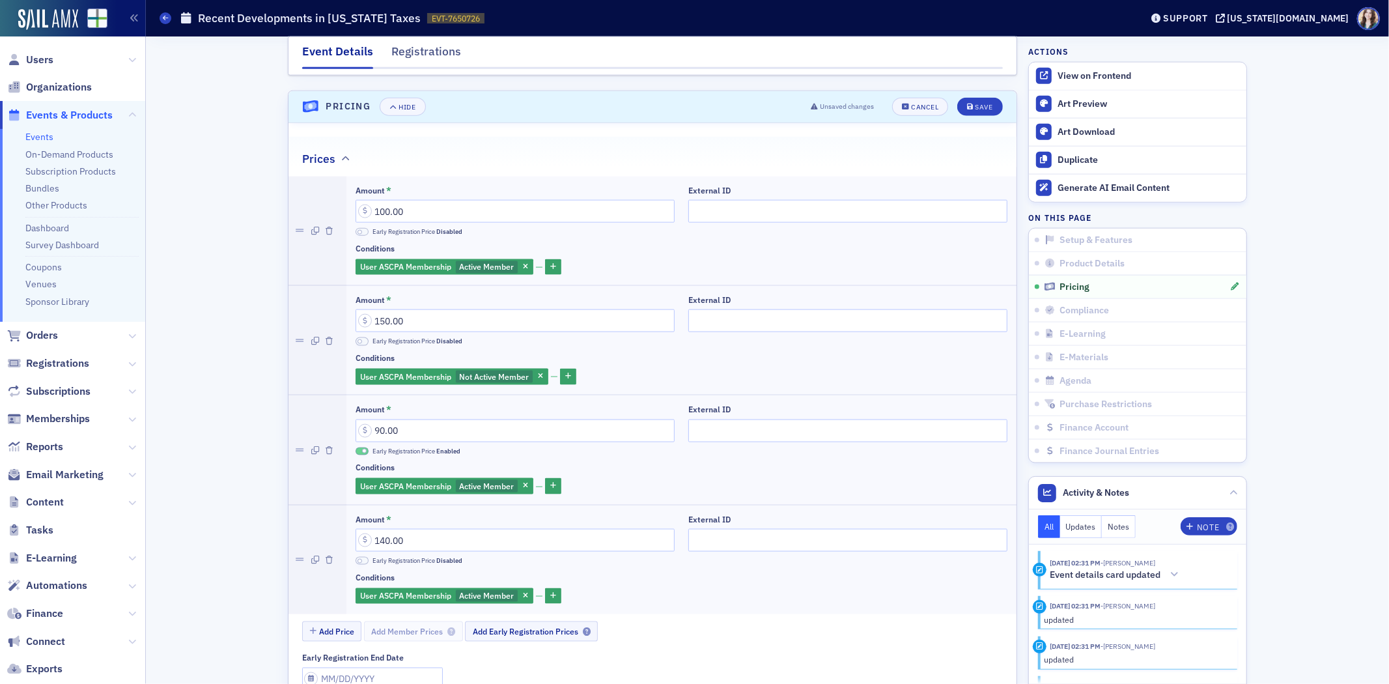
click at [356, 557] on span at bounding box center [362, 561] width 13 height 8
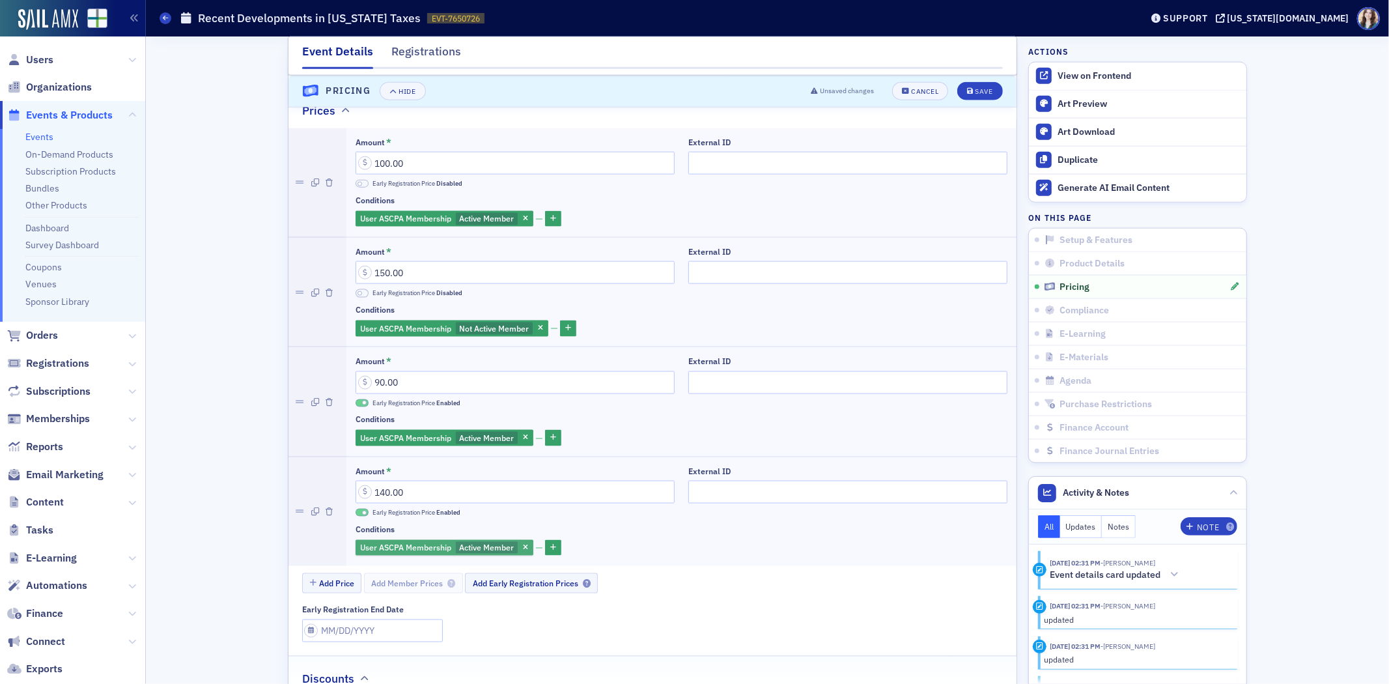
scroll to position [1419, 0]
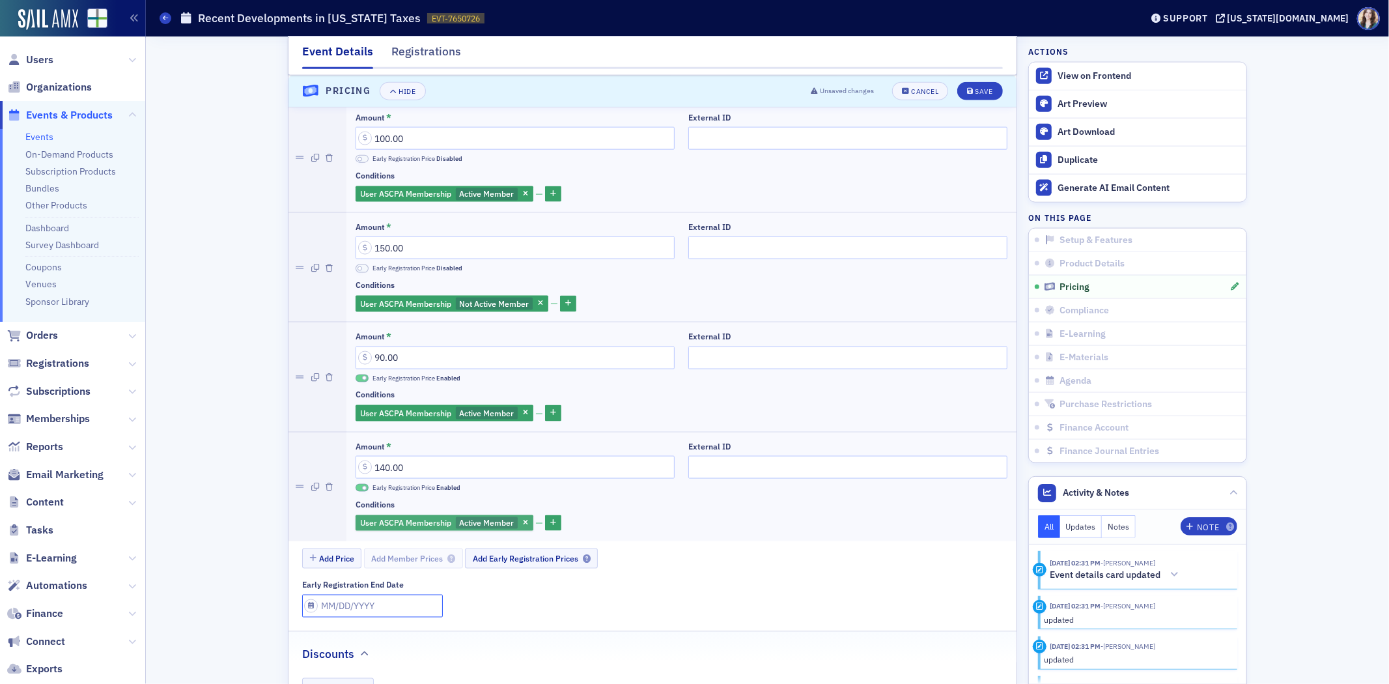
select select "8"
select select "2025"
click at [361, 594] on input "Early Registration End Date" at bounding box center [372, 605] width 141 height 23
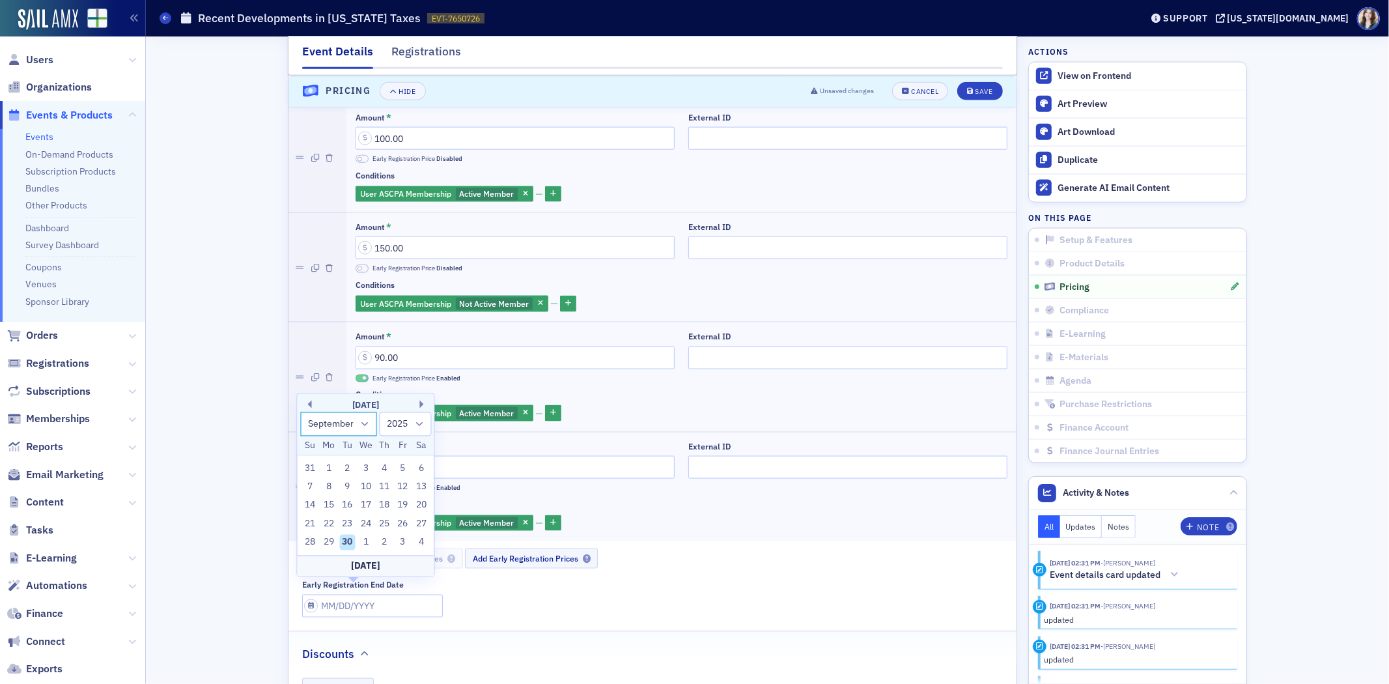
click at [359, 425] on select "January February March April May June July August September October November De…" at bounding box center [338, 424] width 77 height 24
click at [300, 412] on select "January February March April May June July August September October November De…" at bounding box center [338, 424] width 77 height 24
click at [365, 426] on select "January February March April May June July August September October November De…" at bounding box center [338, 424] width 77 height 24
click at [300, 412] on select "January February March April May June July August September October November De…" at bounding box center [338, 424] width 77 height 24
click at [360, 404] on select "January February March April May June July August September October November De…" at bounding box center [338, 405] width 77 height 24
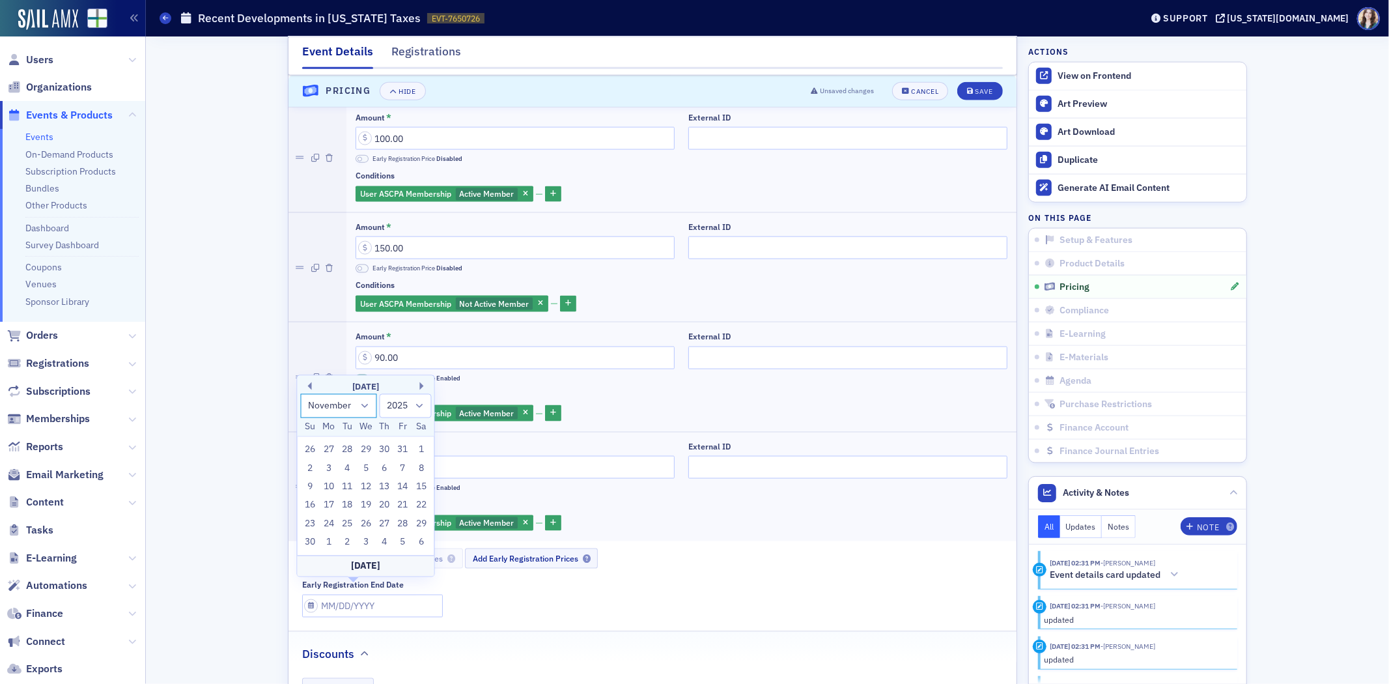
select select "9"
click at [300, 412] on select "January February March April May June July August September October November De…" at bounding box center [338, 405] width 77 height 24
click at [417, 522] on div "25" at bounding box center [421, 524] width 16 height 16
type input "10/25/2025"
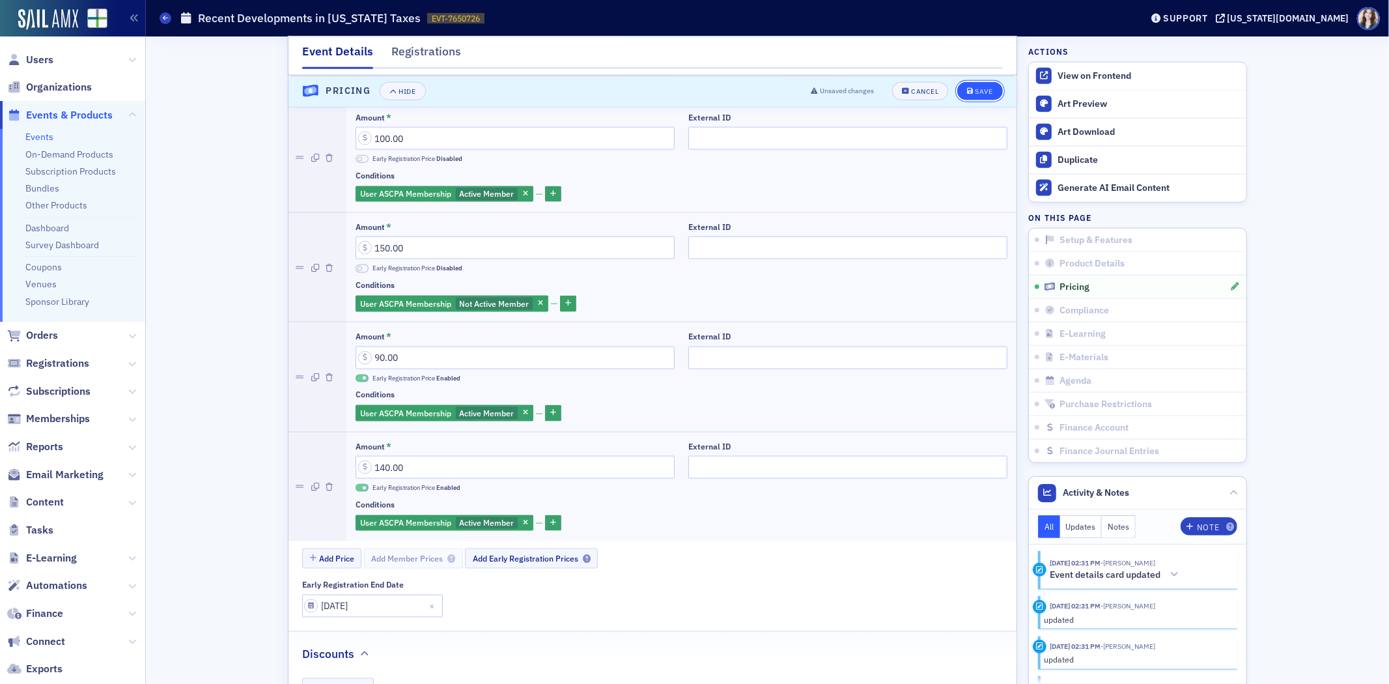
click at [975, 95] on button "Save" at bounding box center [979, 91] width 45 height 18
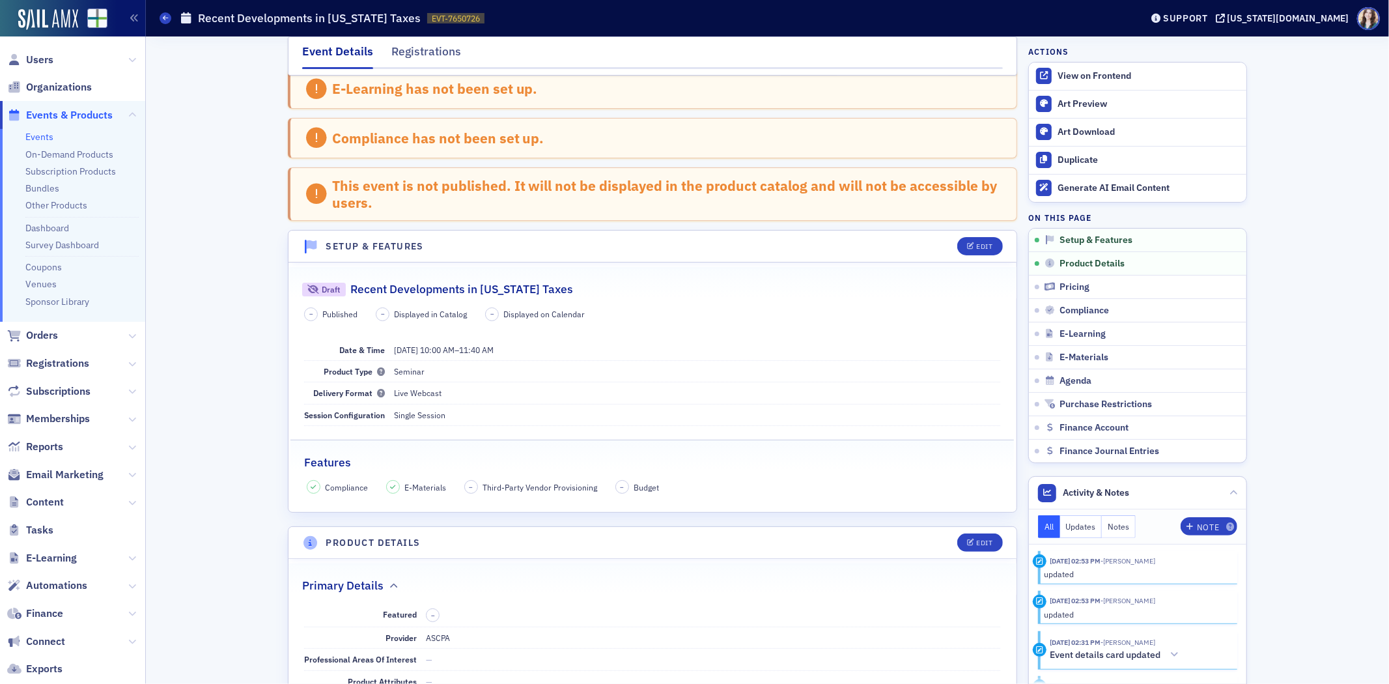
scroll to position [0, 0]
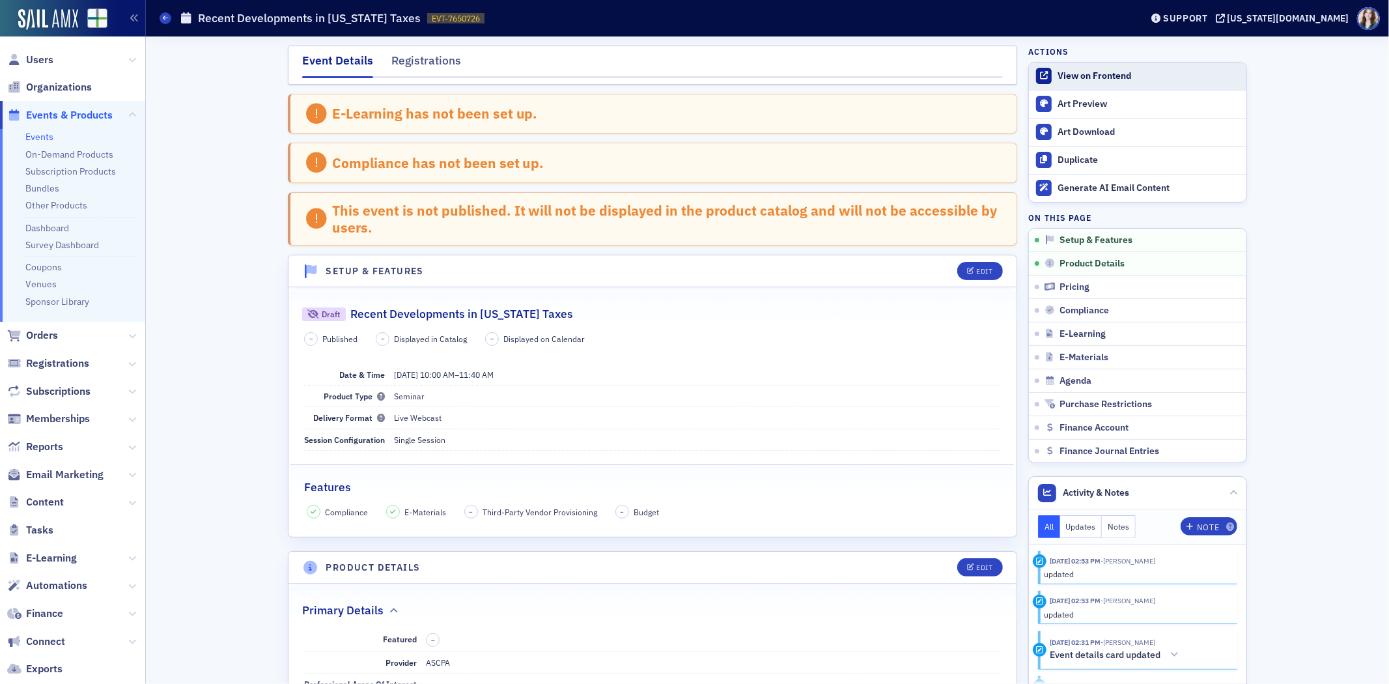
click at [1057, 79] on div "View on Frontend" at bounding box center [1148, 76] width 182 height 12
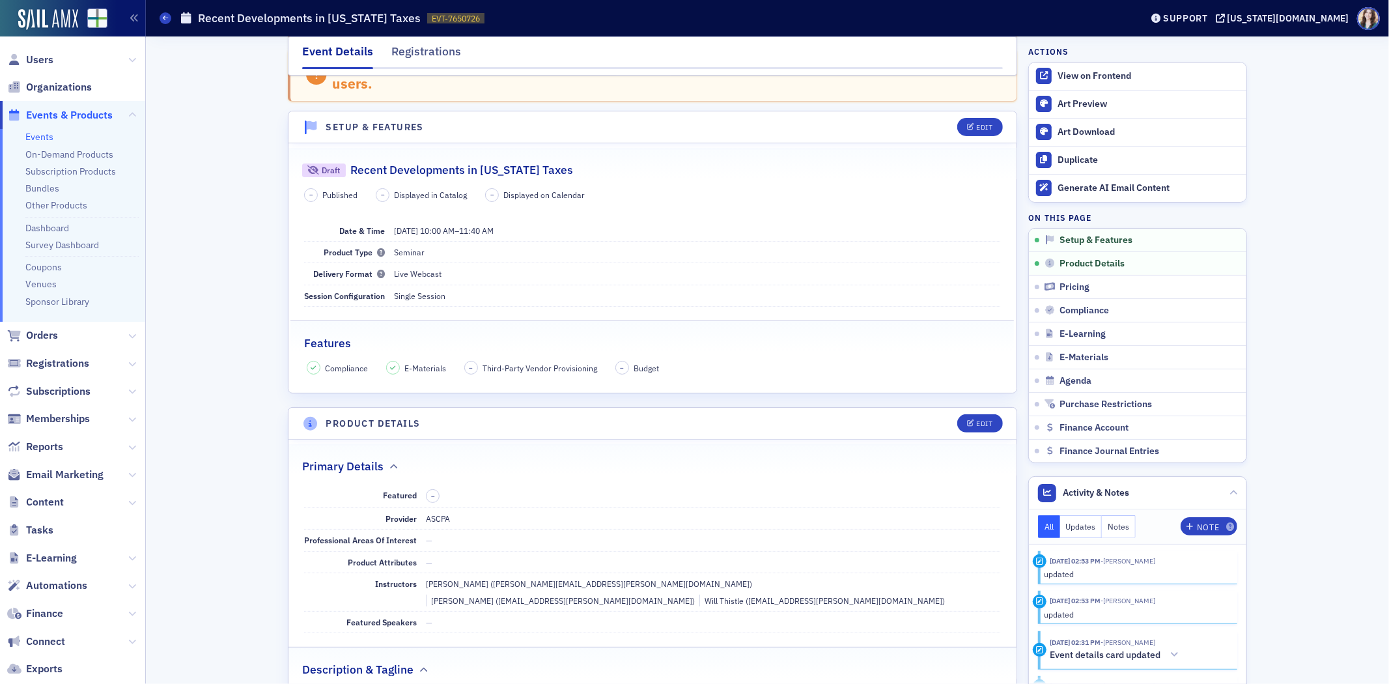
scroll to position [145, 0]
click at [984, 128] on div "Edit" at bounding box center [985, 126] width 16 height 7
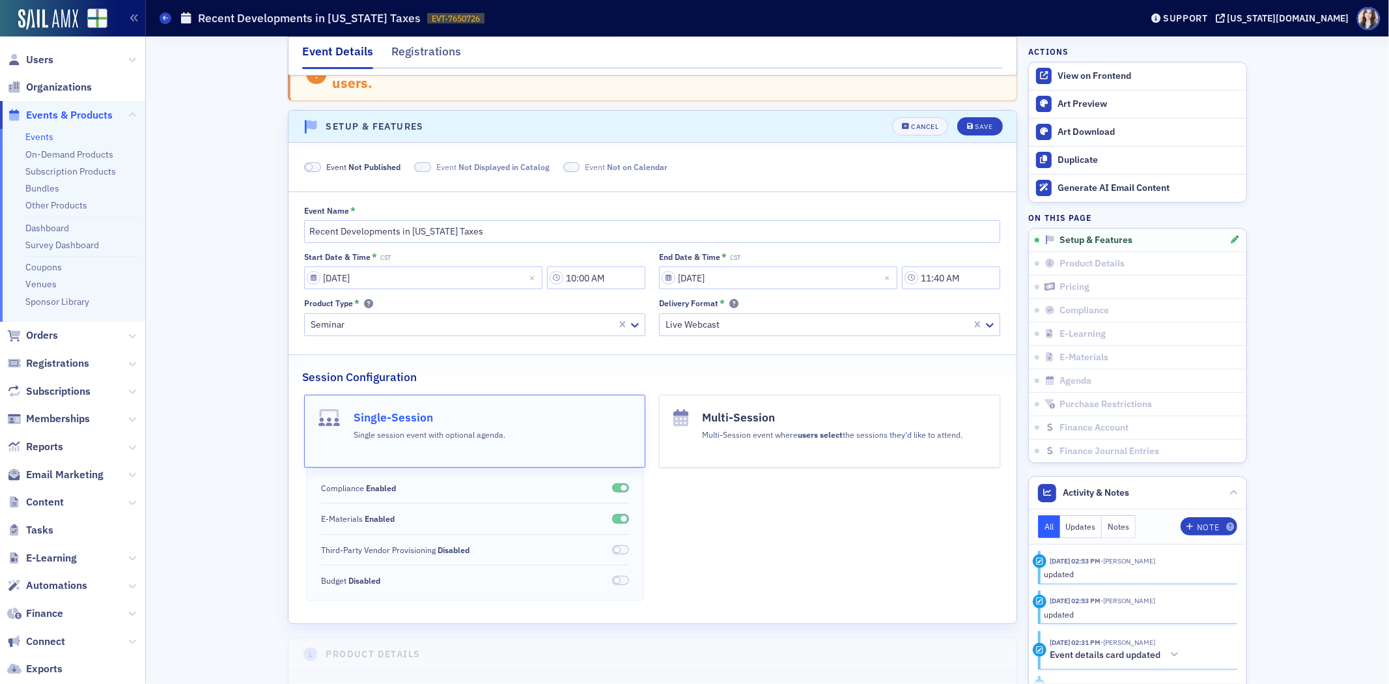
scroll to position [179, 0]
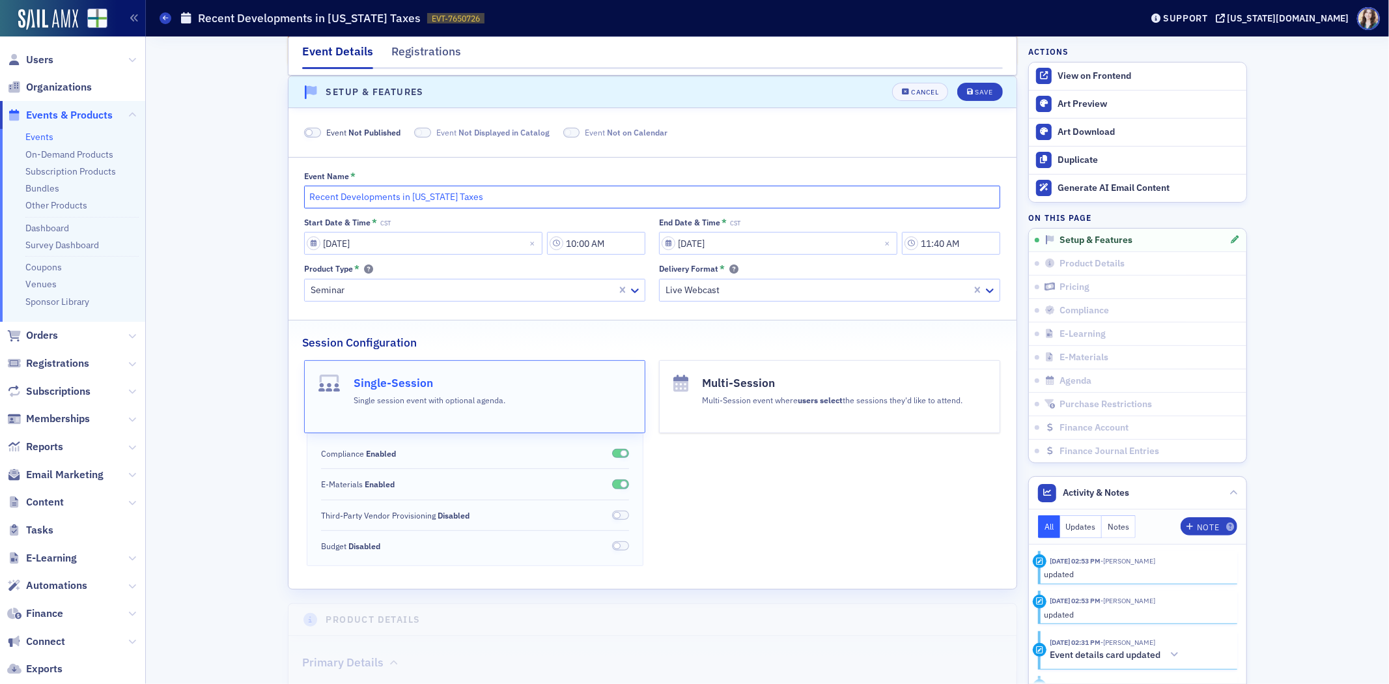
click at [582, 186] on input "Recent Developments in Alabama Taxes" at bounding box center [652, 197] width 696 height 23
type input "Recent Developments in Alabama Taxes- Legislative, Administrative, and Judicial"
click at [967, 92] on icon "submit" at bounding box center [970, 92] width 7 height 7
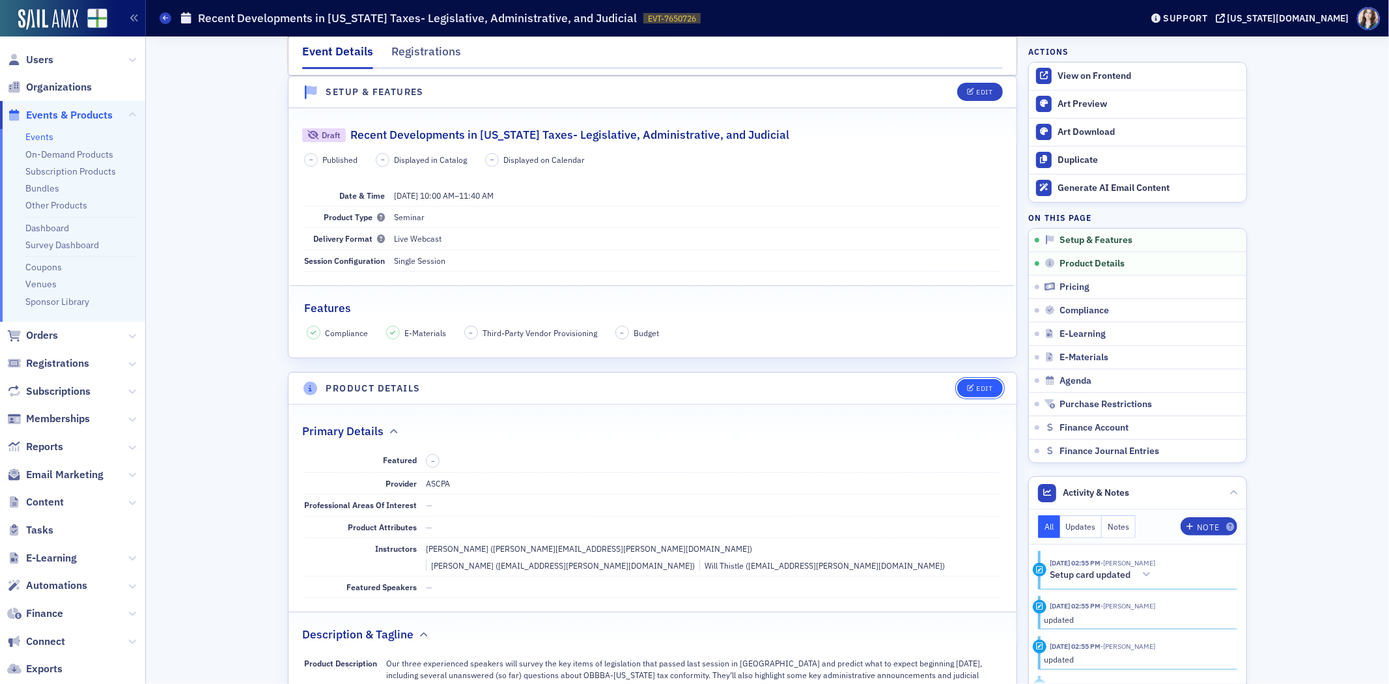
click at [977, 388] on div "Edit" at bounding box center [985, 388] width 16 height 7
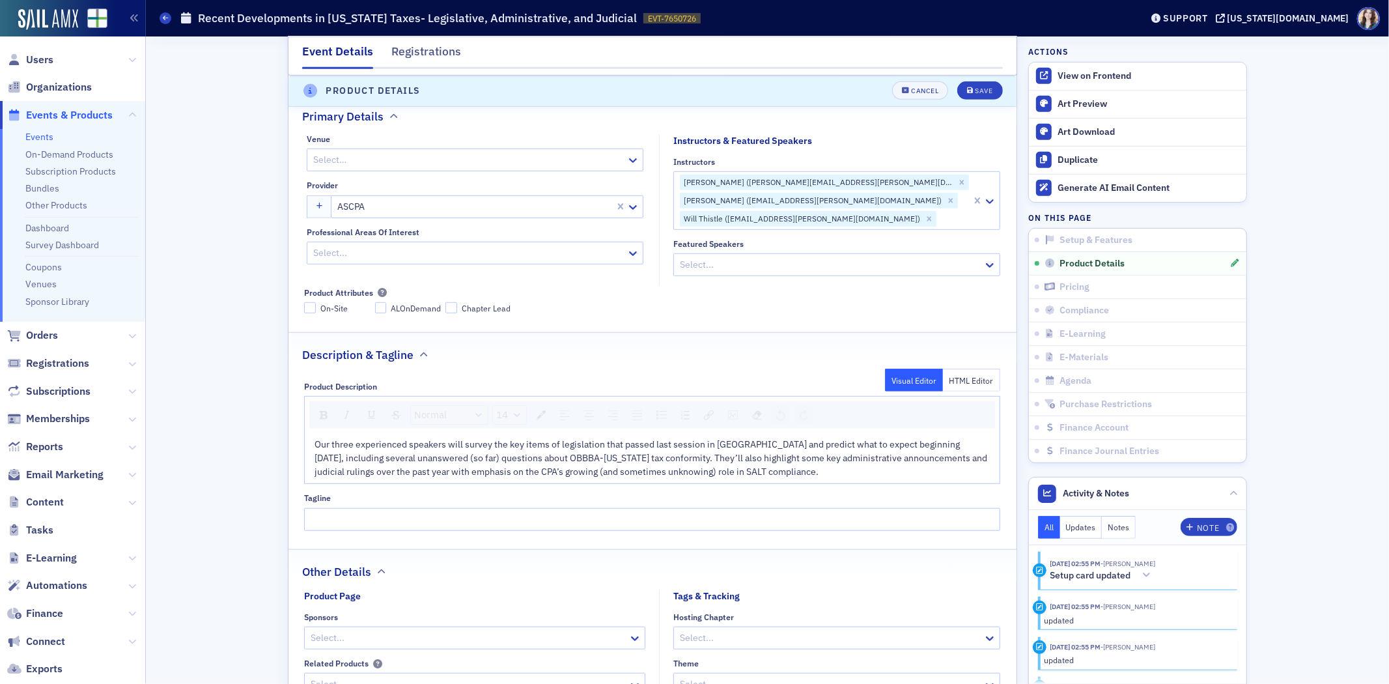
scroll to position [621, 0]
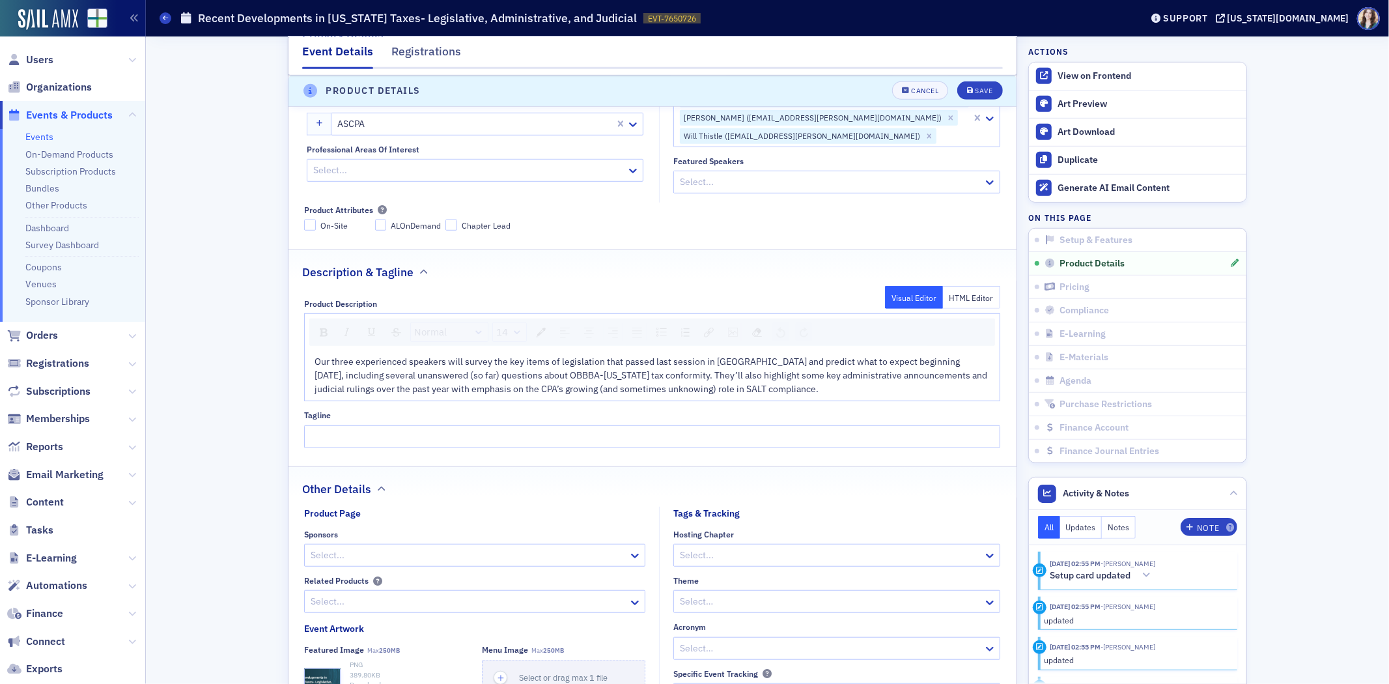
click at [315, 356] on span "Our three experienced speakers will survey the key items of legislation that pa…" at bounding box center [652, 375] width 675 height 39
click at [892, 378] on div "Our three experienced speakers will survey the key items of legislation that pa…" at bounding box center [653, 375] width 676 height 41
click at [982, 85] on button "Save" at bounding box center [979, 91] width 45 height 18
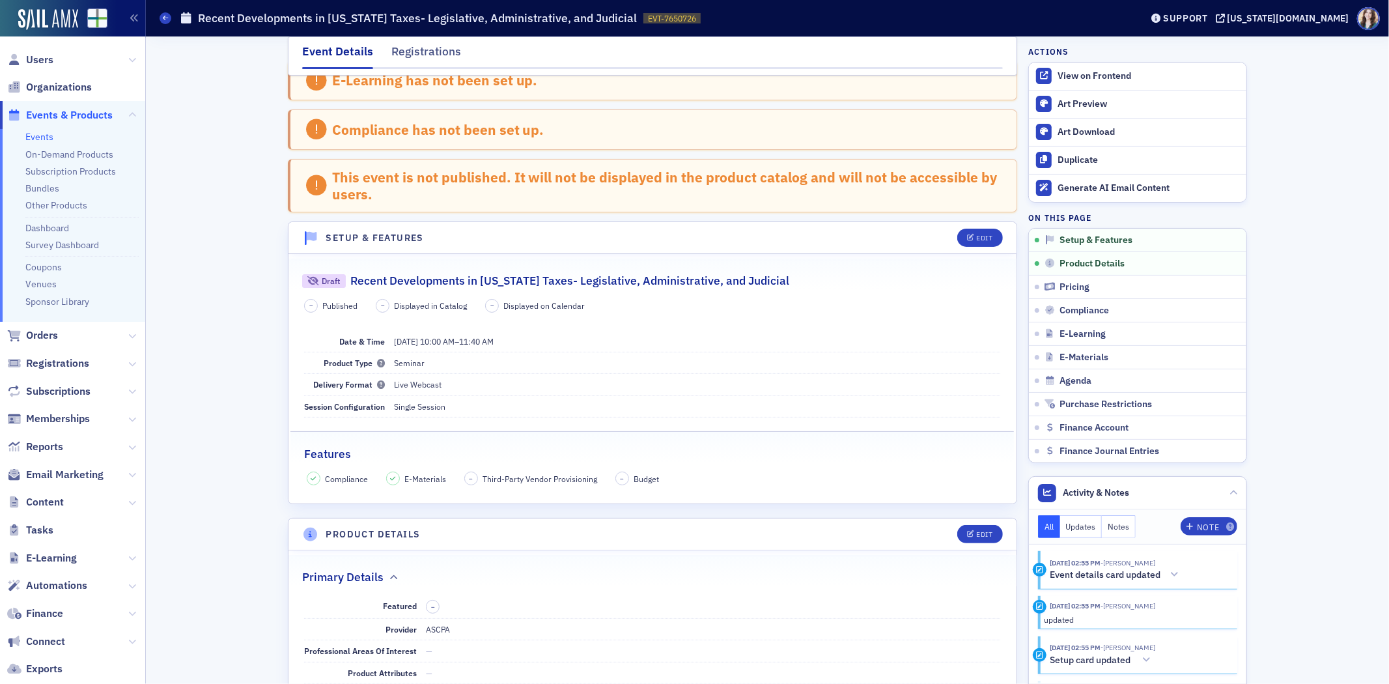
scroll to position [0, 0]
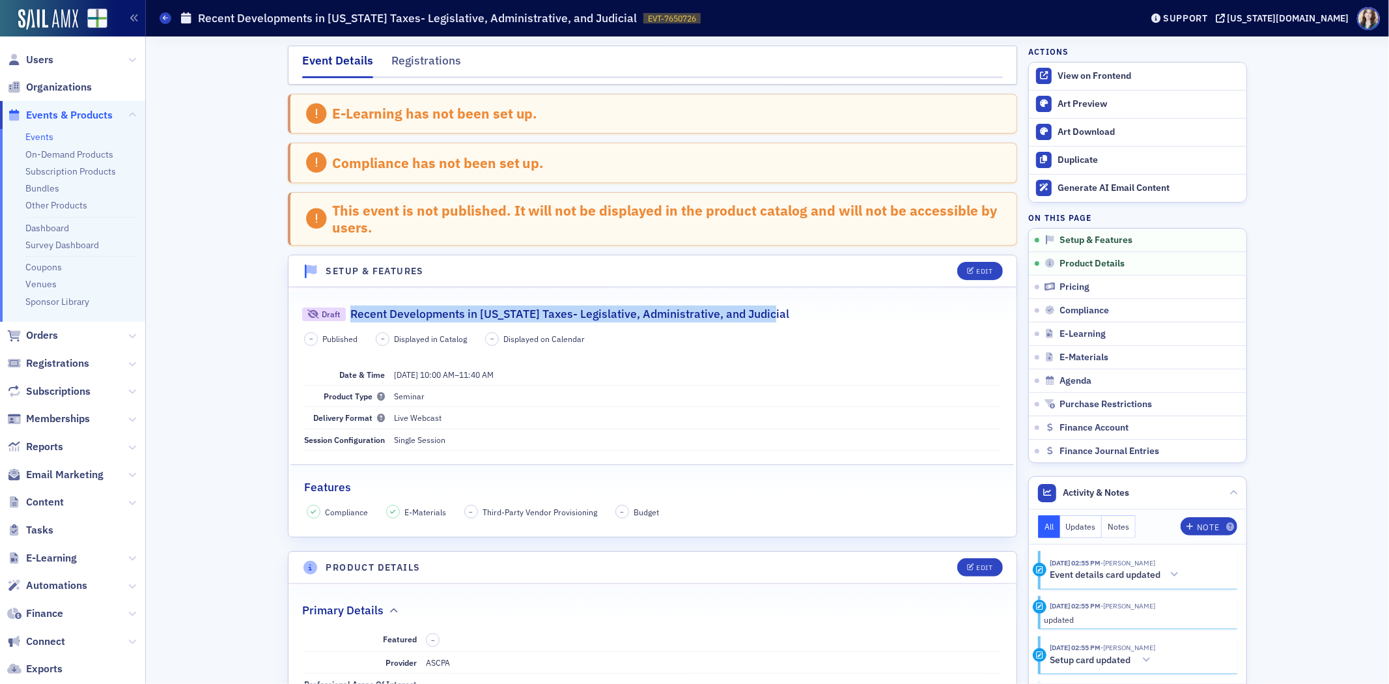
drag, startPoint x: 346, startPoint y: 315, endPoint x: 773, endPoint y: 313, distance: 426.5
click at [773, 313] on div "Draft Recent Developments in Alabama Taxes- Legislative, Administrative, and Ju…" at bounding box center [652, 307] width 701 height 31
copy h2 "Recent Developments in Alabama Taxes- Legislative, Administrative, and Judicial"
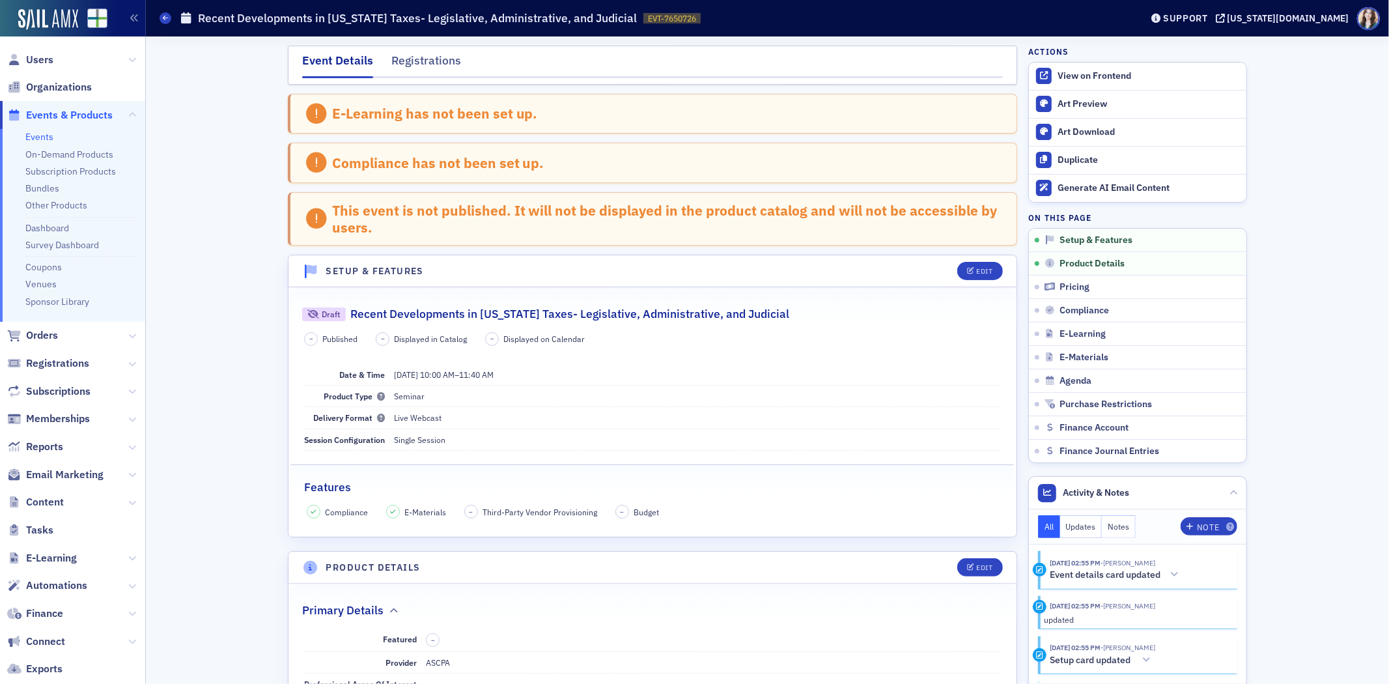
click at [799, 332] on div "– Published – Displayed in Catalog – Displayed on Calendar" at bounding box center [652, 339] width 696 height 14
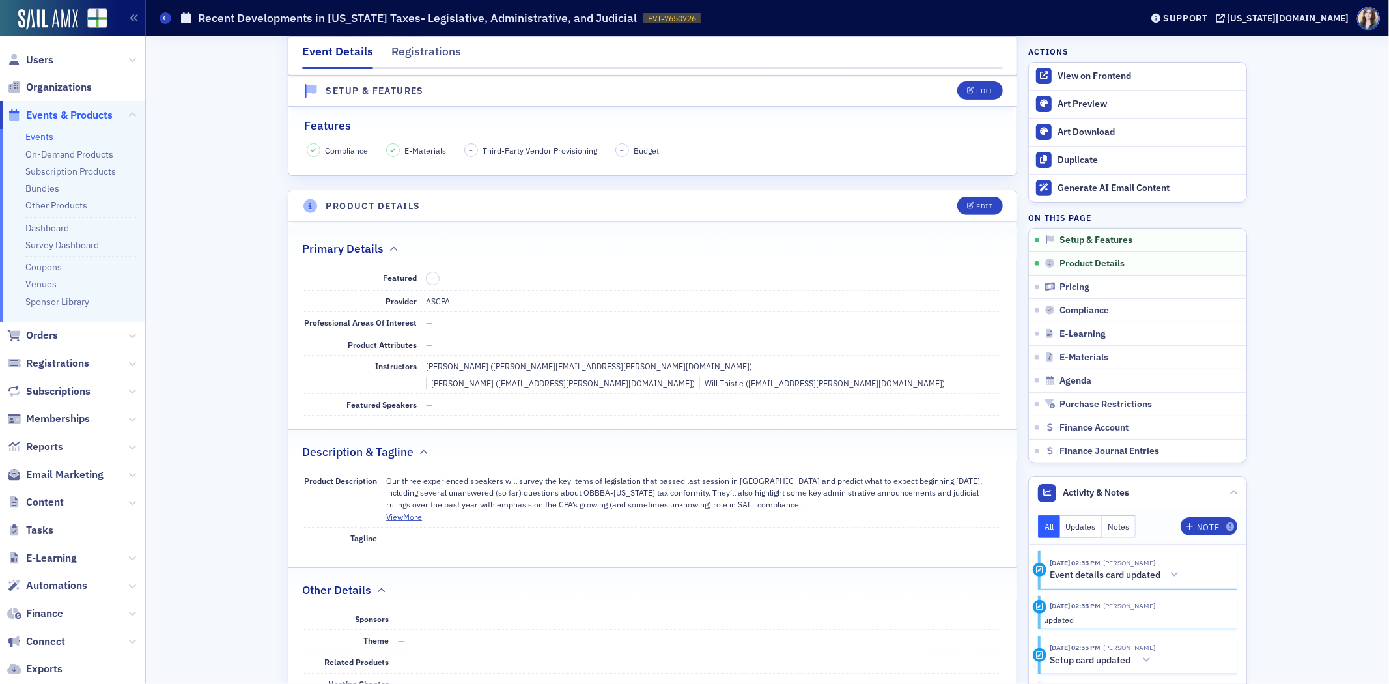
scroll to position [434, 0]
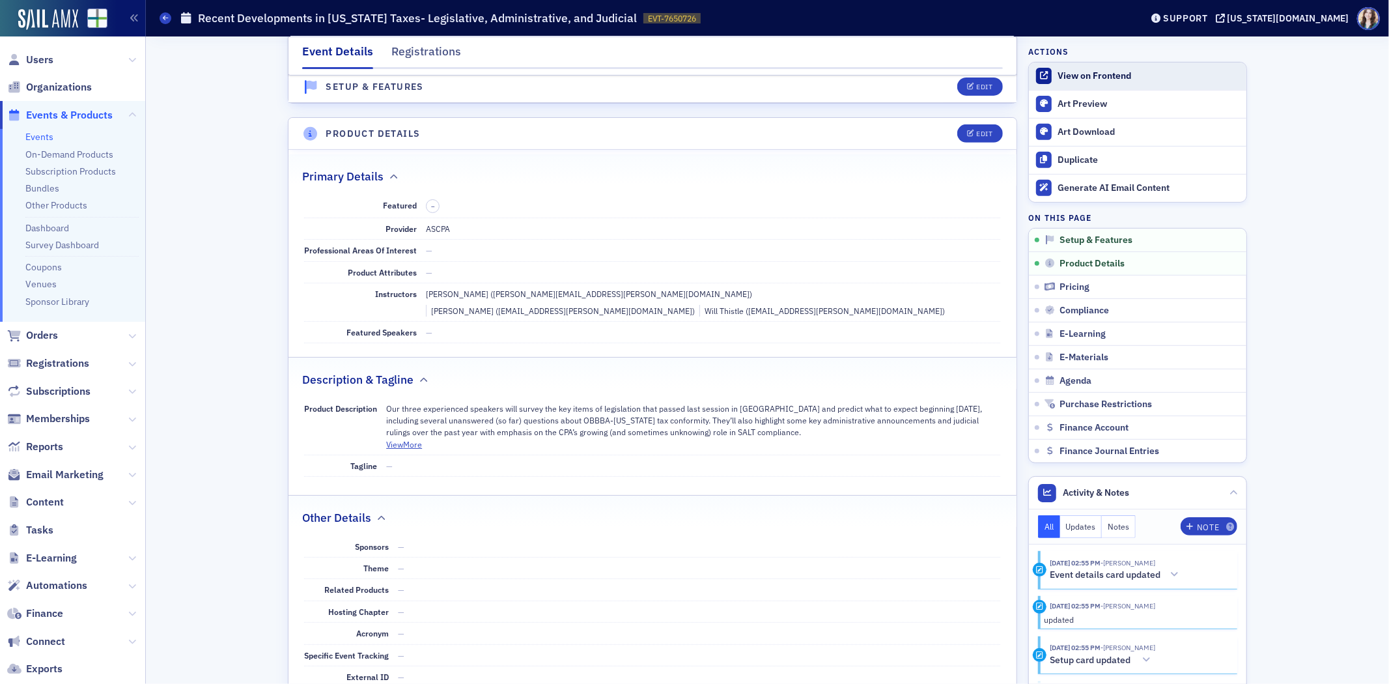
click at [1096, 76] on div "View on Frontend" at bounding box center [1148, 76] width 182 height 12
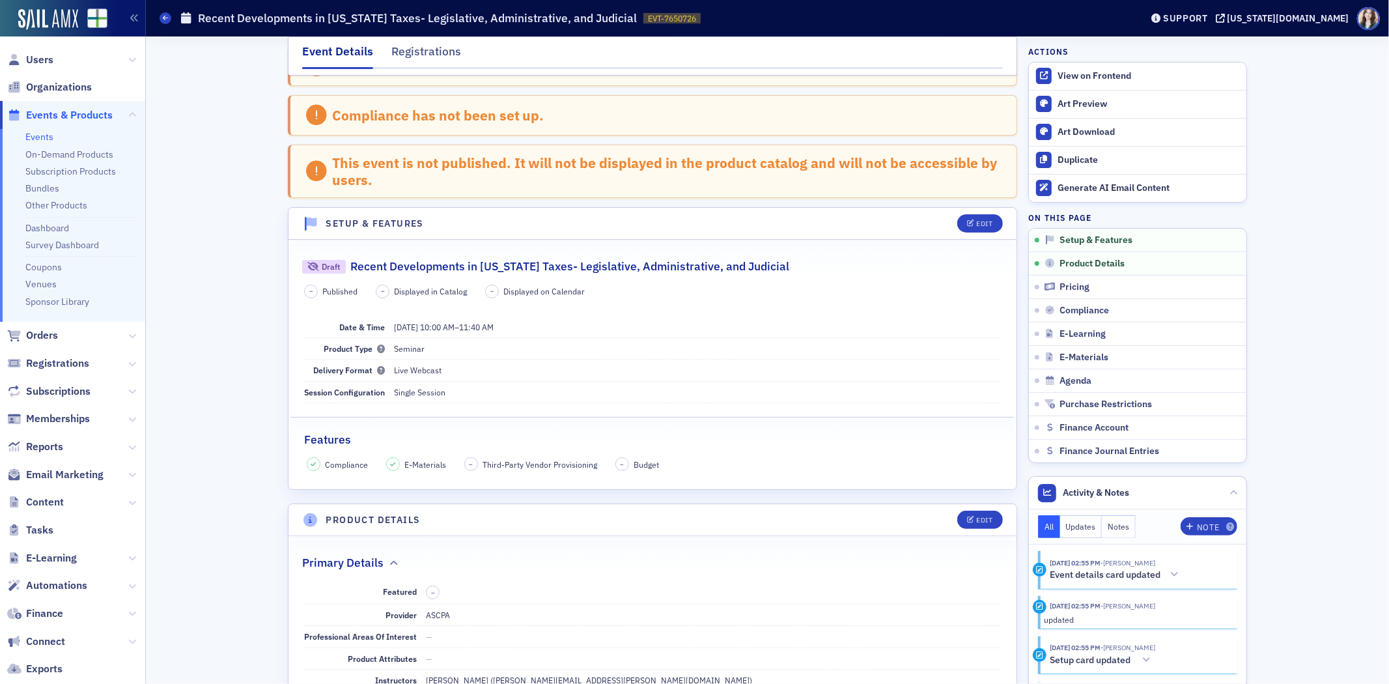
scroll to position [0, 0]
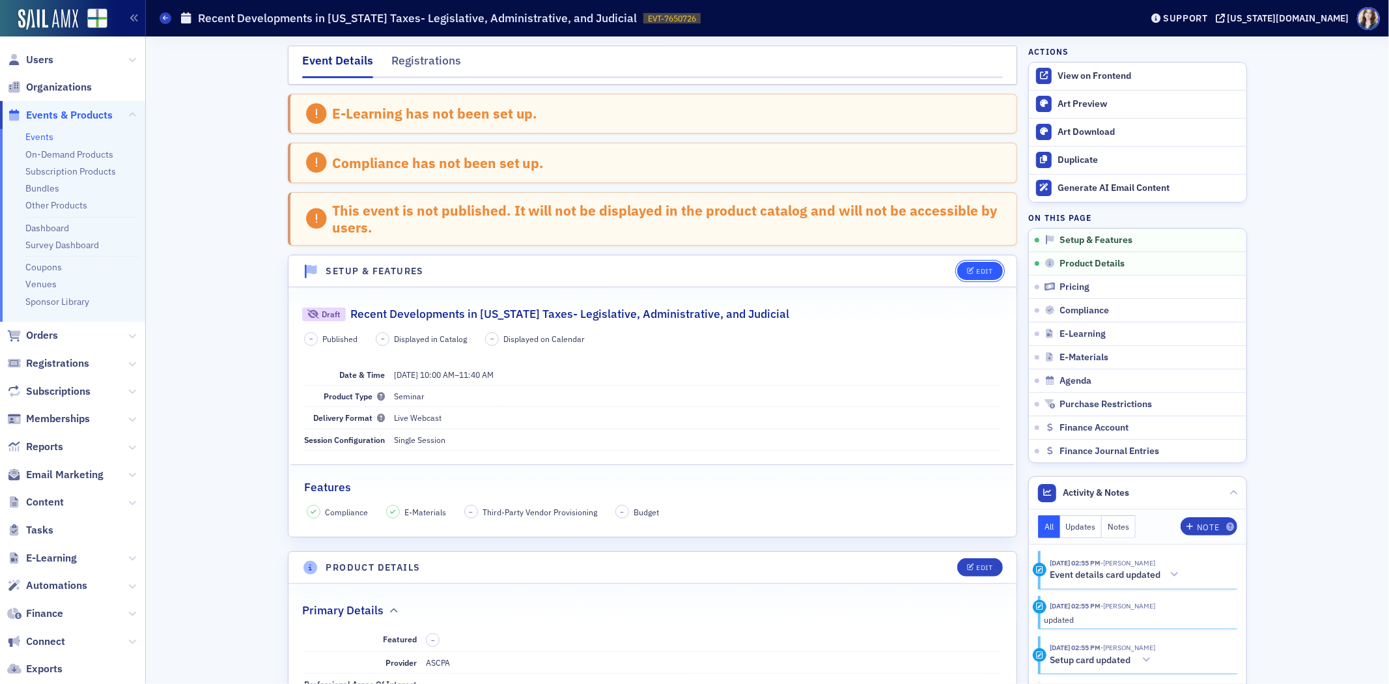
click at [964, 266] on button "Edit" at bounding box center [979, 271] width 45 height 18
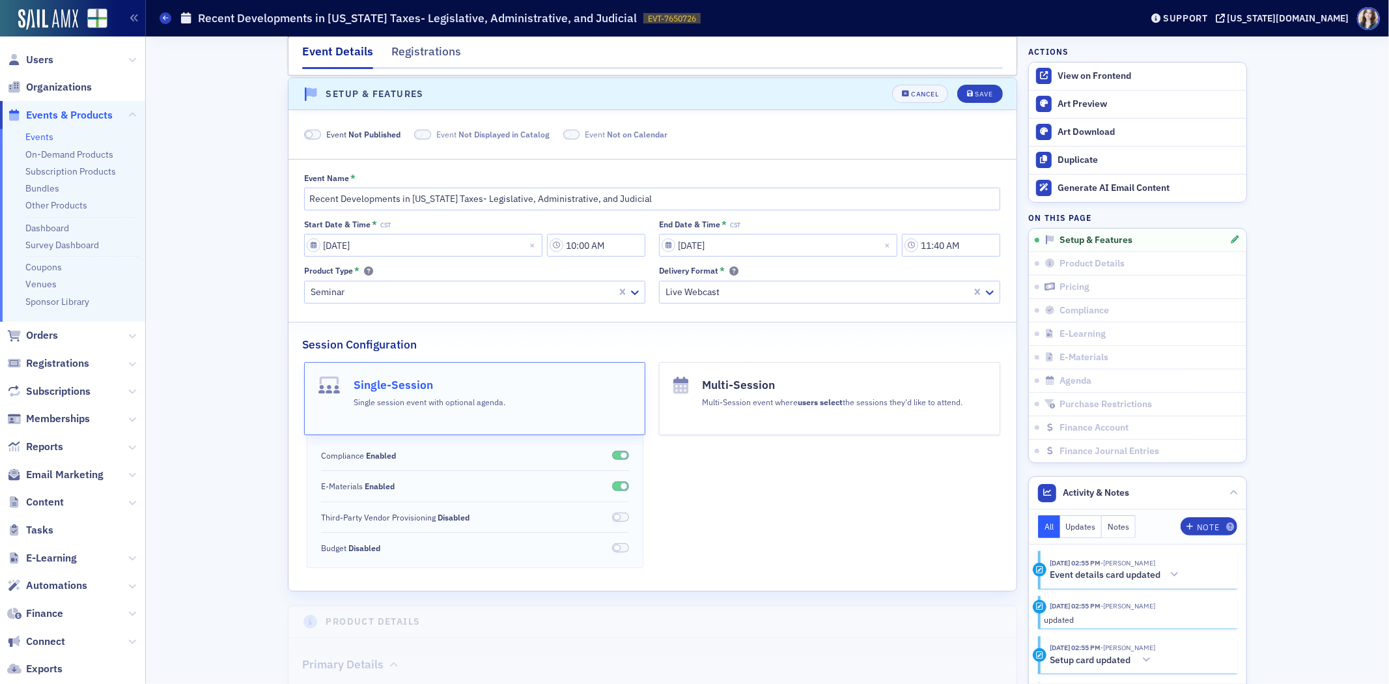
scroll to position [179, 0]
click at [307, 132] on span at bounding box center [308, 132] width 7 height 7
click at [406, 131] on span at bounding box center [409, 132] width 7 height 7
click at [558, 131] on span at bounding box center [556, 133] width 17 height 10
click at [967, 92] on icon "submit" at bounding box center [970, 92] width 7 height 7
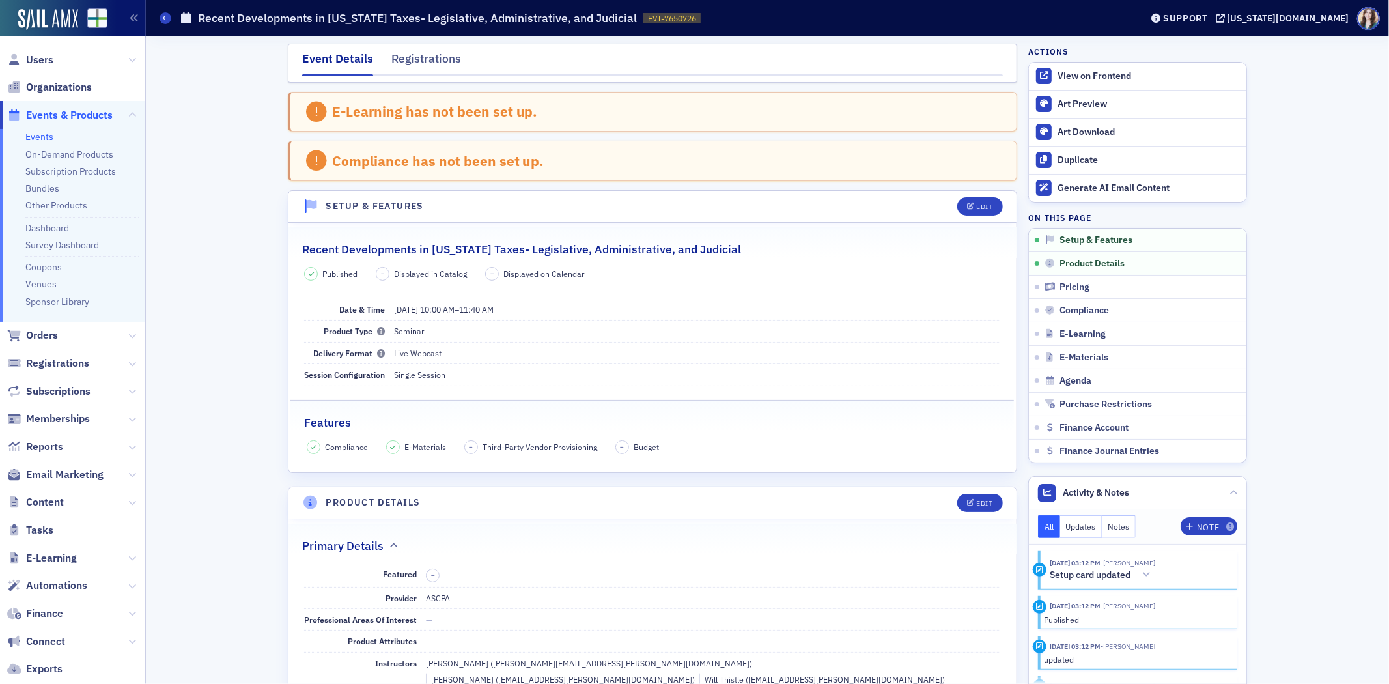
scroll to position [0, 0]
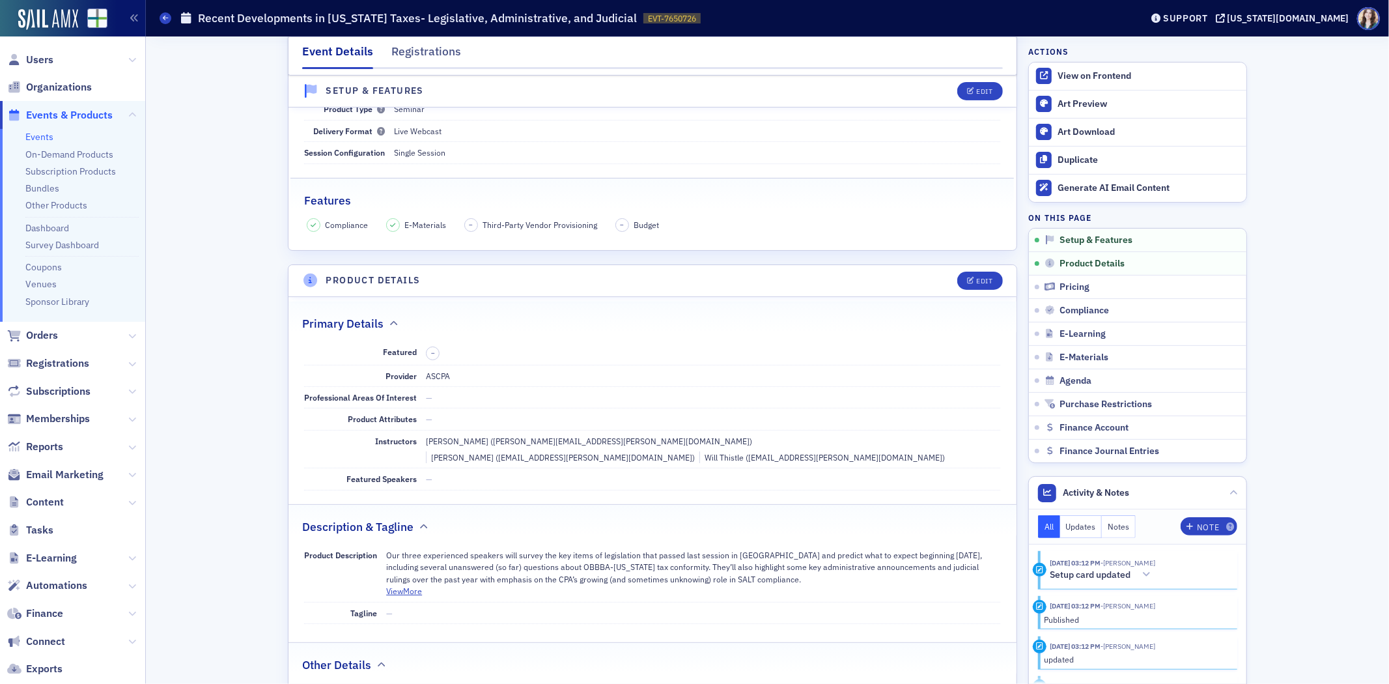
scroll to position [434, 0]
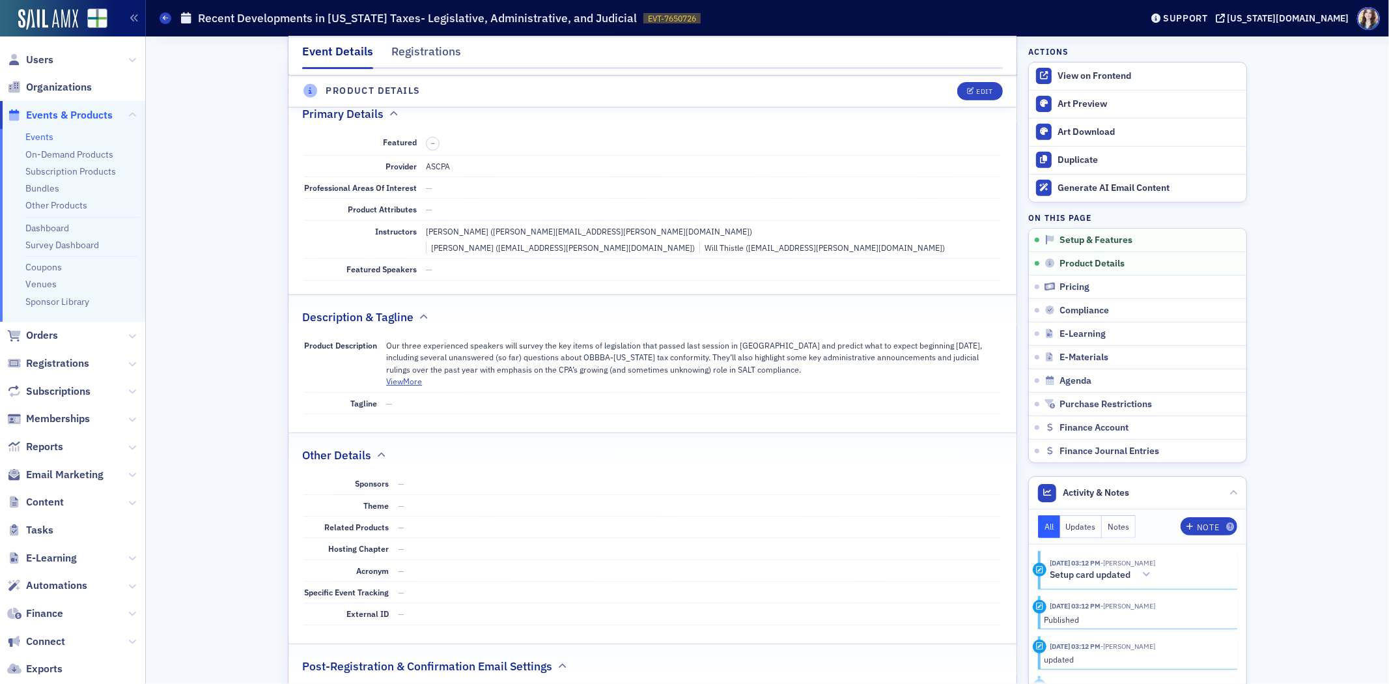
click at [868, 473] on dd "—" at bounding box center [699, 483] width 602 height 21
click at [926, 113] on div "Primary Details" at bounding box center [652, 107] width 701 height 31
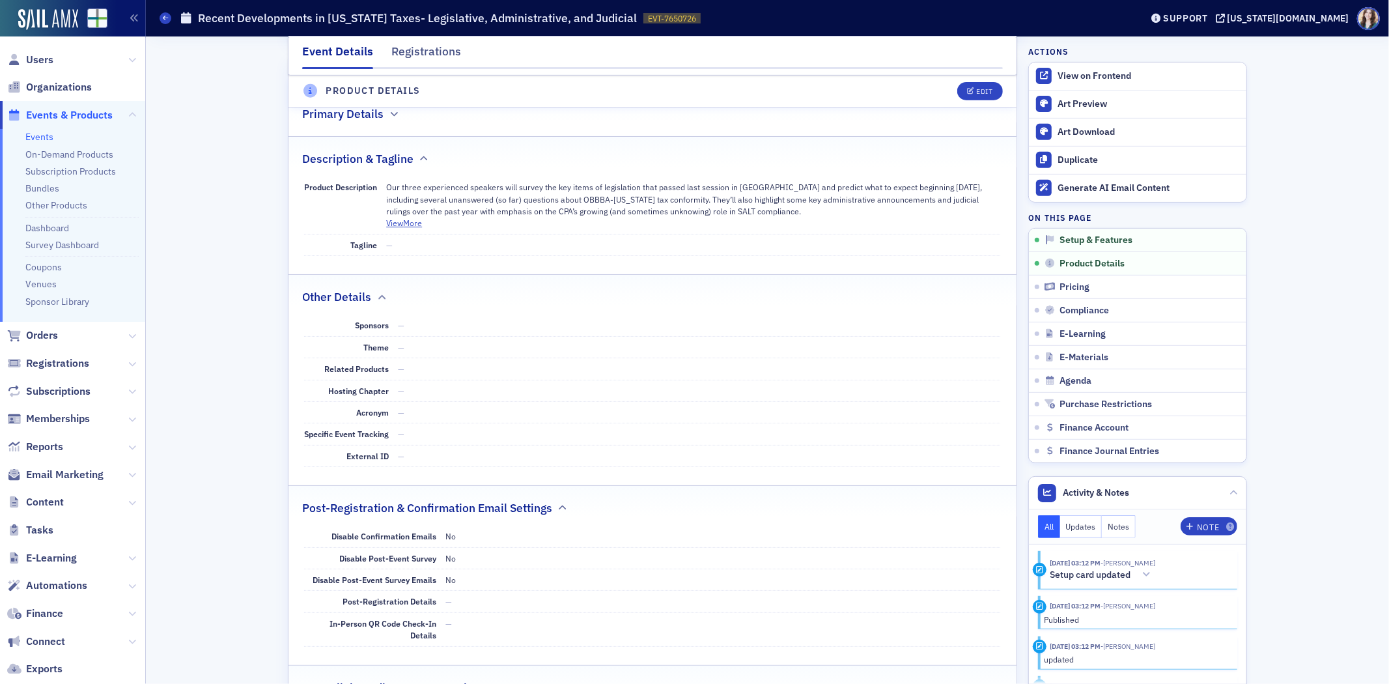
click at [910, 121] on div "Primary Details" at bounding box center [652, 107] width 701 height 31
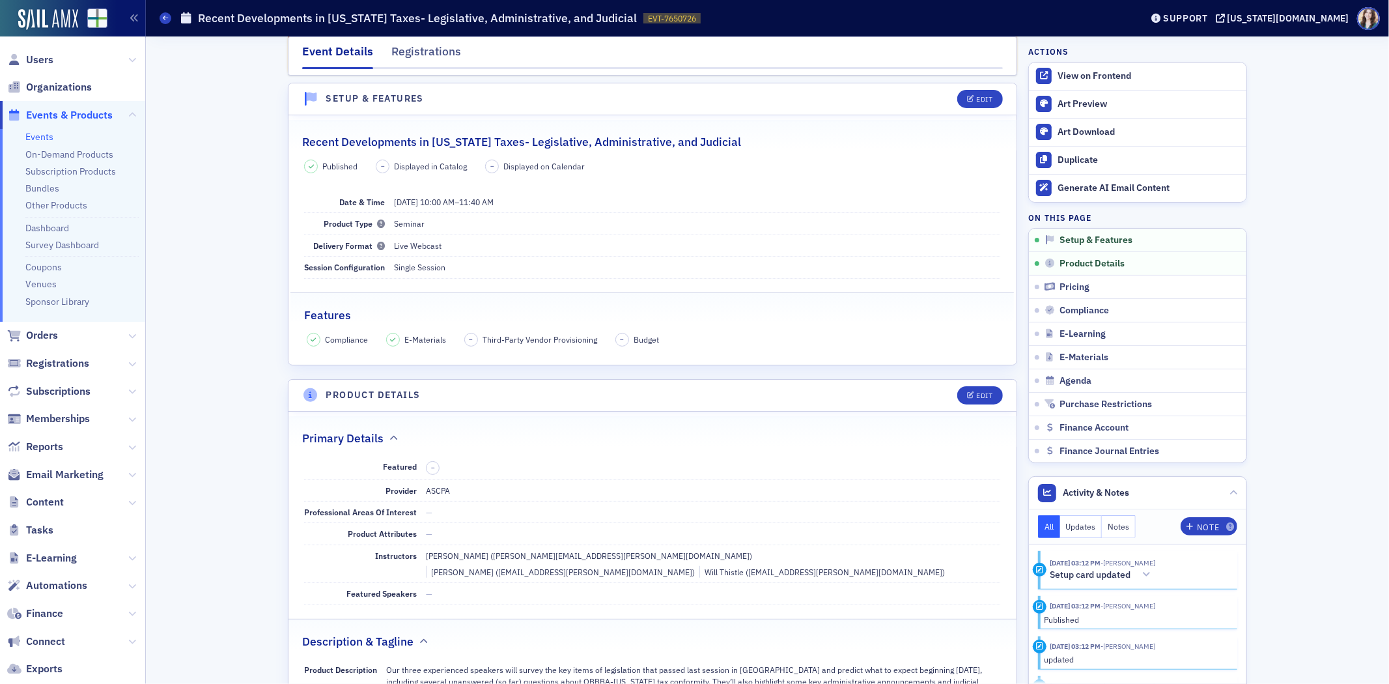
scroll to position [63, 0]
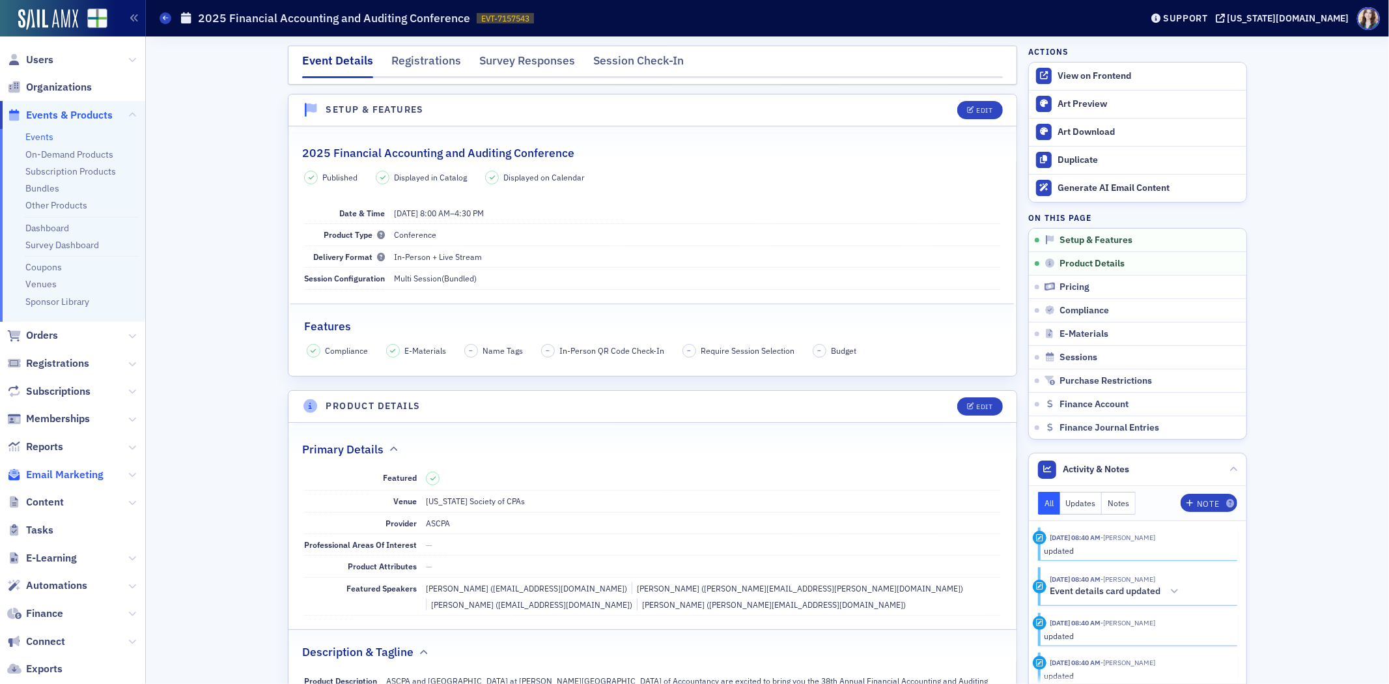
click at [46, 476] on span "Email Marketing" at bounding box center [64, 475] width 77 height 14
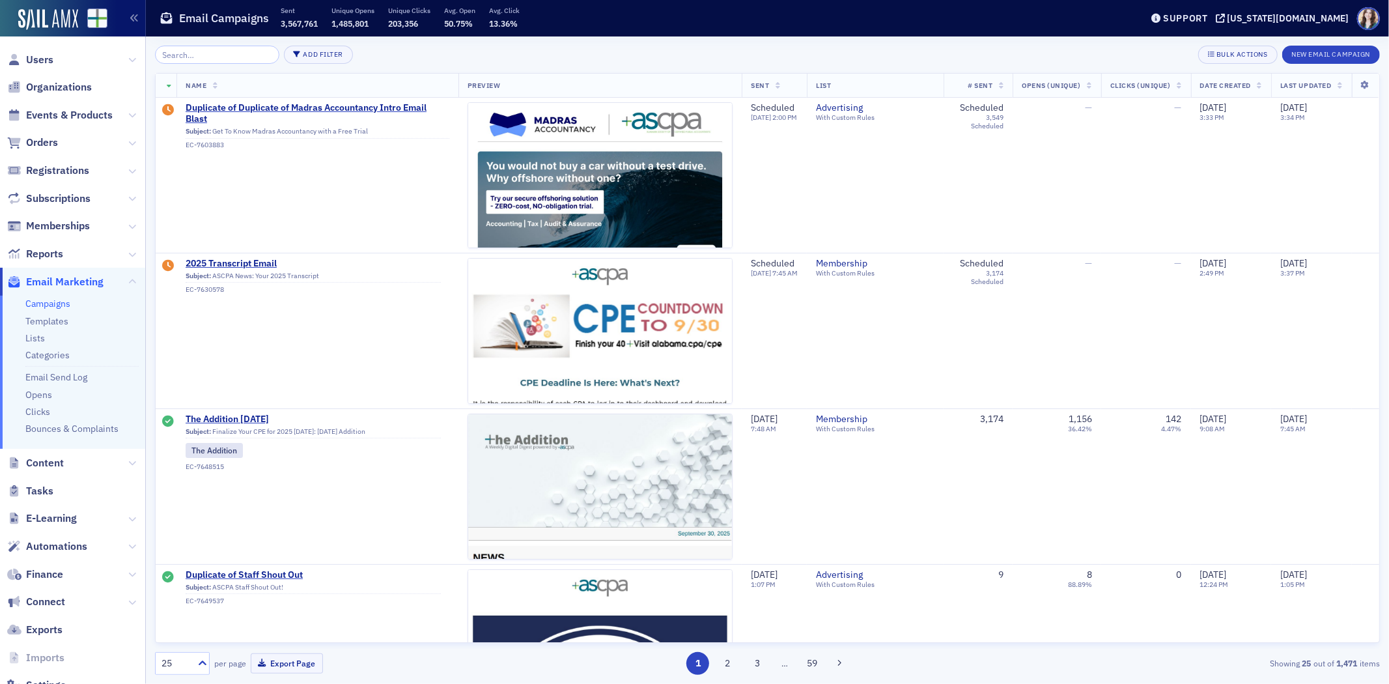
click at [564, 41] on div "Add Filter Bulk Actions New Email Campaign Name Preview Sent List # Sent Opens …" at bounding box center [767, 359] width 1225 height 647
click at [57, 111] on span "Events & Products" at bounding box center [69, 115] width 87 height 14
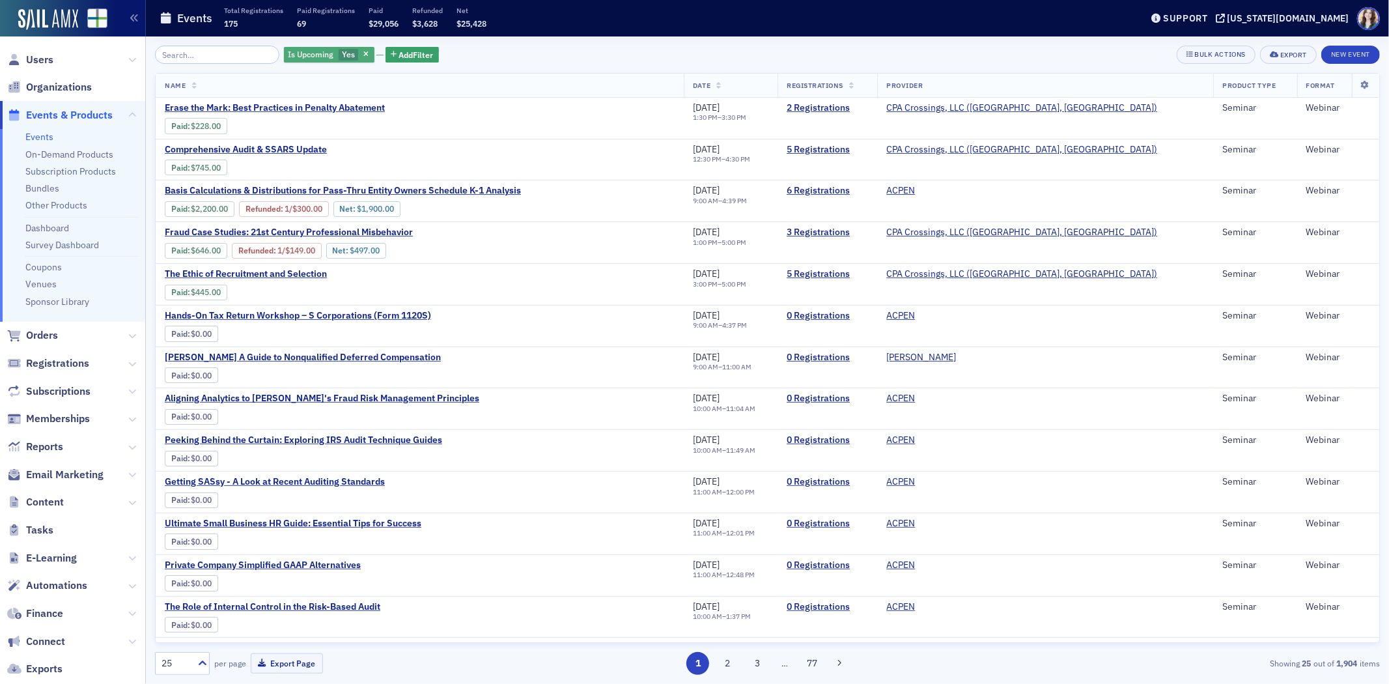
click at [342, 56] on span "Yes" at bounding box center [348, 54] width 13 height 10
click at [412, 55] on input "No" at bounding box center [415, 55] width 12 height 12
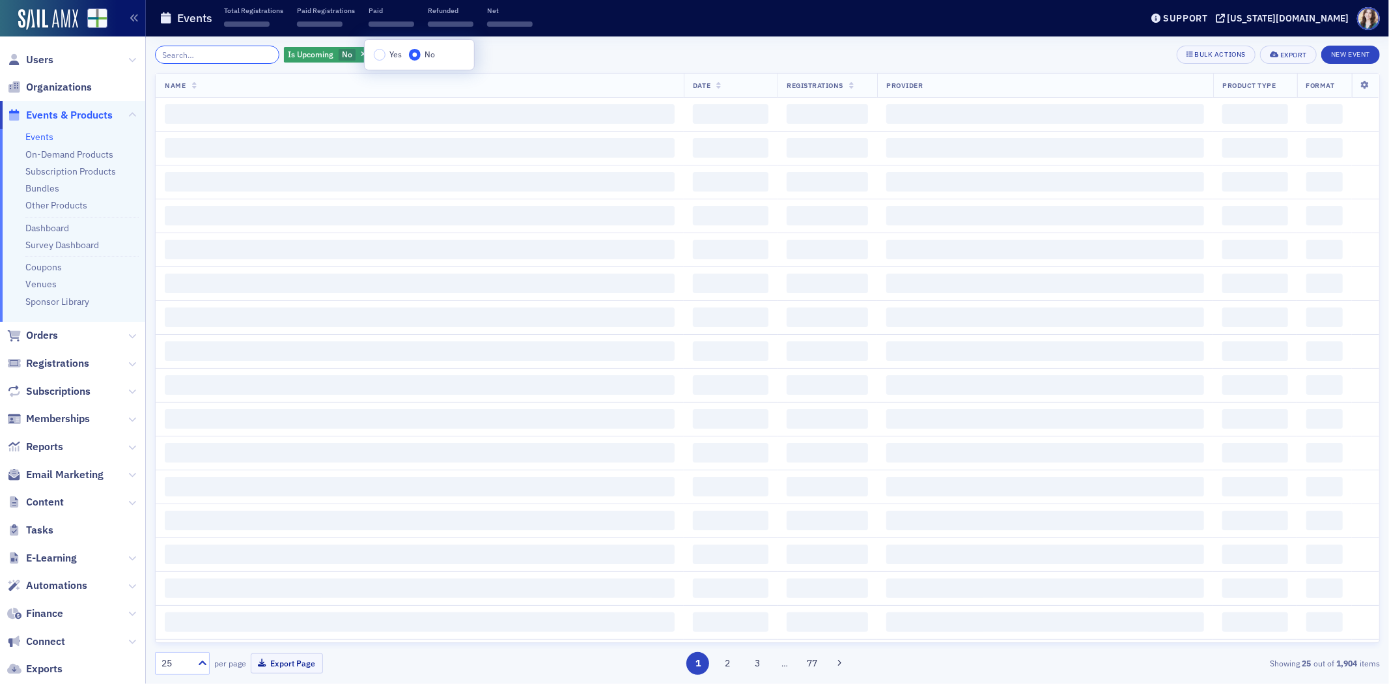
click at [220, 57] on input "search" at bounding box center [217, 55] width 124 height 18
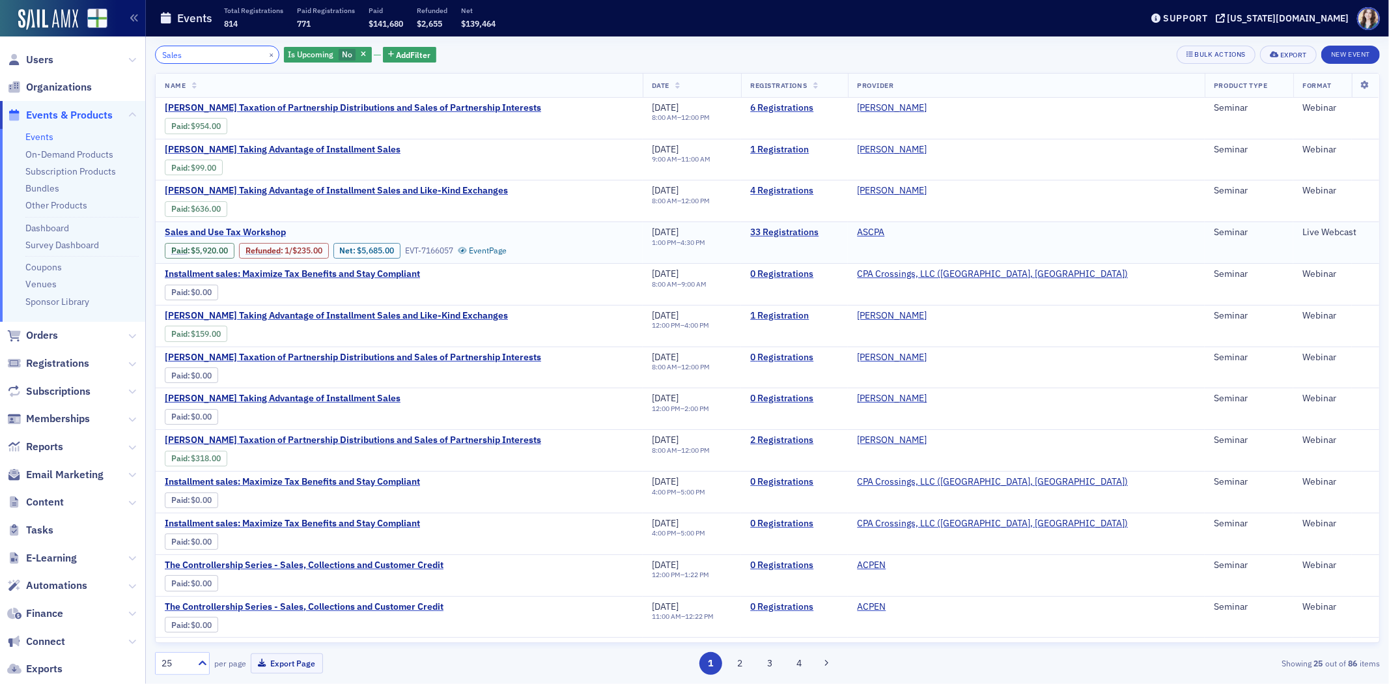
type input "Sales"
click at [229, 230] on span "Sales and Use Tax Workshop" at bounding box center [274, 233] width 219 height 12
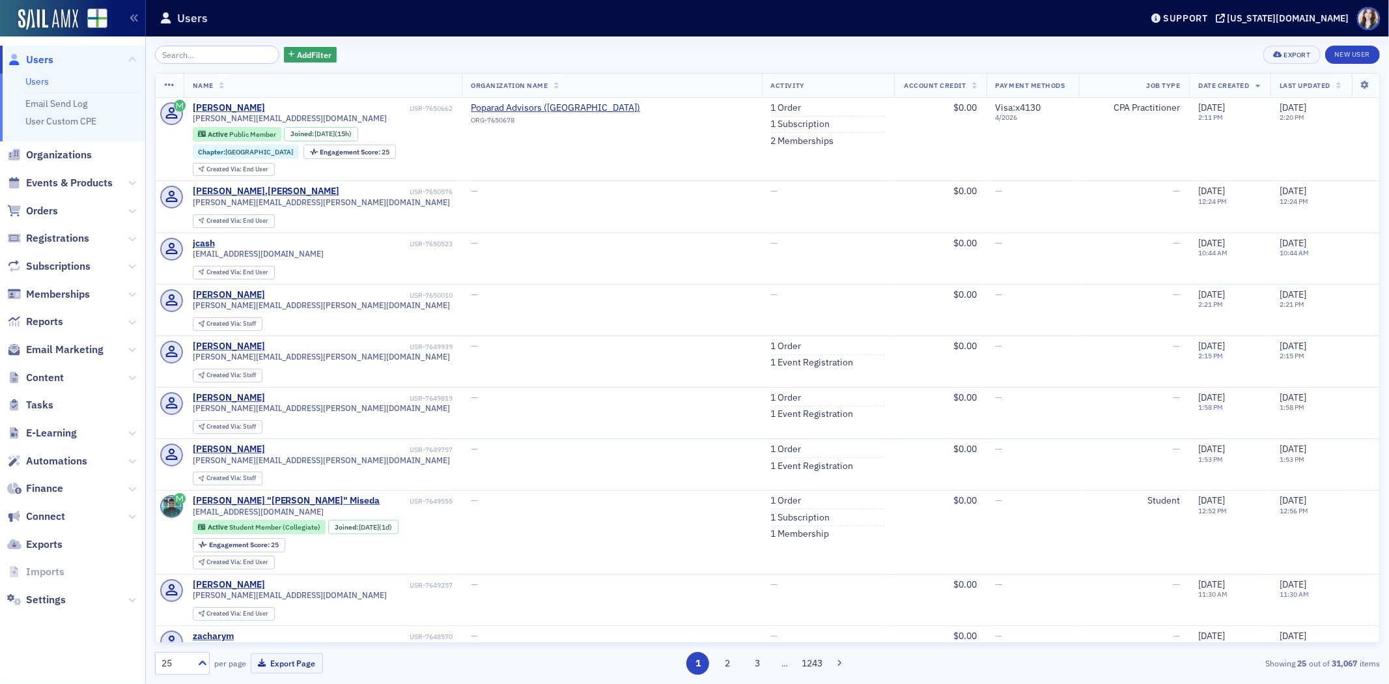
click at [61, 192] on span "Events & Products" at bounding box center [72, 183] width 145 height 28
click at [61, 187] on span "Events & Products" at bounding box center [69, 183] width 87 height 14
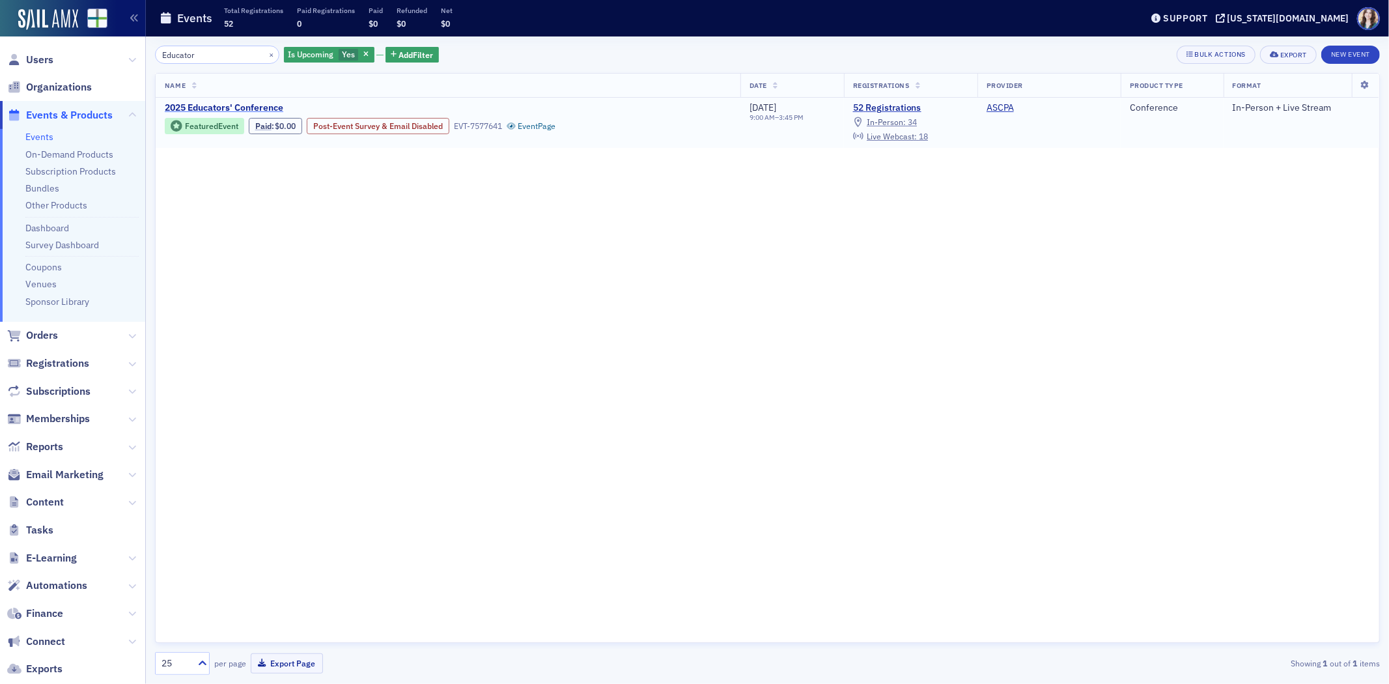
type input "Educator"
click at [203, 105] on span "2025 Educators' Conference" at bounding box center [274, 108] width 219 height 12
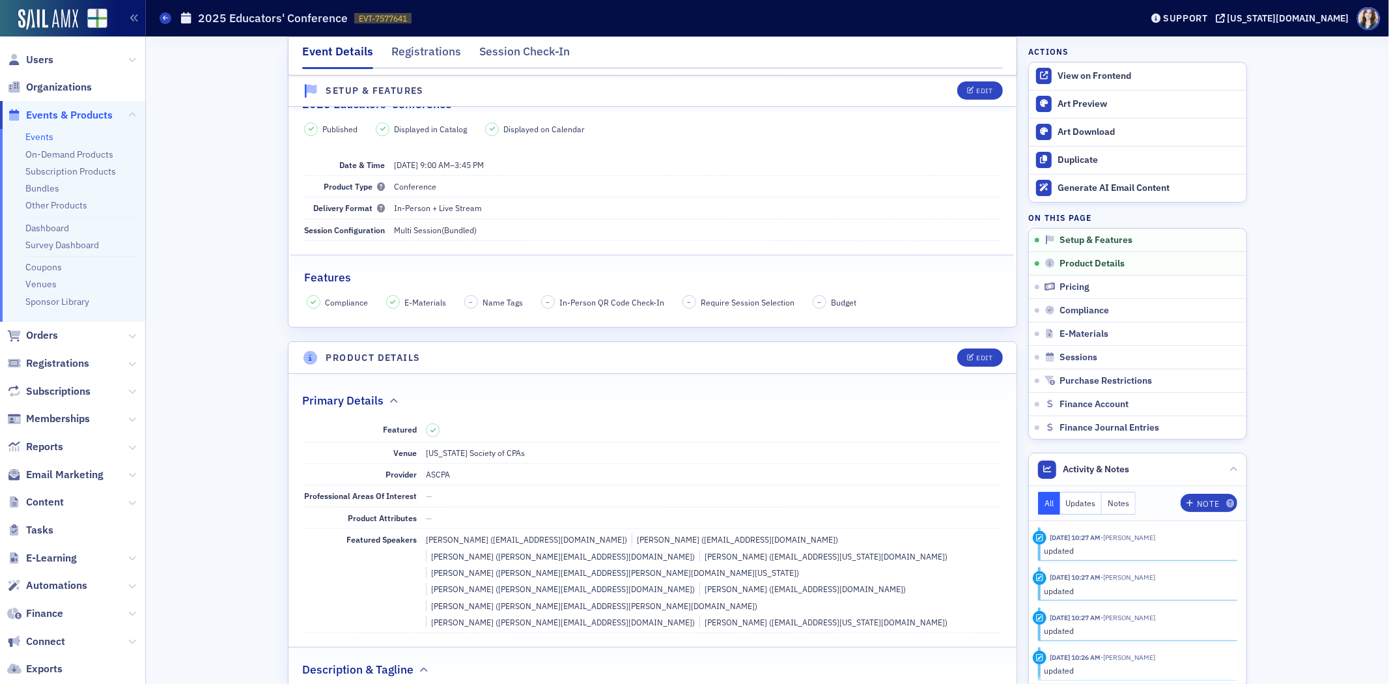
scroll to position [72, 0]
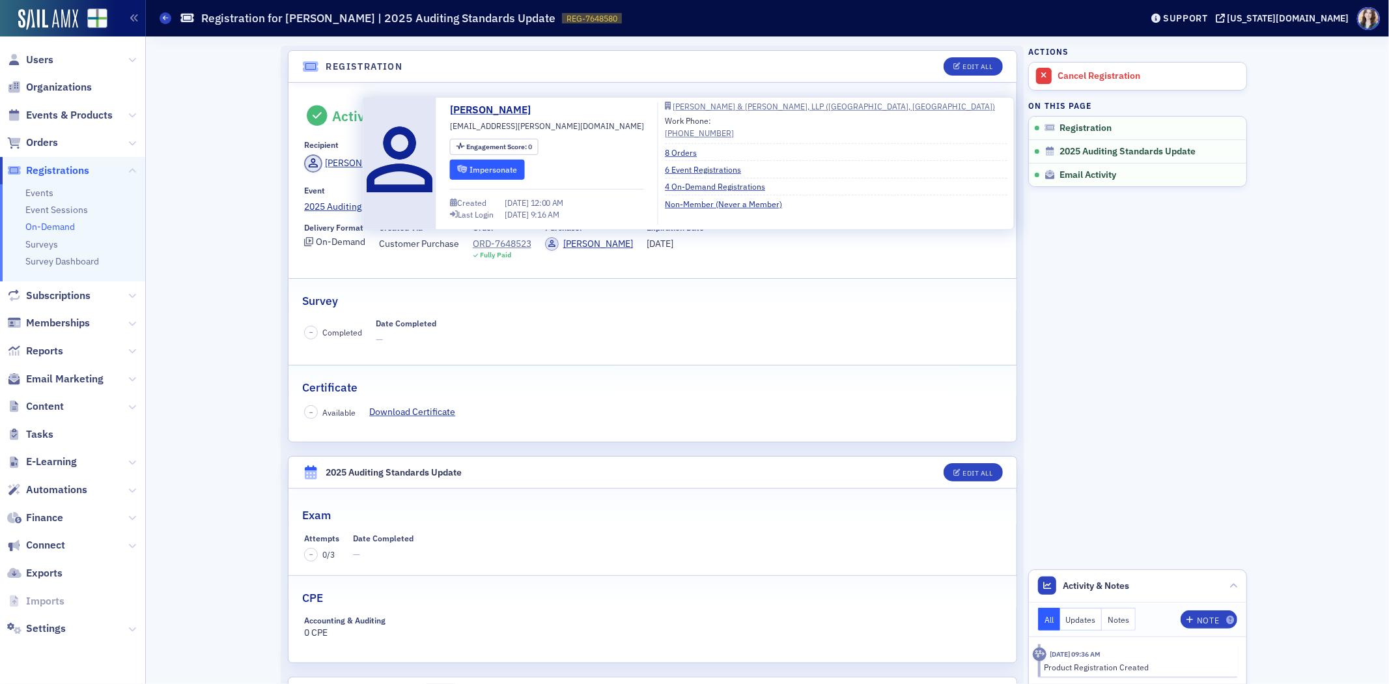
click at [478, 164] on button "Impersonate" at bounding box center [487, 170] width 75 height 20
